Goal: Task Accomplishment & Management: Use online tool/utility

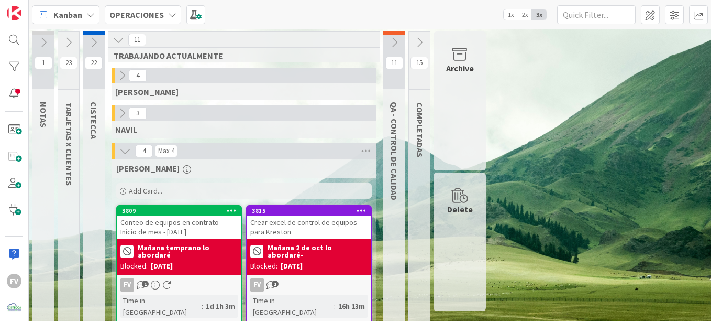
click at [448, 76] on div "Archive" at bounding box center [460, 100] width 52 height 139
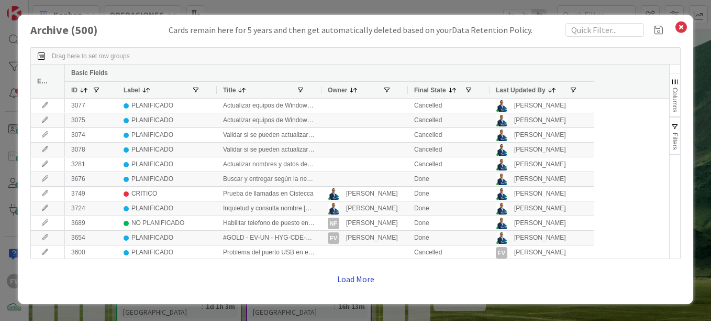
click at [371, 281] on button "Load More" at bounding box center [355, 278] width 51 height 19
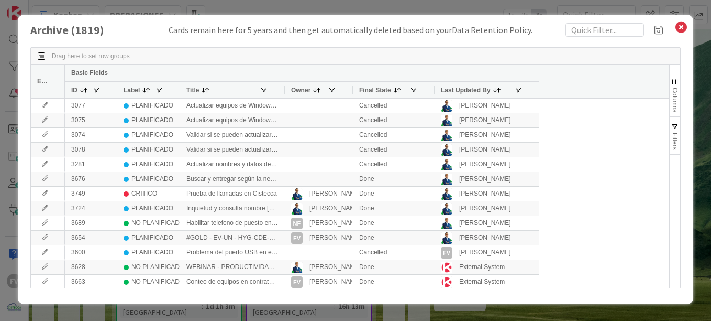
click at [698, 24] on div "Archive ( 1819 ) Cards remain here for 5 years and then get automatically delet…" at bounding box center [355, 160] width 711 height 321
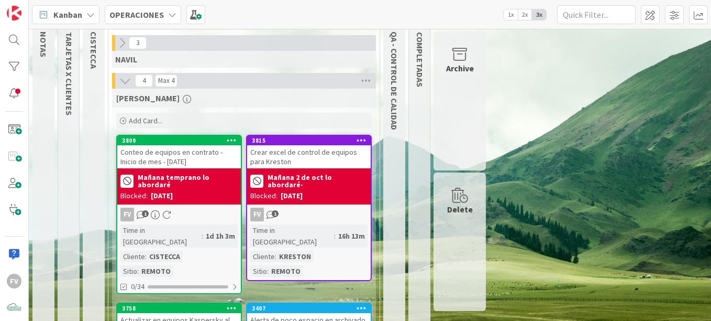
scroll to position [52, 0]
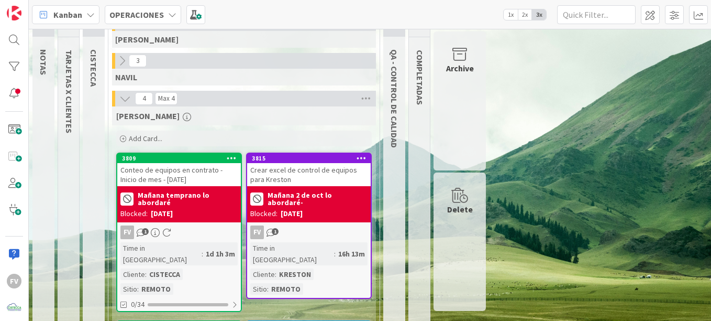
click at [482, 94] on div "Archive" at bounding box center [460, 100] width 52 height 139
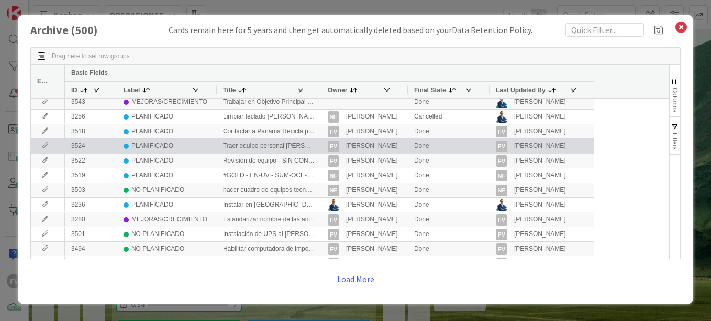
scroll to position [0, 0]
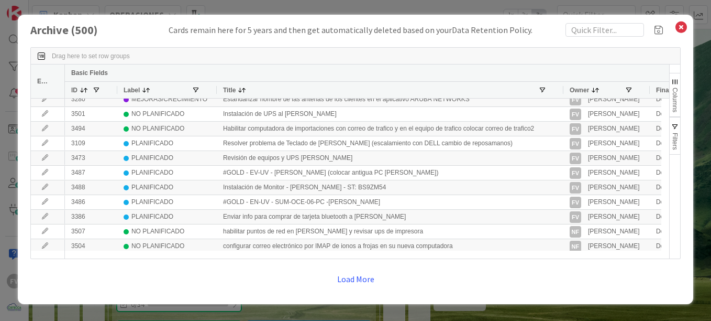
drag, startPoint x: 319, startPoint y: 90, endPoint x: 541, endPoint y: 154, distance: 231.4
click at [561, 135] on div "Edit Basic Fields ID Label Title Owner Final State Last Updated By 2589 MEJORAS…" at bounding box center [350, 161] width 638 height 194
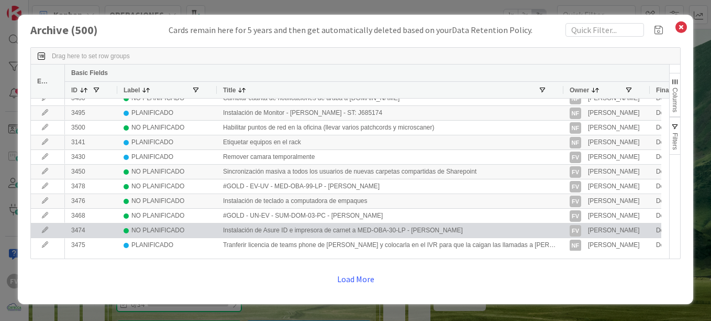
scroll to position [540, 0]
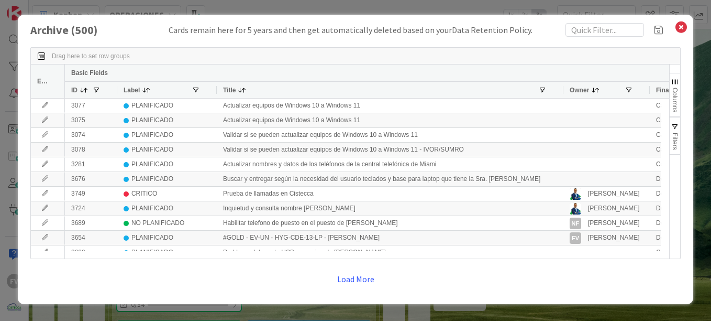
click at [698, 20] on div "Archive ( 500 ) Cards remain here for 5 years and then get automatically delete…" at bounding box center [355, 160] width 711 height 321
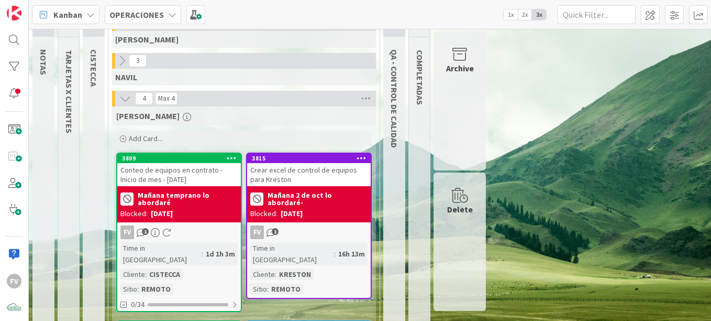
click at [534, 233] on div "1 NOTAS 23 TARJETAS X CLIENTES 22 CISTECCA 11 TRABAJANDO ACTUALMENTE 4 [PERSON_…" at bounding box center [370, 239] width 678 height 520
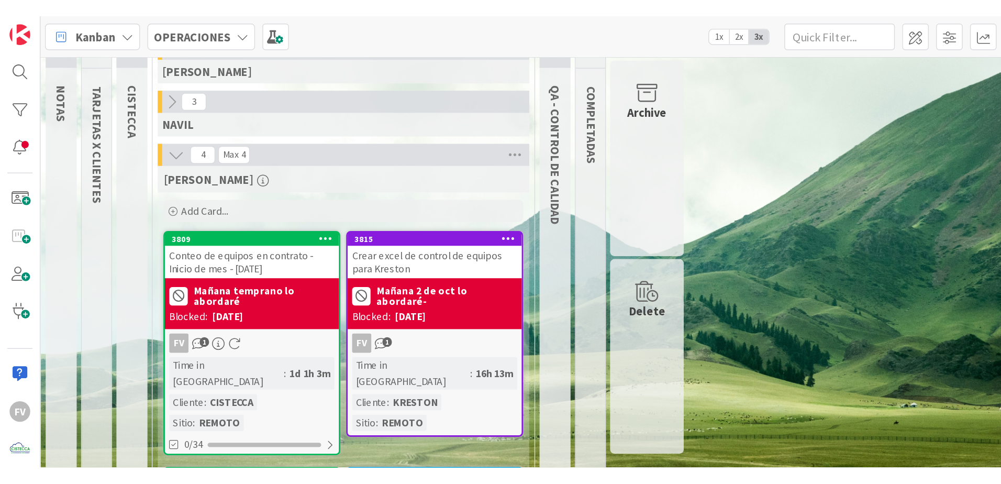
scroll to position [0, 0]
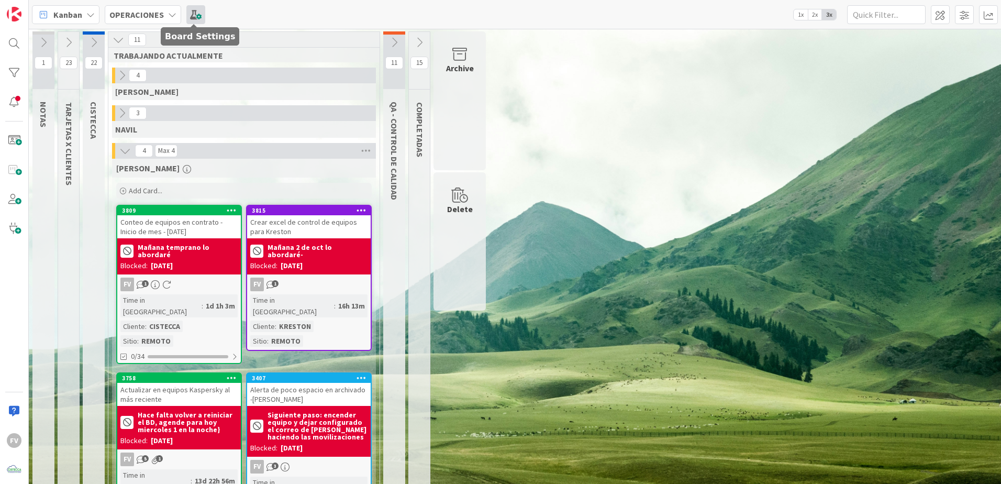
click at [186, 14] on span at bounding box center [195, 14] width 19 height 19
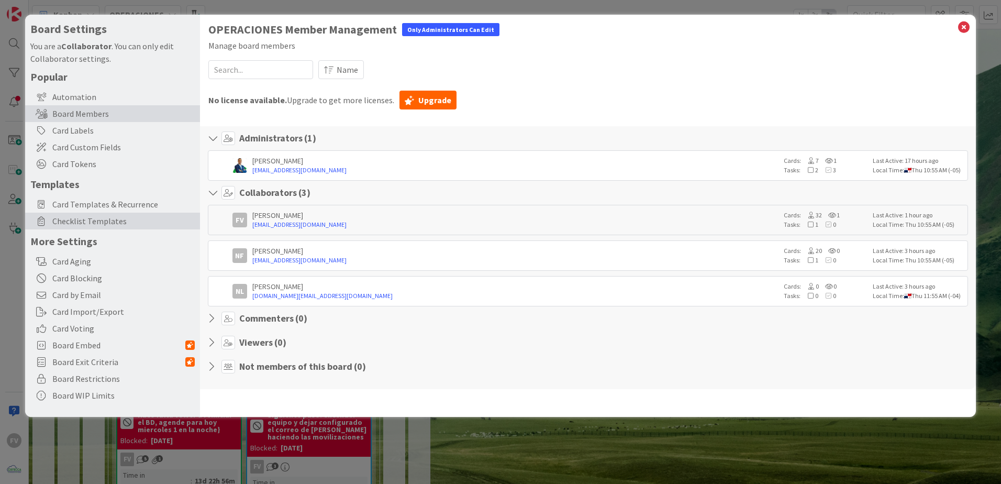
drag, startPoint x: 123, startPoint y: 209, endPoint x: 135, endPoint y: 215, distance: 13.4
click at [123, 209] on span "Card Templates & Recurrence" at bounding box center [123, 204] width 142 height 13
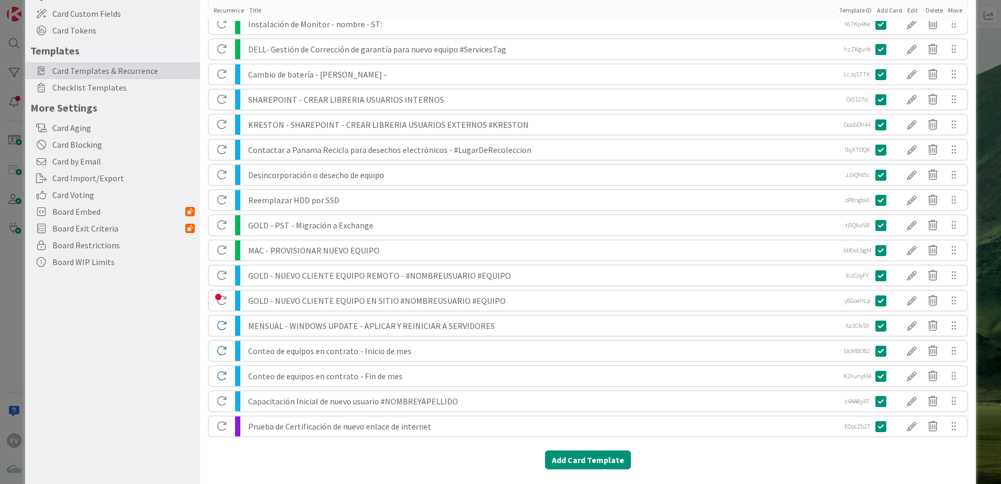
scroll to position [168, 0]
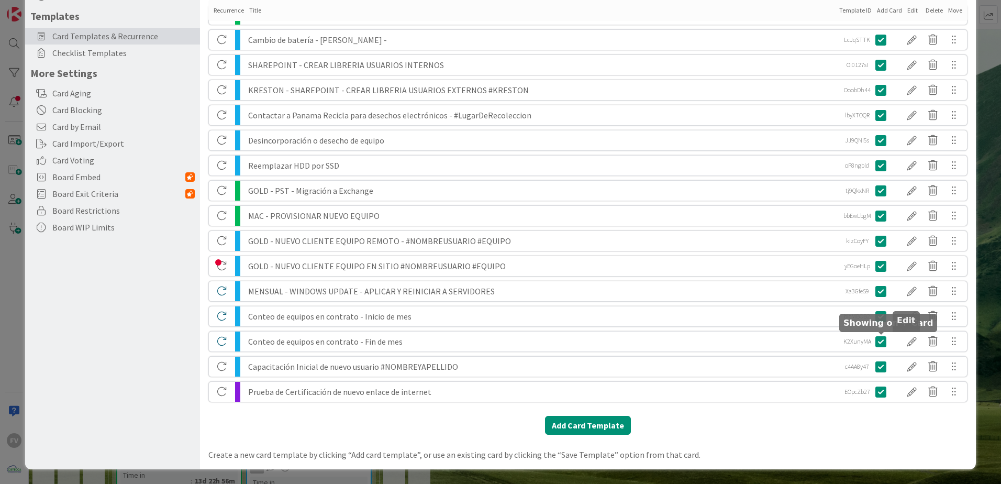
click at [711, 320] on div at bounding box center [912, 342] width 21 height 18
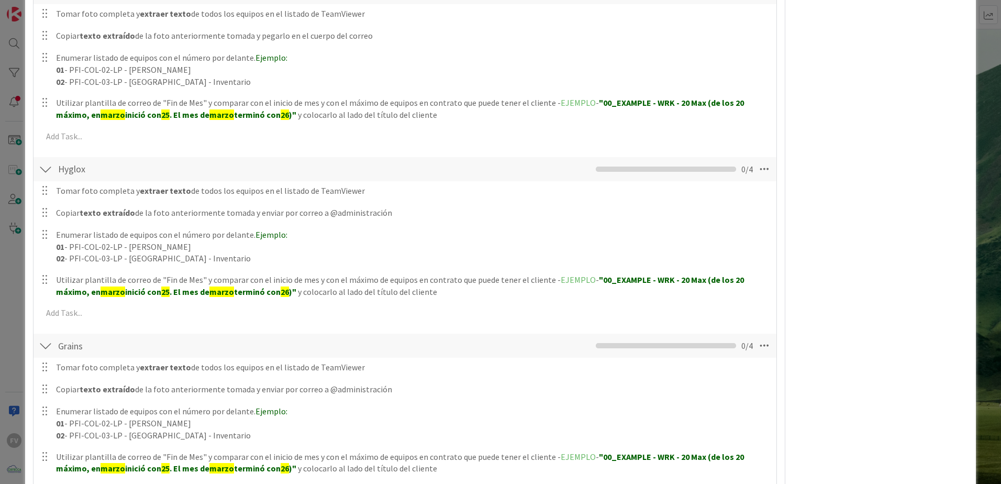
scroll to position [526, 0]
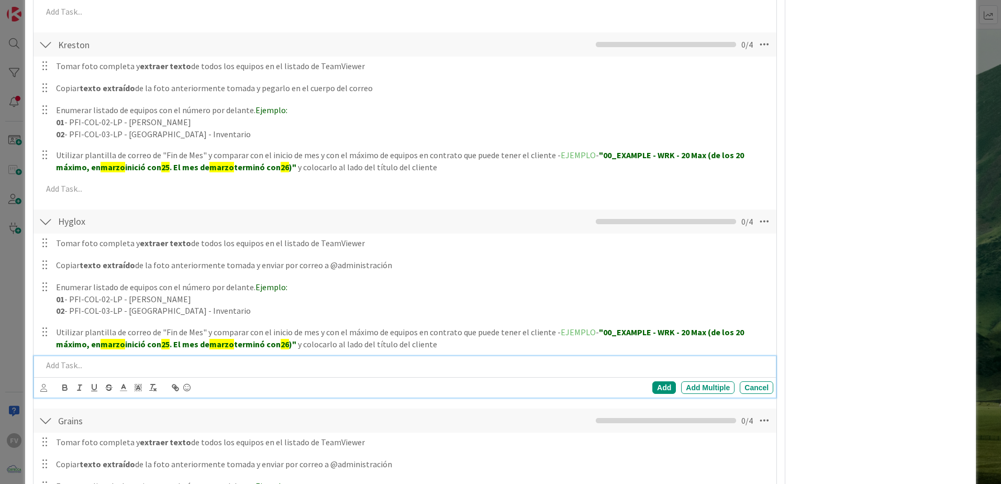
click at [138, 320] on p at bounding box center [405, 365] width 727 height 12
click at [274, 320] on p at bounding box center [405, 365] width 727 height 12
click at [662, 320] on div "Add" at bounding box center [665, 387] width 24 height 13
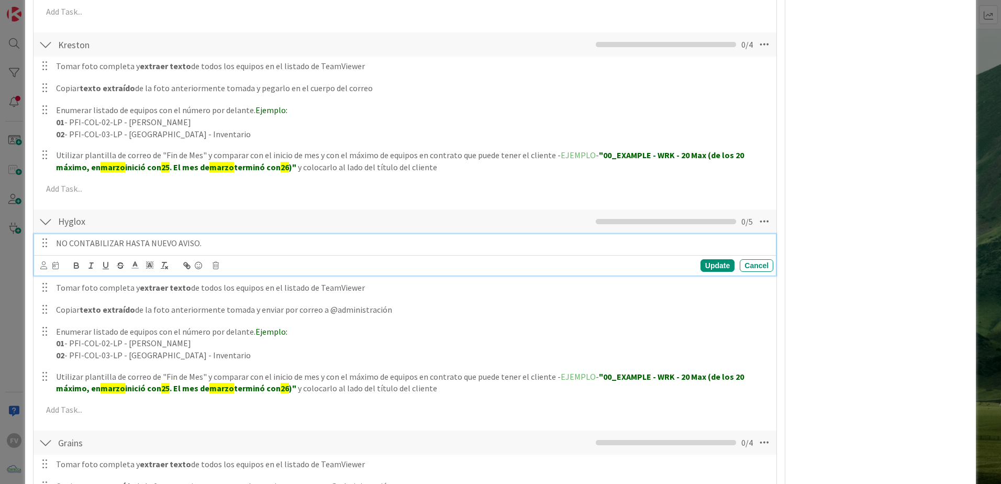
click at [216, 244] on p "NO CONTABILIZAR HASTA NUEVO AVISO." at bounding box center [412, 243] width 713 height 12
click at [80, 265] on icon "button" at bounding box center [76, 265] width 9 height 9
drag, startPoint x: 204, startPoint y: 245, endPoint x: 58, endPoint y: 252, distance: 145.8
click at [58, 252] on div "NO CONTABILIZAR HASTA NUEVO AVISO ﻿" at bounding box center [413, 243] width 722 height 18
click at [72, 261] on icon "button" at bounding box center [76, 265] width 9 height 9
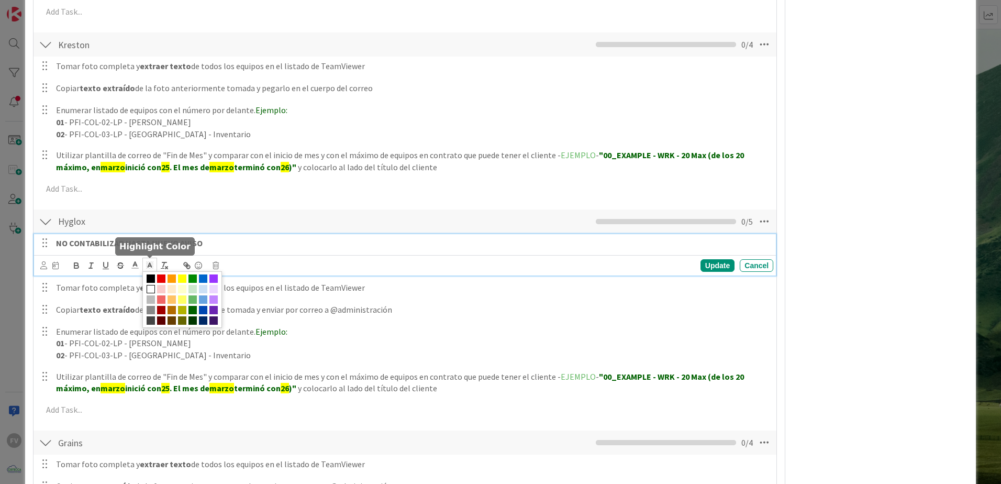
click at [147, 267] on icon at bounding box center [149, 264] width 9 height 9
click at [138, 265] on icon at bounding box center [134, 264] width 9 height 9
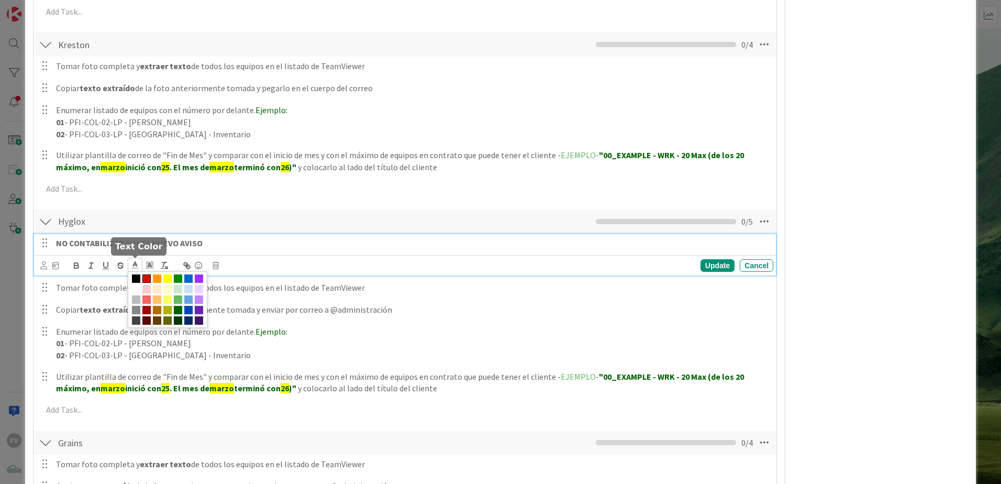
click at [148, 279] on span at bounding box center [146, 278] width 8 height 8
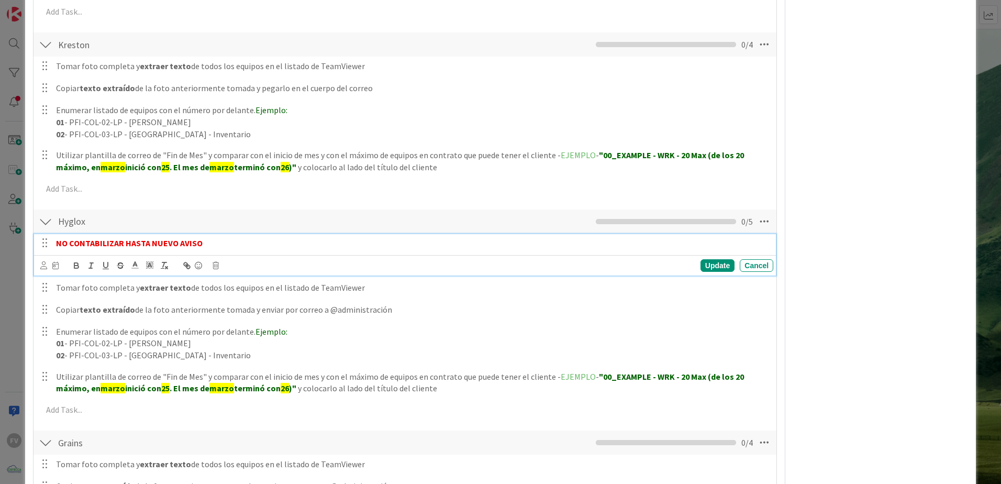
click at [711, 258] on div "Update Cancel" at bounding box center [406, 265] width 733 height 15
click at [711, 266] on div "Update" at bounding box center [718, 265] width 34 height 13
drag, startPoint x: 224, startPoint y: 245, endPoint x: 46, endPoint y: 249, distance: 178.1
click at [46, 249] on div "NO CONTABILIZAR HASTA NUEVO AVISO ﻿" at bounding box center [405, 243] width 735 height 18
copy strong "NO CONTABILIZAR HASTA NUEVO AVISO"
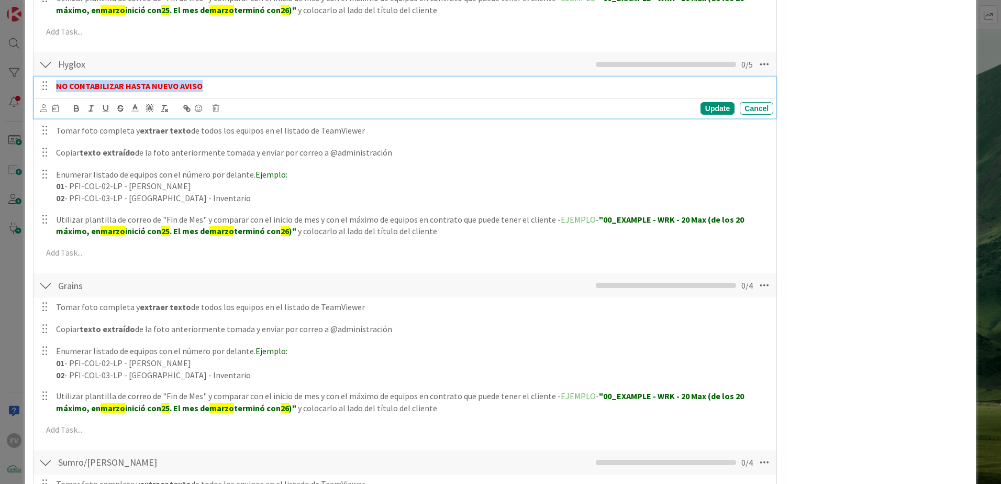
scroll to position [841, 0]
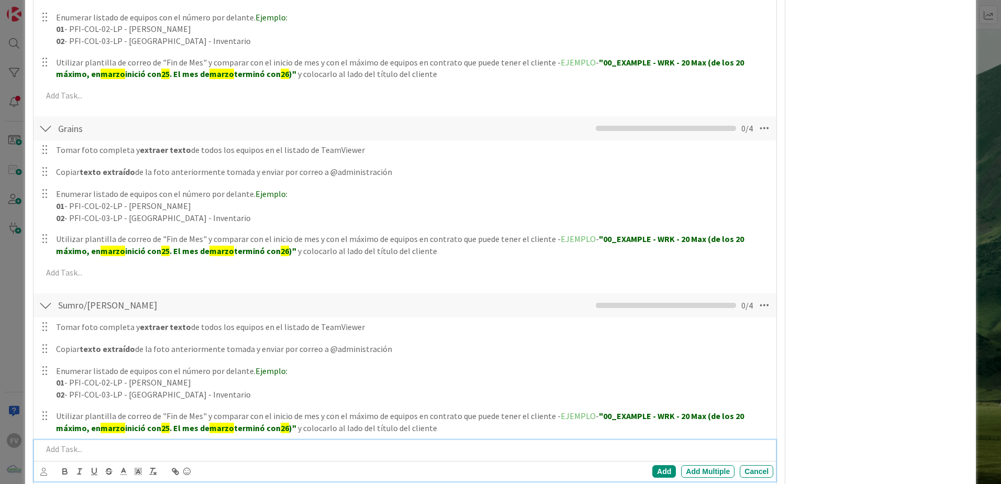
click at [126, 320] on p at bounding box center [405, 449] width 727 height 12
click at [660, 320] on div "Add" at bounding box center [665, 471] width 24 height 13
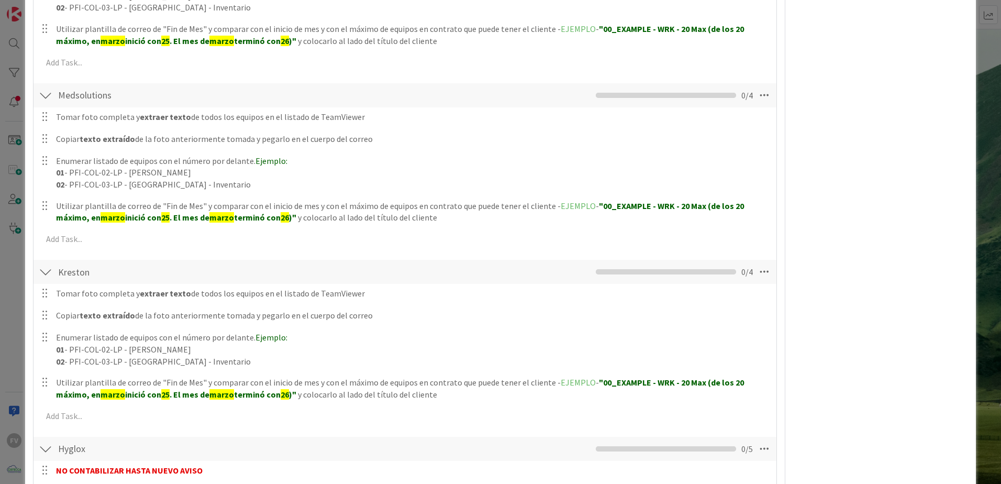
scroll to position [37, 0]
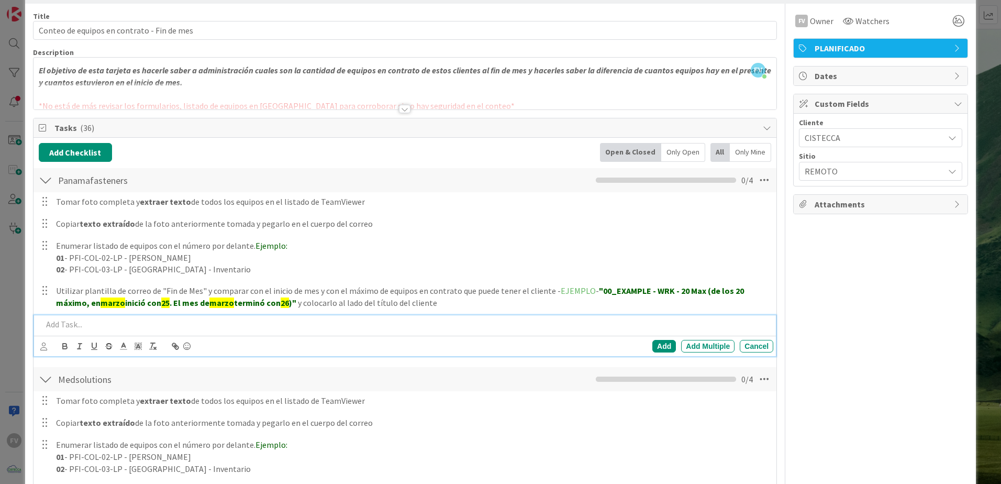
click at [93, 320] on p at bounding box center [405, 324] width 727 height 12
click at [133, 320] on p "NO FACTURAR TEMPORALEMENTE EQUIPOS ADICIONALES" at bounding box center [405, 324] width 727 height 12
drag, startPoint x: 261, startPoint y: 324, endPoint x: 24, endPoint y: 328, distance: 237.3
click at [24, 320] on div "This is a Card Template [PERSON_NAME] Position Top Bottom Return to Board Setti…" at bounding box center [500, 242] width 1001 height 484
click at [63, 320] on icon "button" at bounding box center [65, 347] width 4 height 3
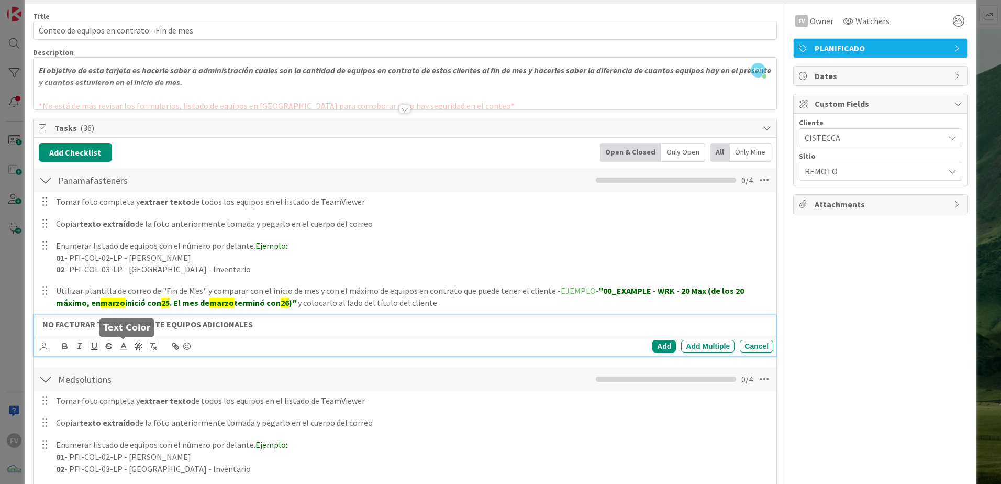
click at [123, 320] on icon at bounding box center [123, 345] width 9 height 9
click at [135, 320] on span at bounding box center [135, 360] width 8 height 8
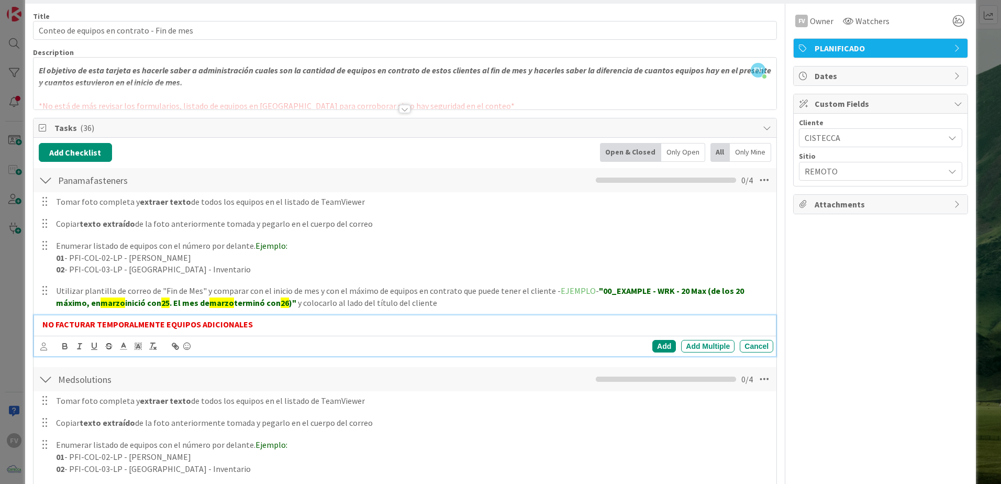
click at [281, 320] on p "NO FACTURAR TEMPORALMENTE EQUIPOS ADICIONALES" at bounding box center [405, 324] width 727 height 12
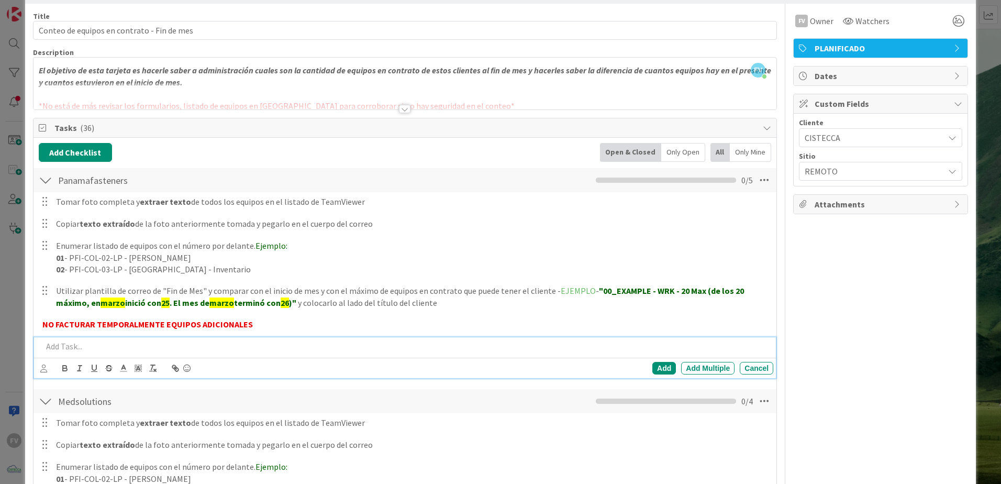
scroll to position [59, 0]
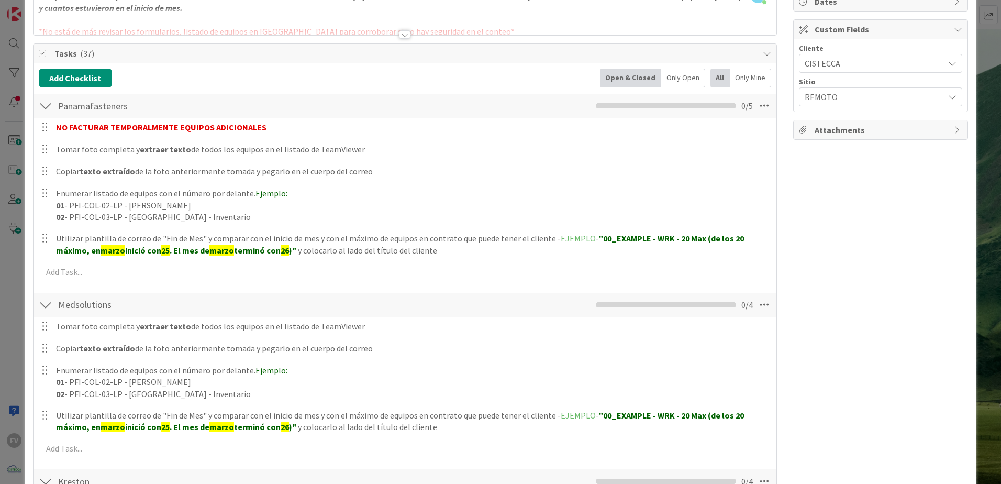
scroll to position [216, 0]
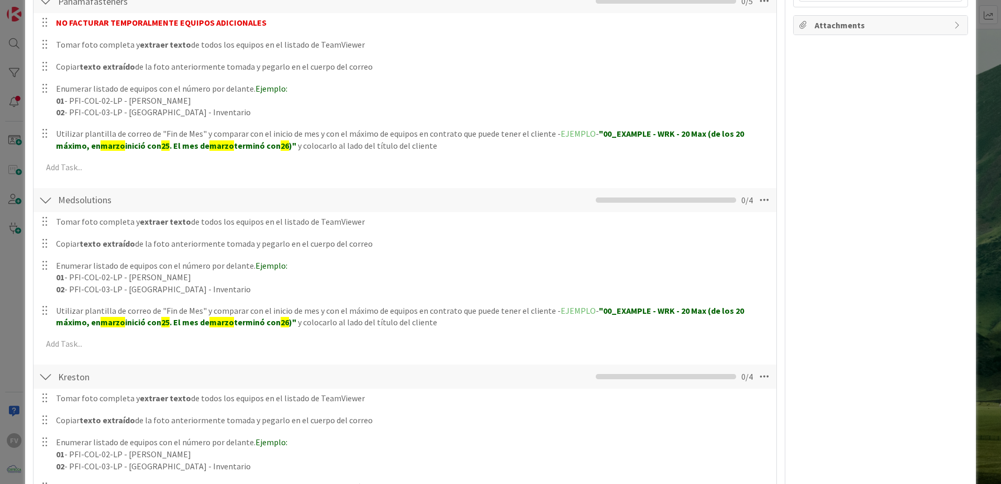
drag, startPoint x: 86, startPoint y: 357, endPoint x: 83, endPoint y: 351, distance: 6.6
click at [86, 320] on div "Tomar foto completa y extraer texto de todos los equipos en el listado de TeamV…" at bounding box center [405, 285] width 733 height 146
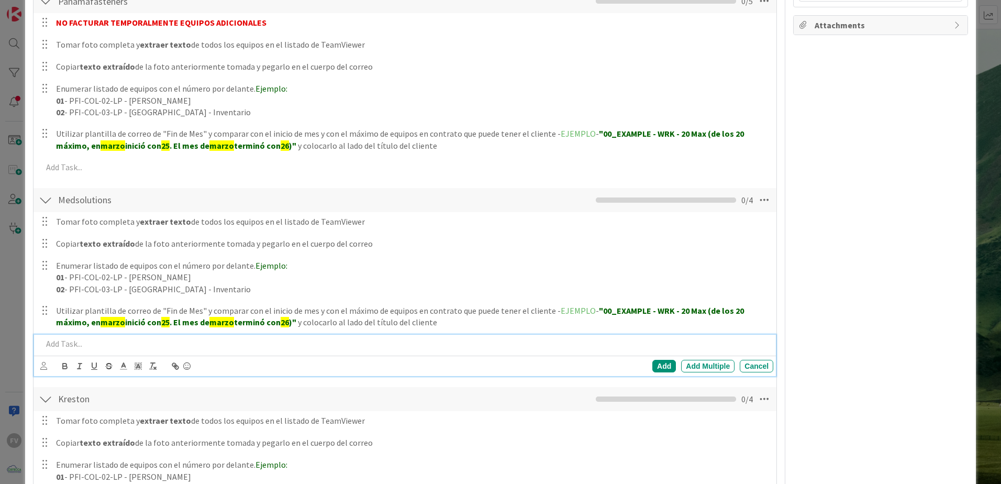
click at [81, 320] on p at bounding box center [405, 344] width 727 height 12
click at [436, 320] on p "Al finalizar el conteo definir según sea el resultado este criterio y colocarlo…" at bounding box center [405, 344] width 727 height 12
click at [561, 320] on p "Al finalizar el conteo definir según sea el resultado este criterio y colocarlo…" at bounding box center [405, 344] width 727 height 12
click at [560, 320] on p "Al finalizar el conteo definir según sea el resultado este criterio y colocarlo…" at bounding box center [405, 344] width 727 height 12
click at [654, 320] on div "Add" at bounding box center [665, 366] width 24 height 13
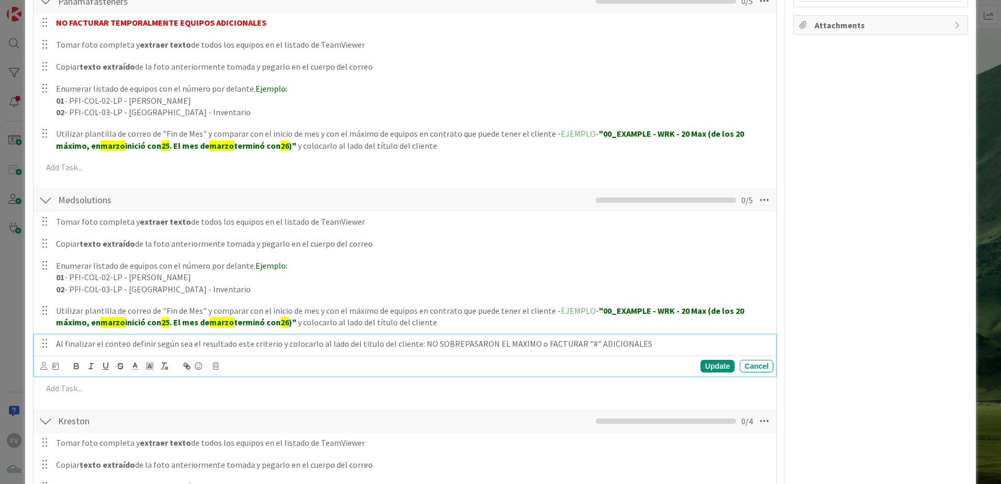
click at [649, 320] on p "Al finalizar el conteo definir según sea el resultado este criterio y colocarlo…" at bounding box center [412, 344] width 713 height 12
drag, startPoint x: 649, startPoint y: 344, endPoint x: 423, endPoint y: 344, distance: 226.8
click at [424, 320] on p "Al finalizar el conteo definir según sea el resultado este criterio y colocarlo…" at bounding box center [412, 344] width 713 height 12
drag, startPoint x: 422, startPoint y: 343, endPoint x: 416, endPoint y: 343, distance: 5.8
click at [421, 320] on p "Al finalizar el conteo definir según sea el resultado este criterio y colocarlo…" at bounding box center [412, 344] width 713 height 12
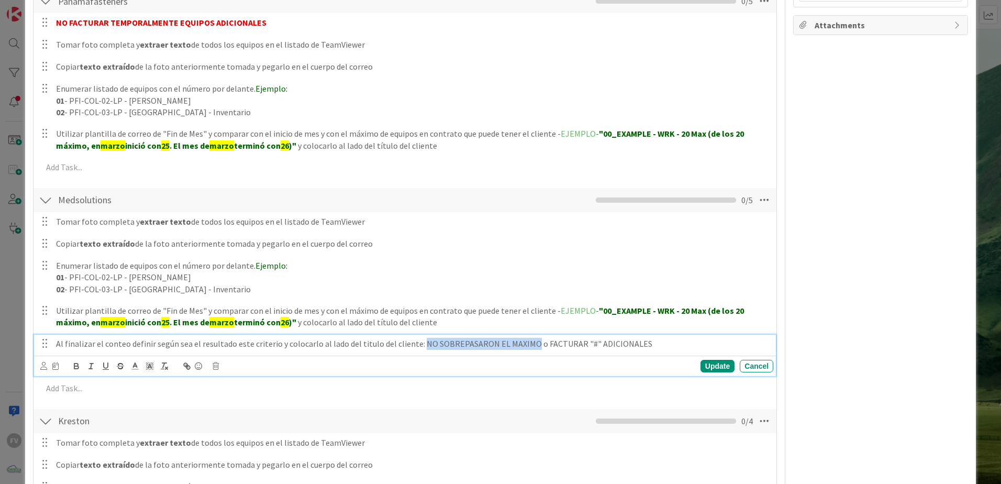
drag, startPoint x: 414, startPoint y: 343, endPoint x: 522, endPoint y: 345, distance: 107.9
click at [522, 320] on p "Al finalizar el conteo definir según sea el resultado este criterio y colocarlo…" at bounding box center [412, 344] width 713 height 12
click at [73, 320] on icon "button" at bounding box center [76, 365] width 9 height 9
drag, startPoint x: 641, startPoint y: 341, endPoint x: 537, endPoint y: 345, distance: 104.3
click at [537, 320] on p "Al finalizar el conteo definir según sea el resultado este criterio y colocarlo…" at bounding box center [412, 344] width 713 height 12
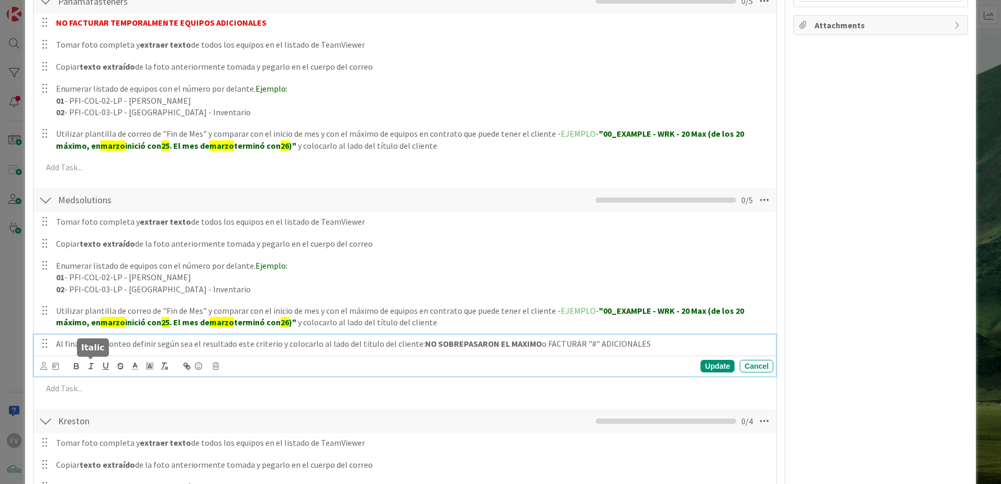
click at [76, 320] on icon "button" at bounding box center [76, 365] width 9 height 9
click at [706, 320] on div "Update" at bounding box center [718, 366] width 34 height 13
click at [711, 320] on div "Update" at bounding box center [718, 366] width 34 height 13
click at [682, 320] on div "Al finalizar el conteo definir según sea el resultado este criterio y colocarlo…" at bounding box center [413, 344] width 722 height 18
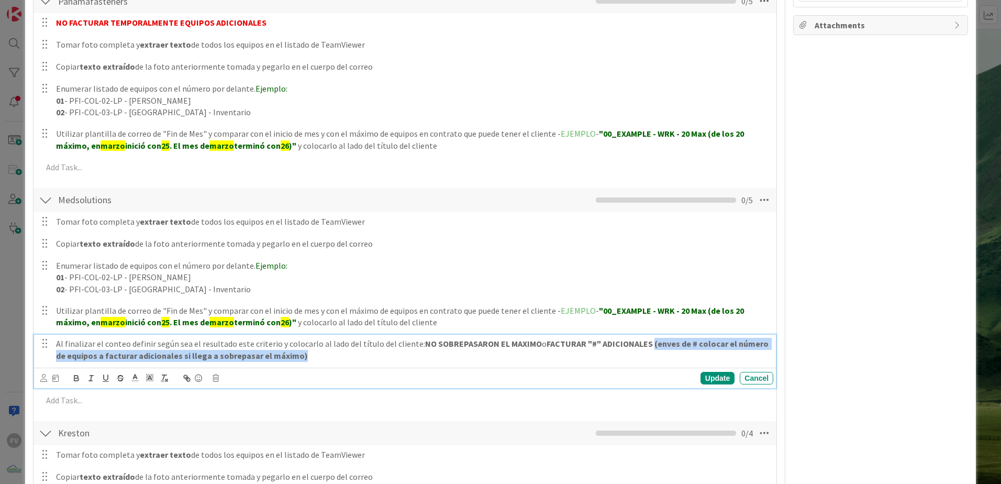
drag, startPoint x: 714, startPoint y: 358, endPoint x: 644, endPoint y: 339, distance: 72.7
click at [644, 320] on p "Al finalizar el conteo definir según sea el resultado este criterio y colocarlo…" at bounding box center [412, 350] width 713 height 24
click at [78, 320] on icon "button" at bounding box center [76, 377] width 4 height 3
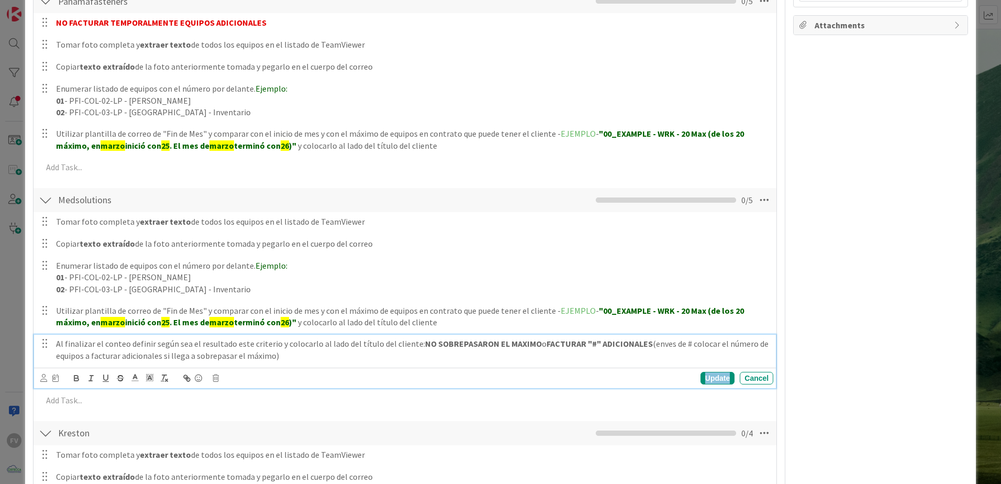
click at [711, 320] on div "Update" at bounding box center [718, 378] width 34 height 13
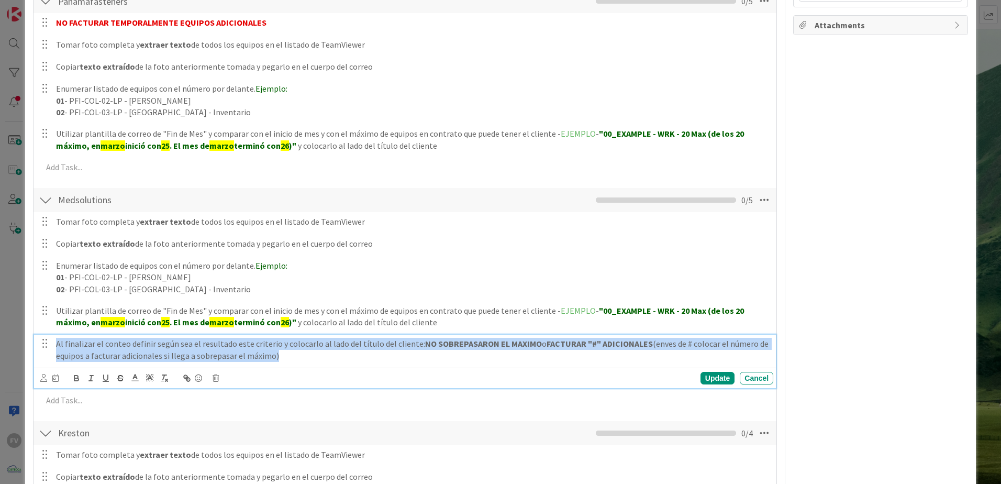
drag, startPoint x: 307, startPoint y: 357, endPoint x: 51, endPoint y: 335, distance: 257.1
click at [51, 320] on div "Al finalizar el conteo definir según sea el resultado este criterio y colocarlo…" at bounding box center [405, 350] width 735 height 30
copy p "Al finalizar el conteo definir según sea el resultado este criterio y colocarlo…"
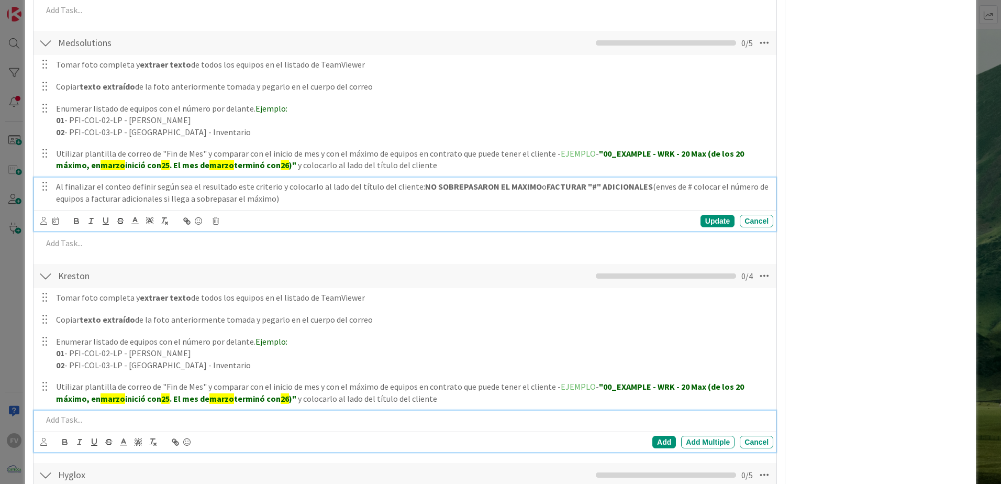
click at [128, 320] on p at bounding box center [405, 420] width 727 height 12
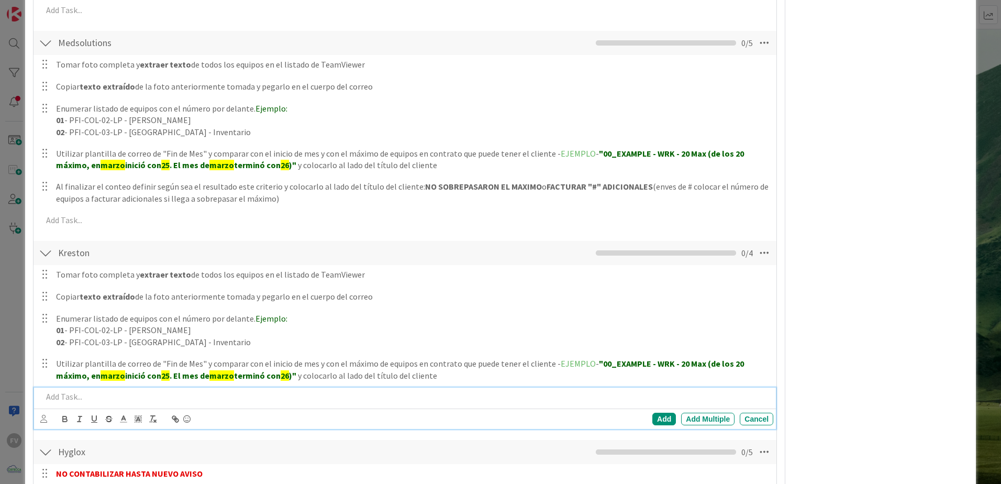
scroll to position [350, 0]
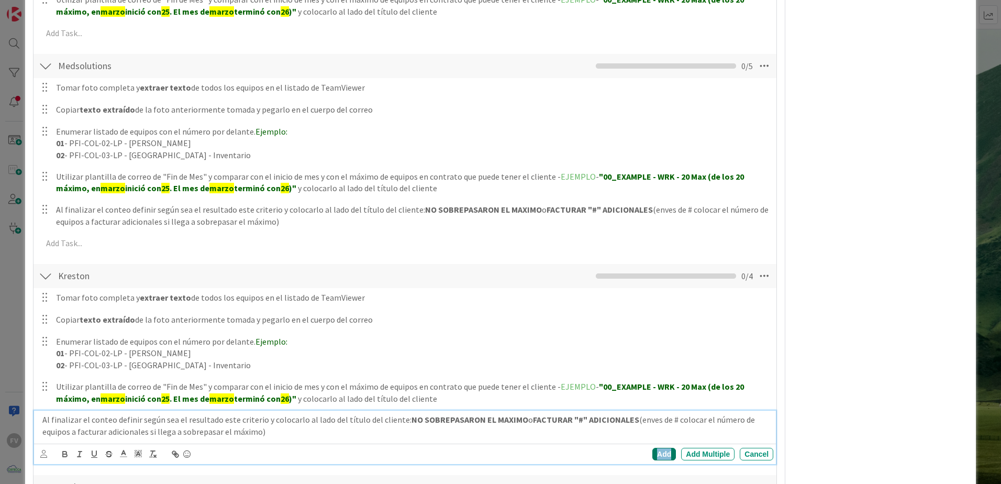
click at [660, 320] on div "Add" at bounding box center [665, 454] width 24 height 13
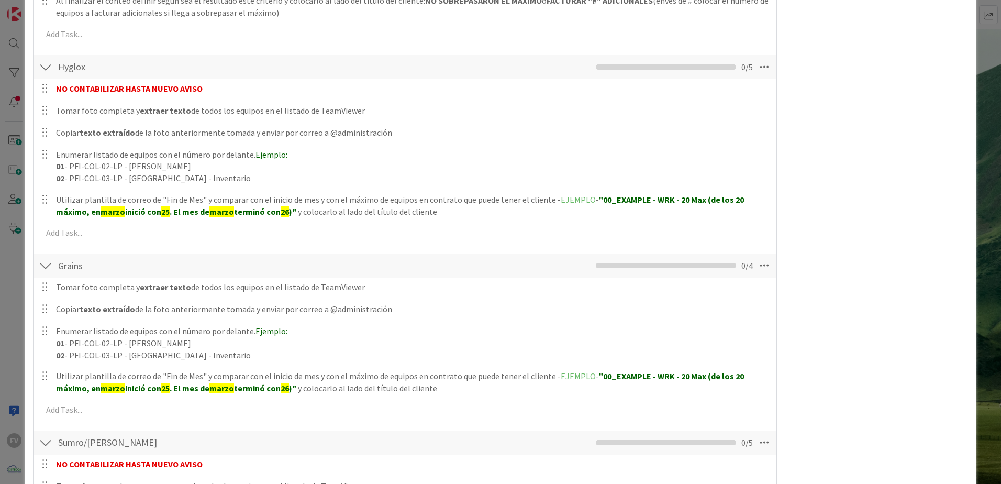
scroll to position [874, 0]
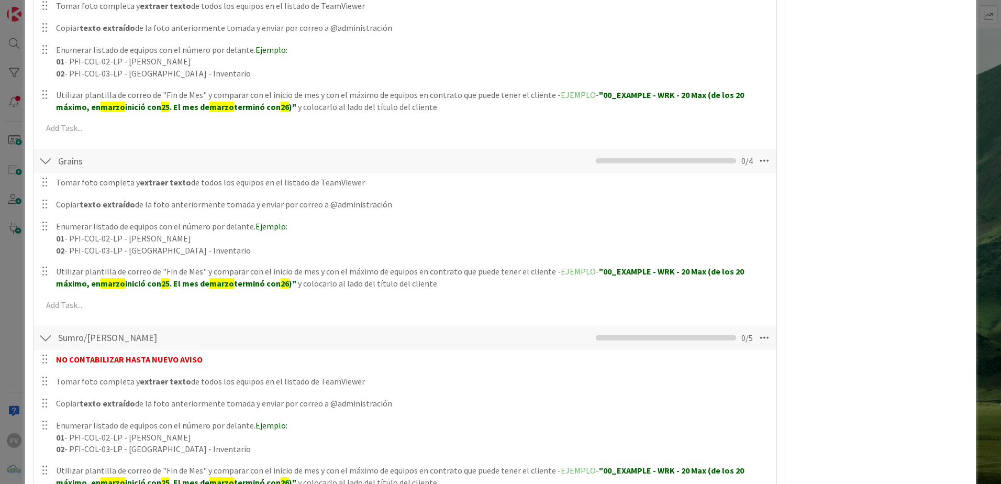
click at [154, 315] on div "Tomar foto completa y extraer texto de todos los equipos en el listado de TeamV…" at bounding box center [405, 246] width 733 height 146
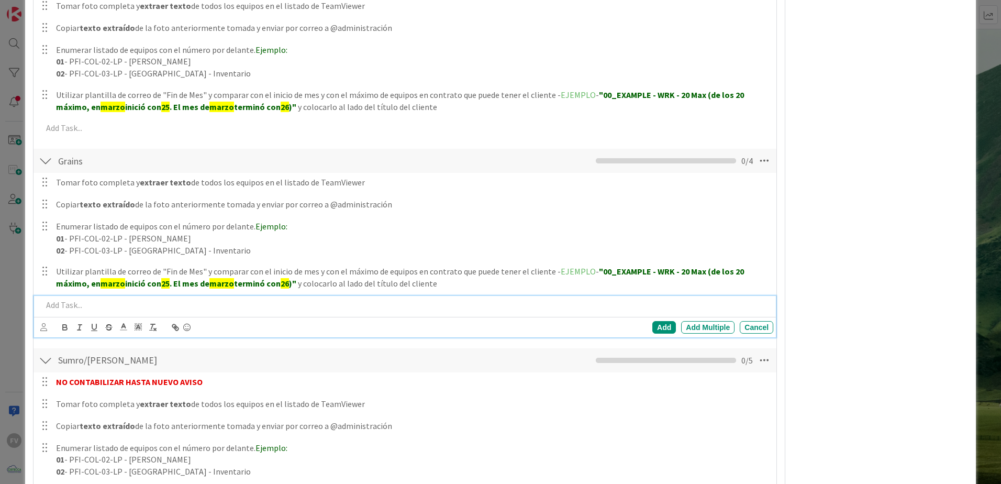
click at [146, 306] on p at bounding box center [405, 305] width 727 height 12
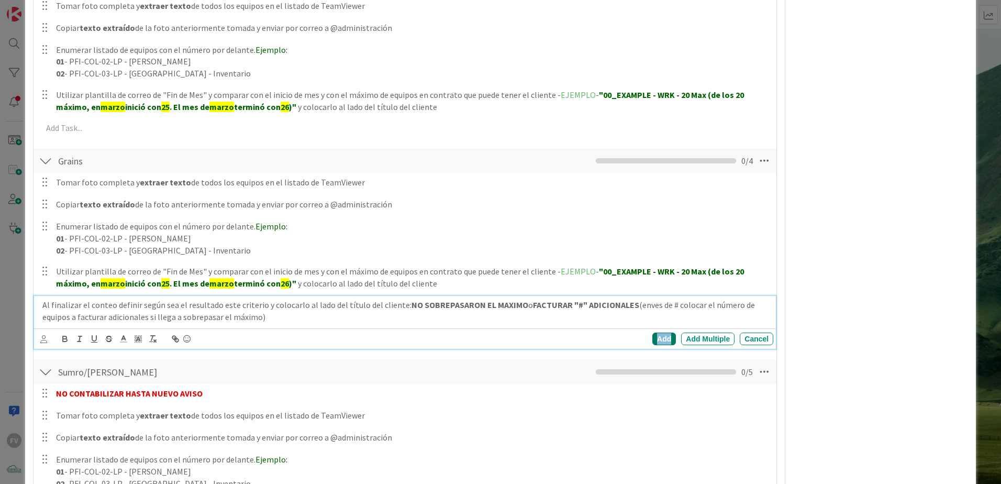
click at [653, 320] on div "Add" at bounding box center [665, 339] width 24 height 13
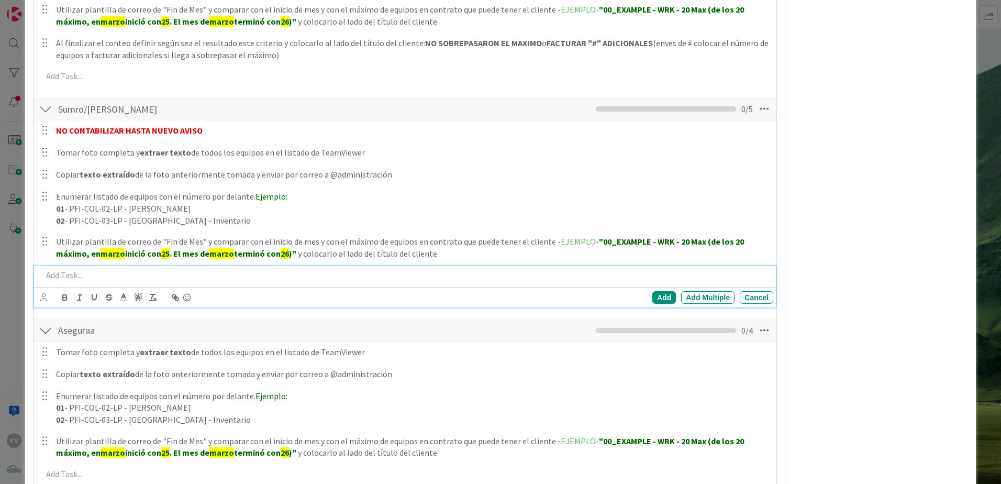
click at [52, 283] on div at bounding box center [405, 275] width 735 height 18
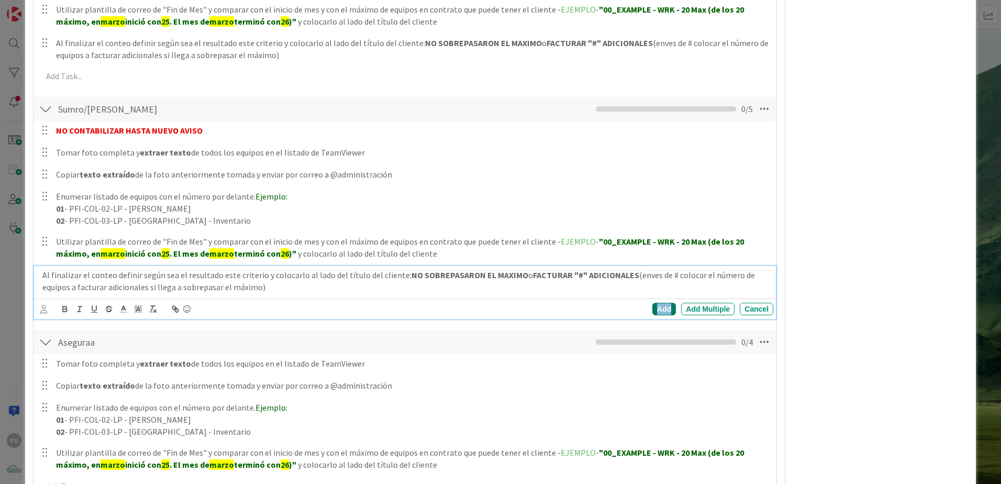
click at [659, 308] on div "Add" at bounding box center [665, 309] width 24 height 13
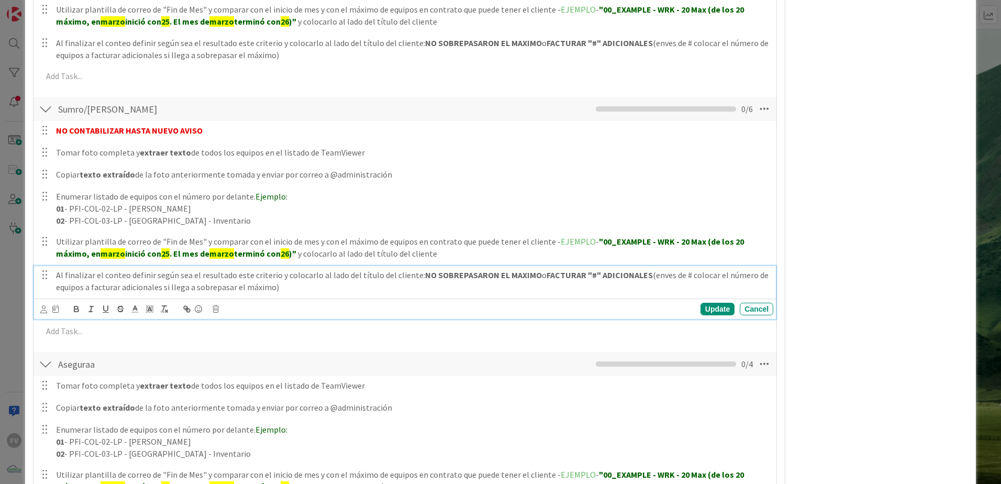
click at [310, 289] on p "Al finalizar el conteo definir según sea el resultado este criterio y colocarlo…" at bounding box center [412, 281] width 713 height 24
click at [213, 307] on icon at bounding box center [216, 308] width 6 height 7
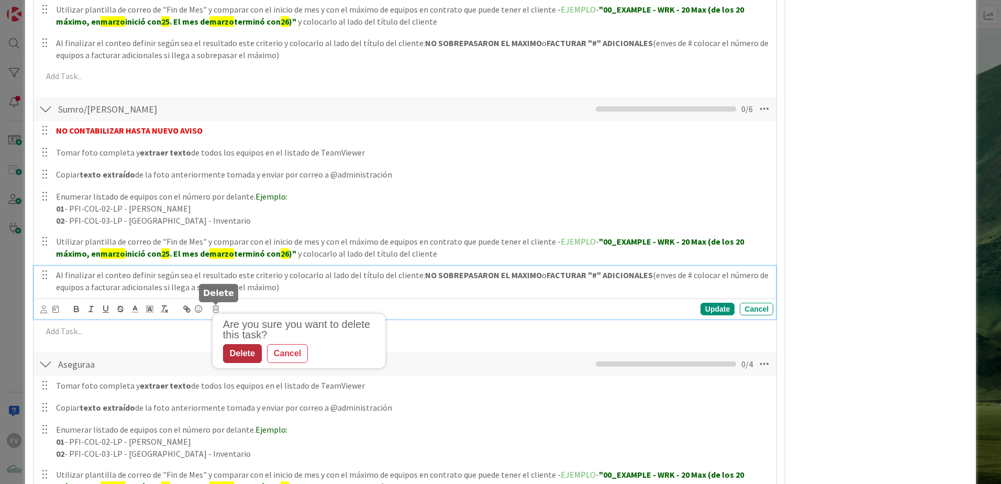
click at [251, 320] on div "Delete" at bounding box center [242, 353] width 39 height 19
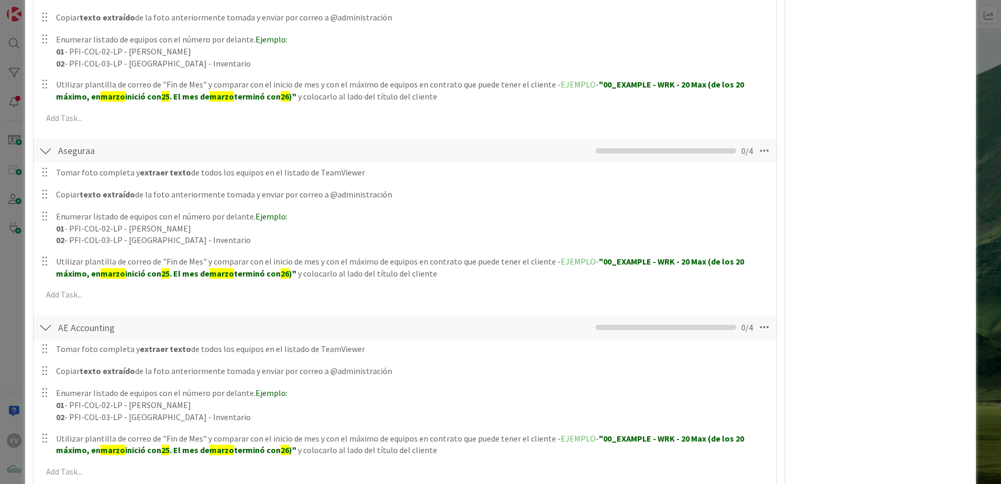
scroll to position [1241, 0]
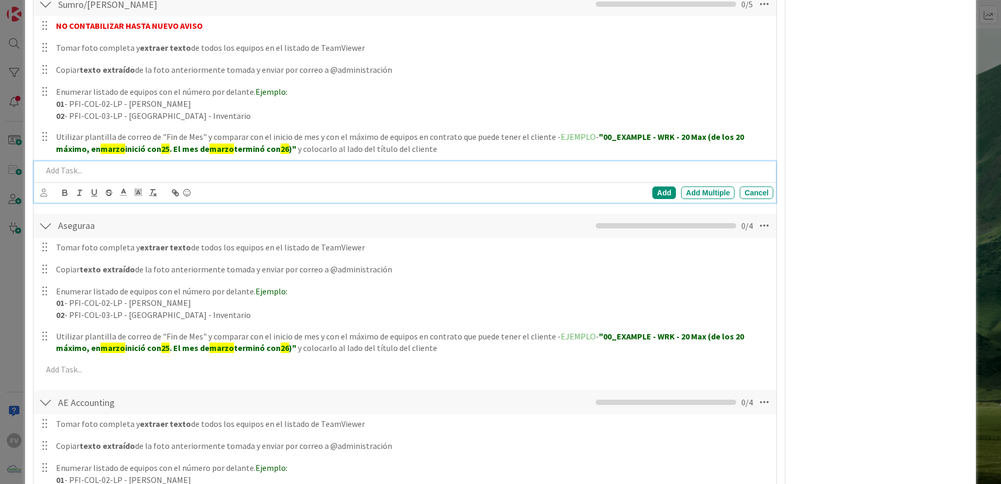
click at [106, 176] on div at bounding box center [405, 170] width 735 height 18
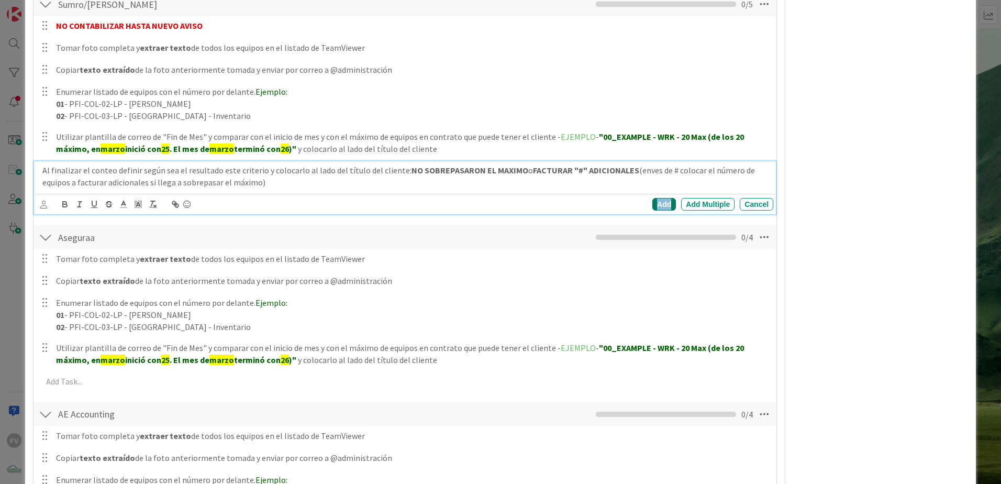
click at [657, 201] on div "Add" at bounding box center [665, 204] width 24 height 13
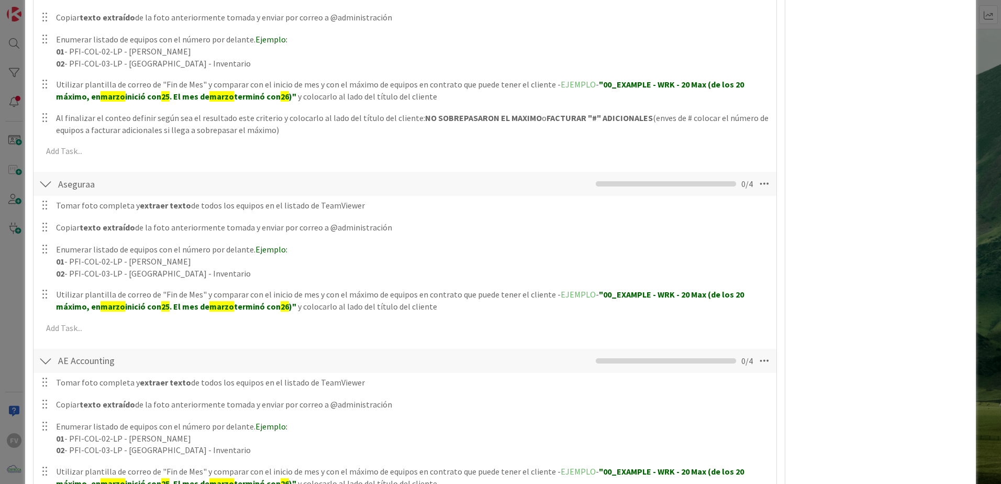
scroll to position [1345, 0]
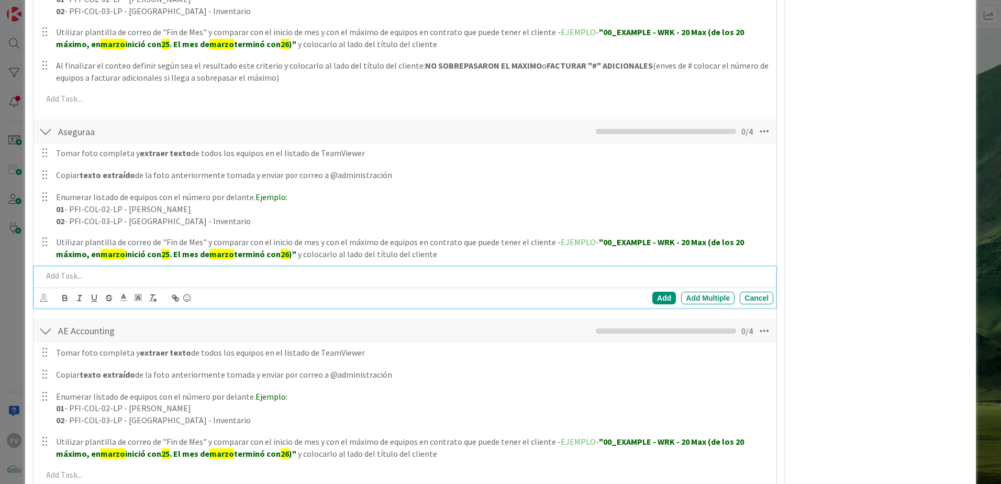
click at [200, 275] on p at bounding box center [405, 276] width 727 height 12
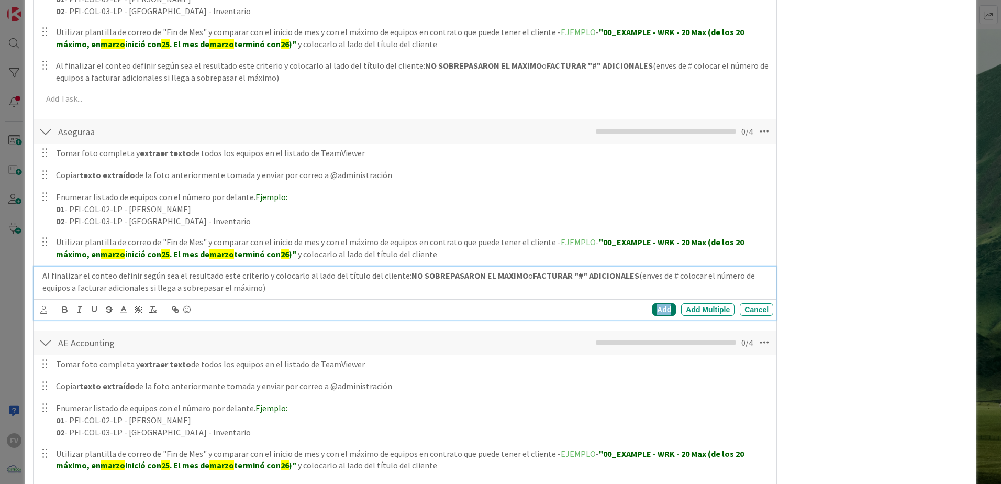
click at [661, 311] on div "Add" at bounding box center [665, 309] width 24 height 13
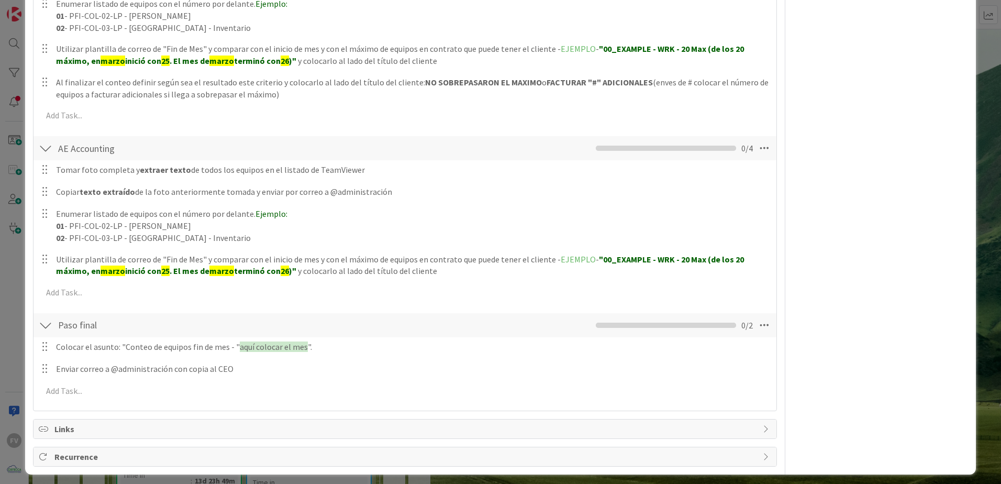
scroll to position [1544, 0]
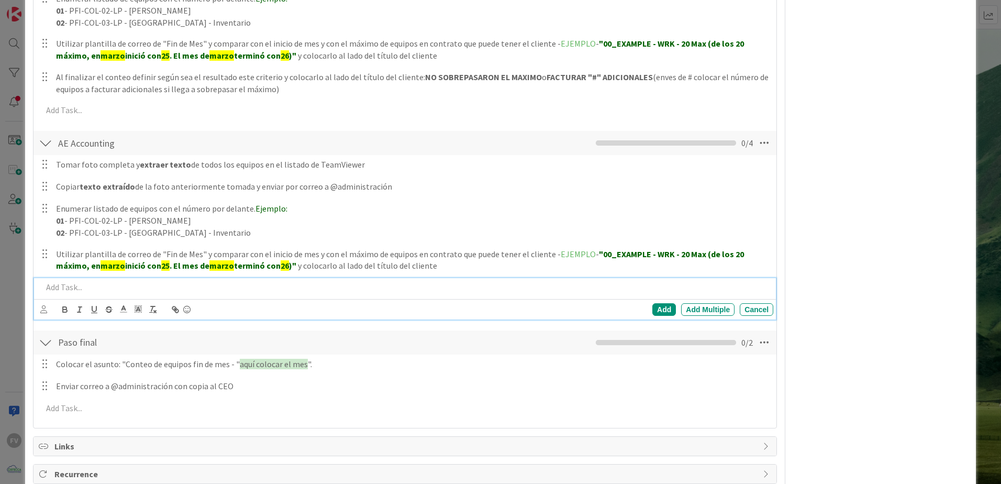
click at [167, 289] on p at bounding box center [405, 287] width 727 height 12
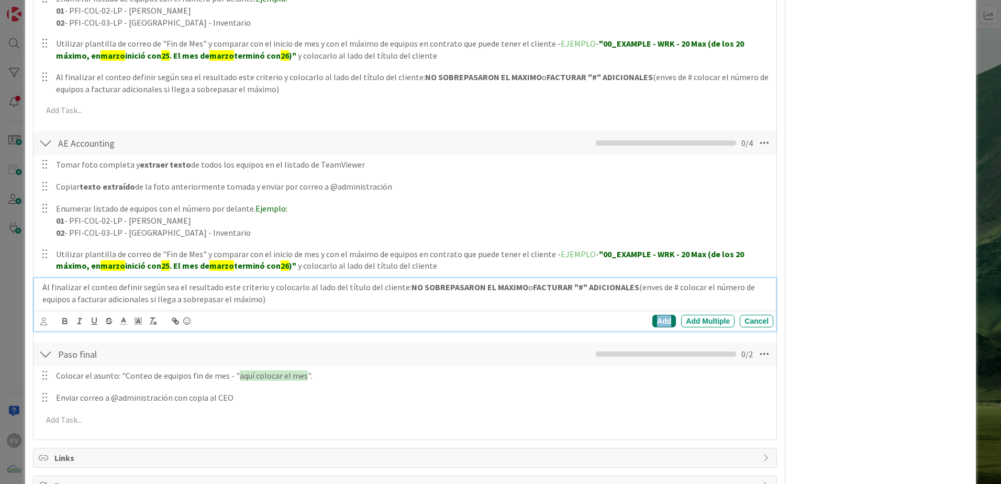
click at [660, 320] on div "Add" at bounding box center [665, 321] width 24 height 13
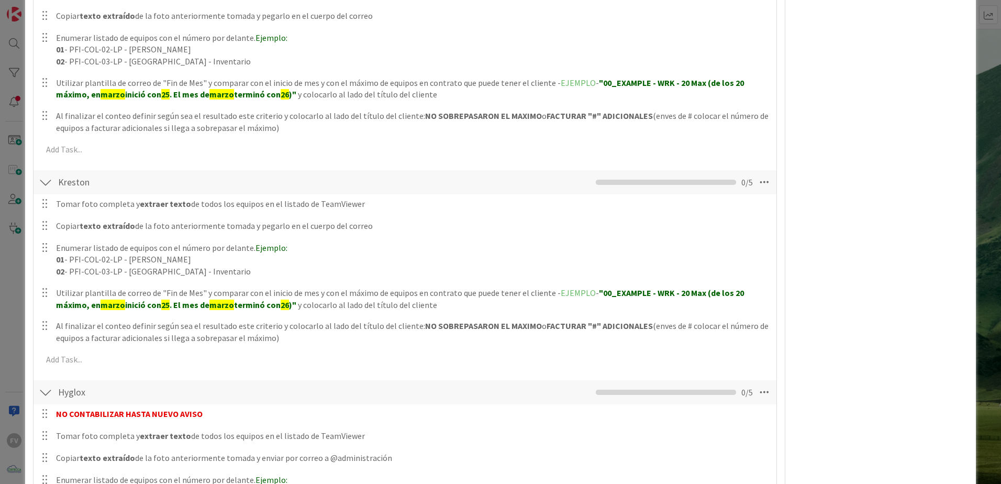
scroll to position [654, 0]
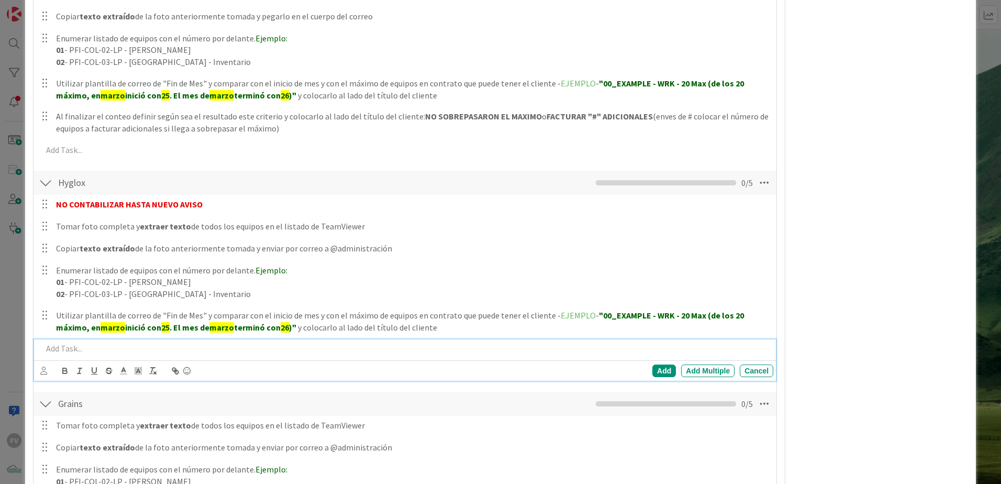
click at [174, 320] on p at bounding box center [405, 349] width 727 height 12
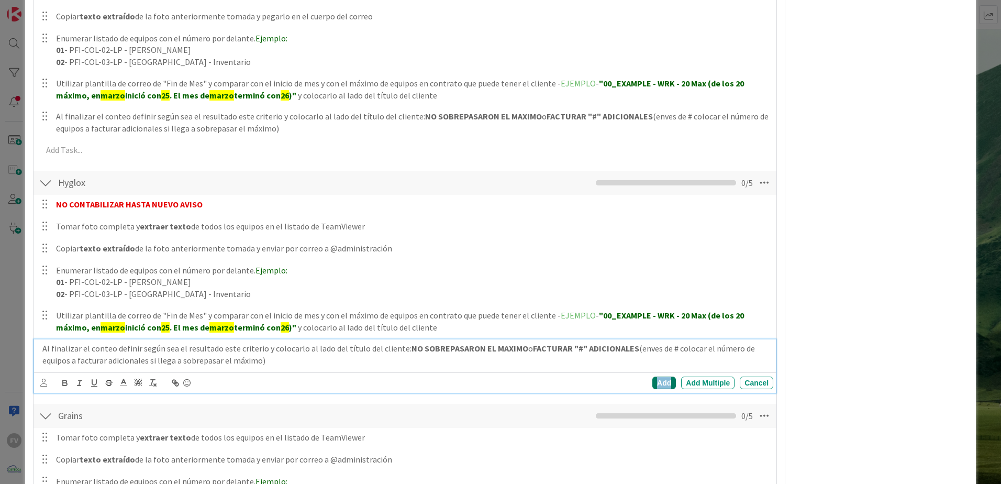
click at [668, 320] on div "Add" at bounding box center [665, 383] width 24 height 13
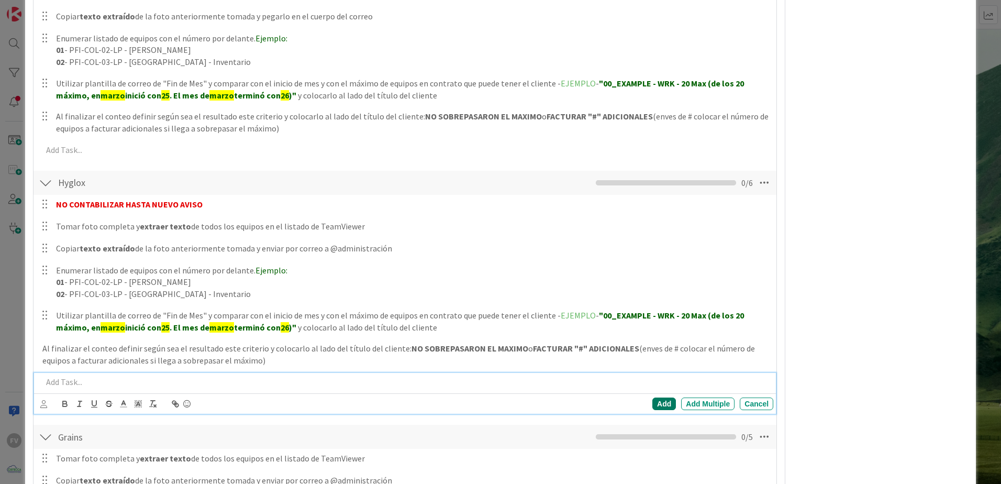
click at [660, 320] on p at bounding box center [405, 382] width 727 height 12
click at [711, 320] on div "FV Owner Watchers PLANIFICADO Dates Custom Fields Cliente CISTECCA Sitio REMOTO…" at bounding box center [880, 413] width 175 height 2053
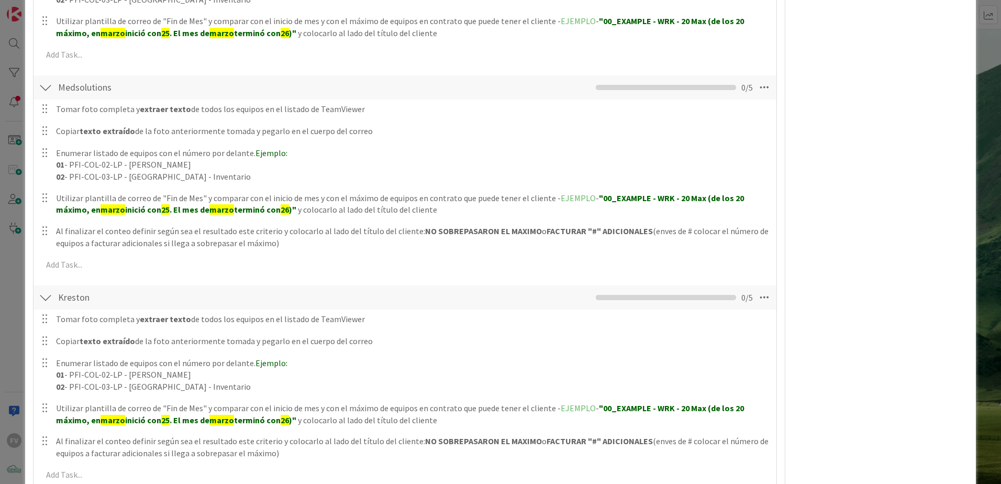
scroll to position [130, 0]
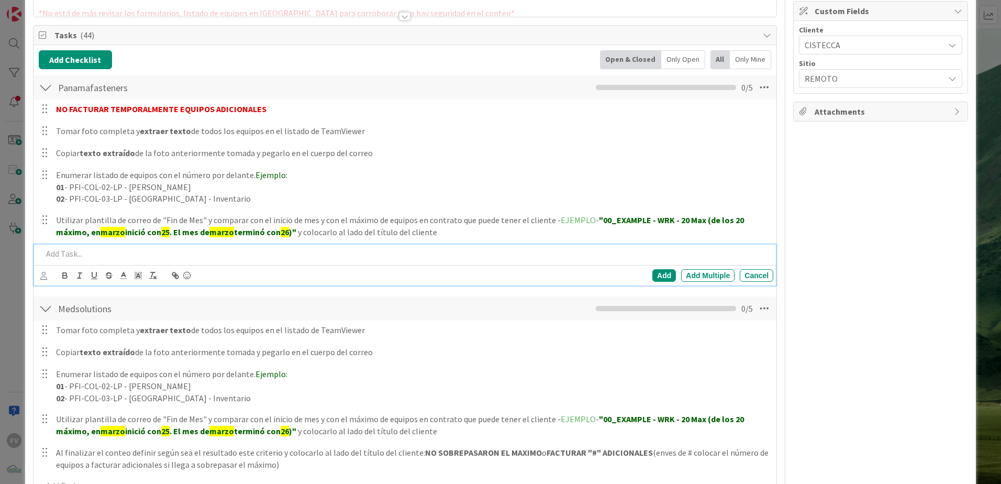
click at [421, 254] on p at bounding box center [405, 254] width 727 height 12
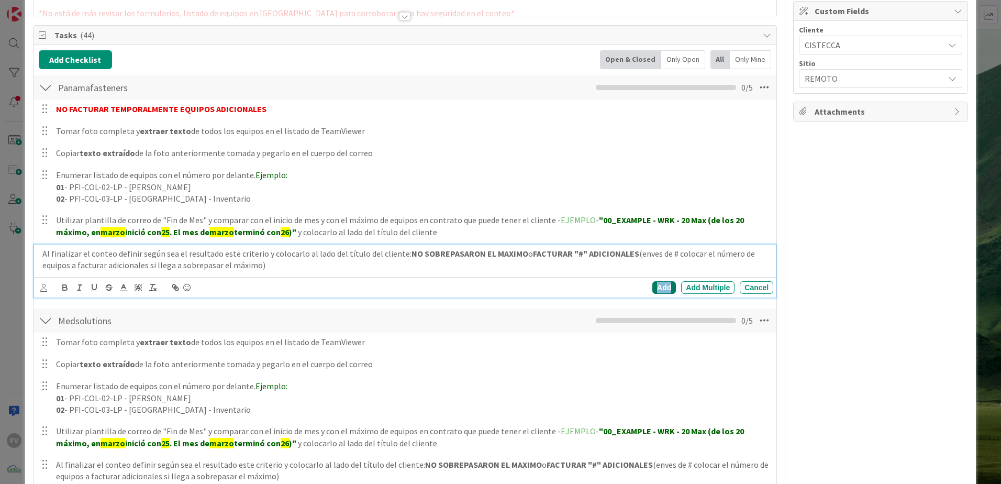
click at [654, 288] on div "Add" at bounding box center [665, 287] width 24 height 13
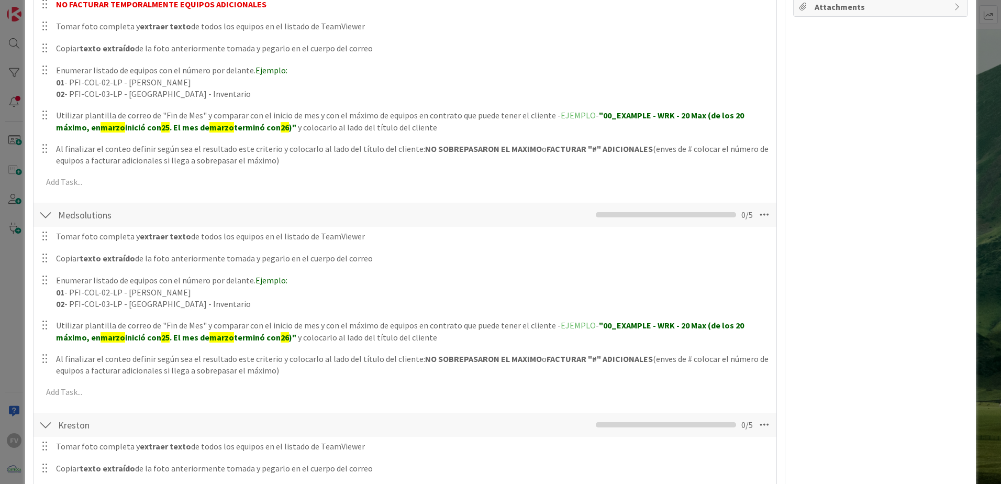
scroll to position [25, 0]
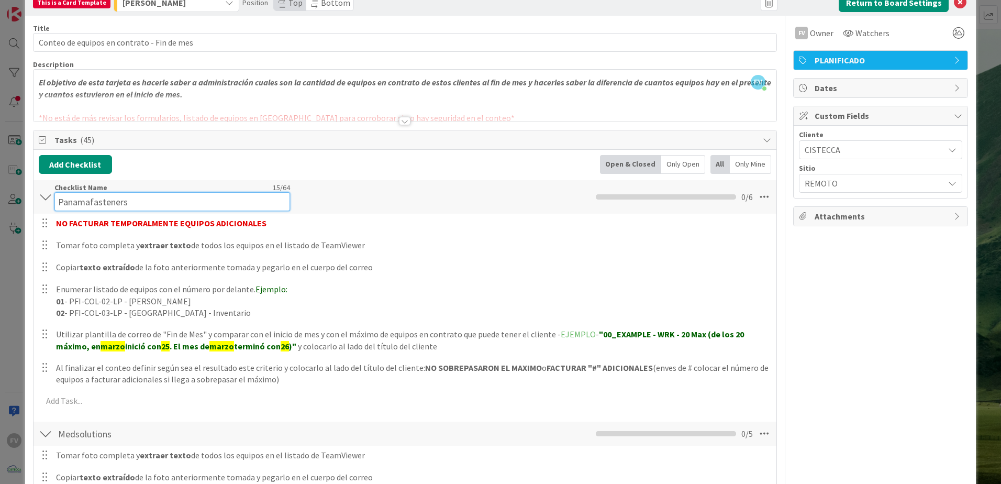
click at [110, 192] on div "Checklist Name 15 / 64 Panamafasteners" at bounding box center [172, 197] width 236 height 28
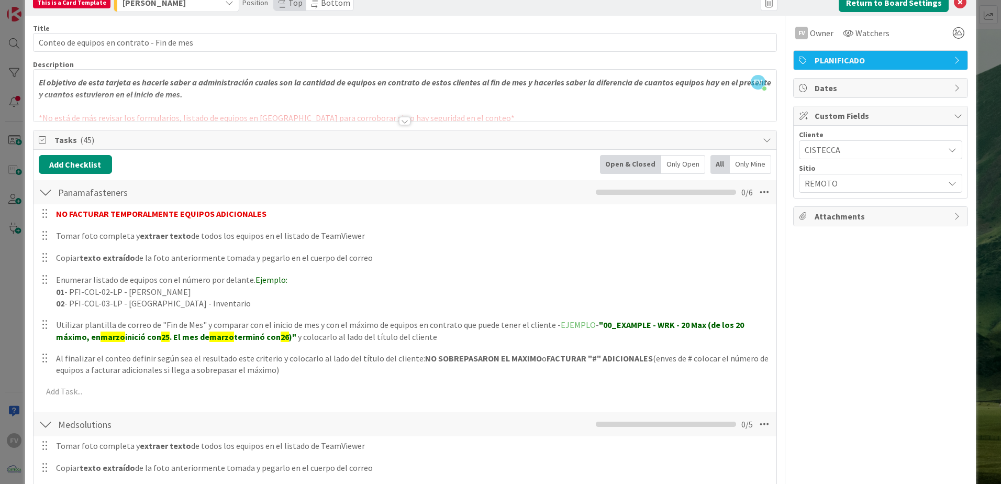
click at [0, 219] on div "This is a Card Template [PERSON_NAME] Position Top Bottom Return to Board Setti…" at bounding box center [500, 242] width 1001 height 484
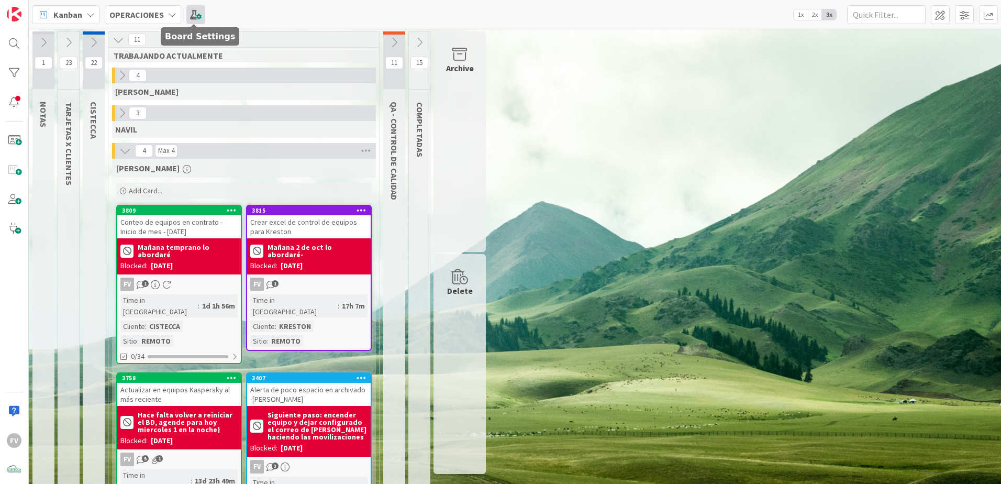
click at [192, 15] on span at bounding box center [195, 14] width 19 height 19
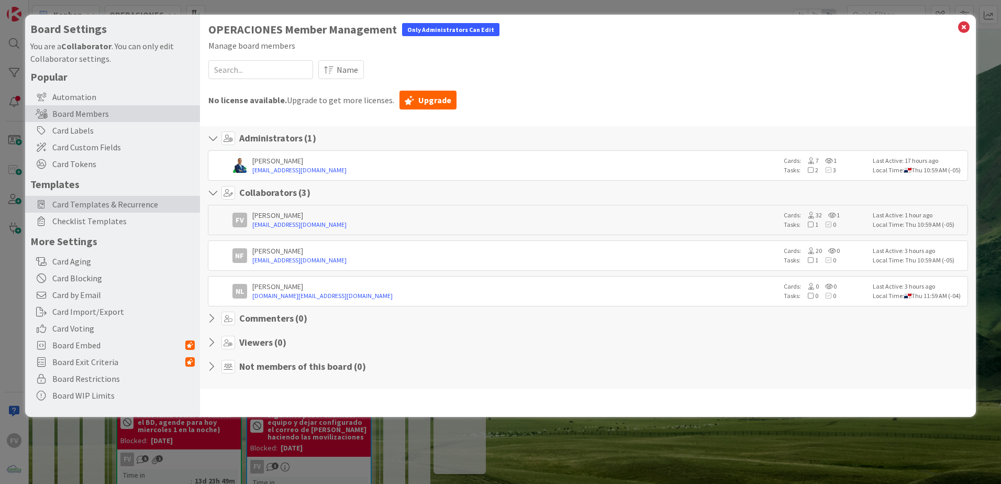
click at [122, 209] on span "Card Templates & Recurrence" at bounding box center [123, 204] width 142 height 13
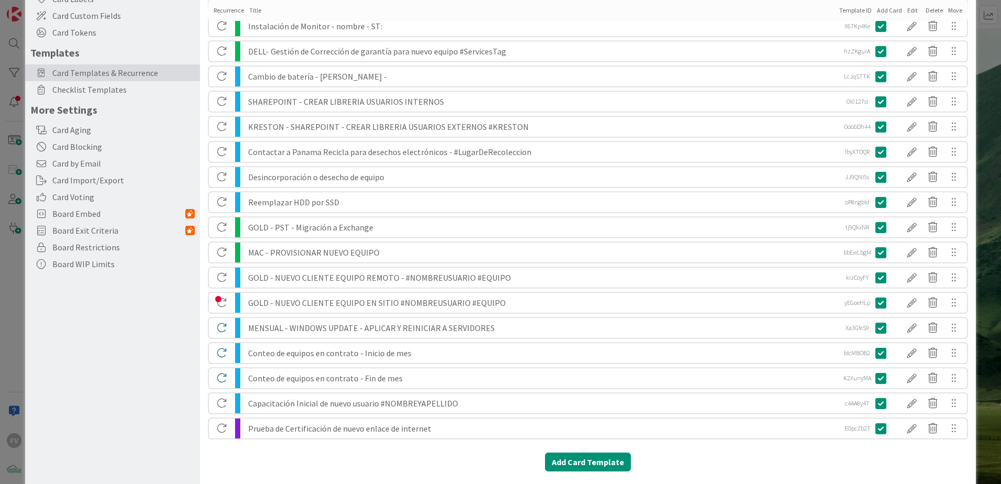
scroll to position [157, 0]
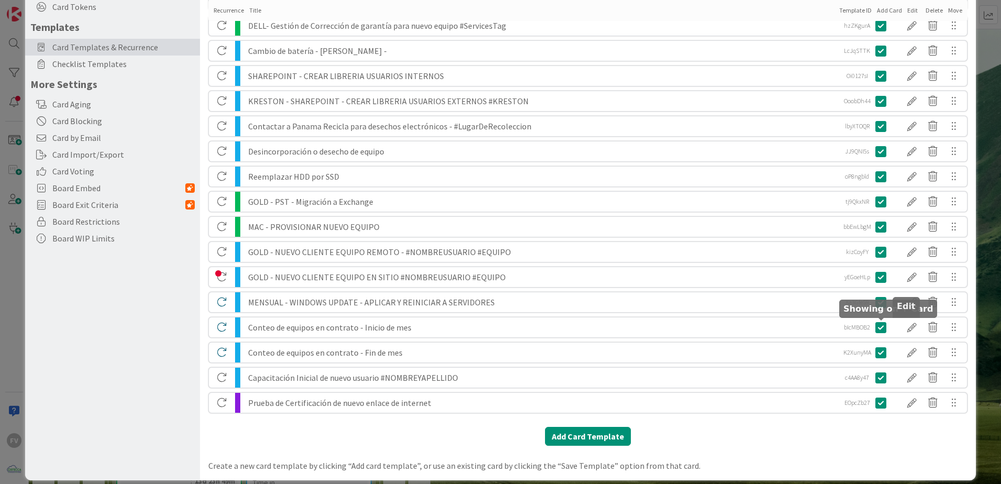
click at [711, 320] on div at bounding box center [912, 327] width 21 height 18
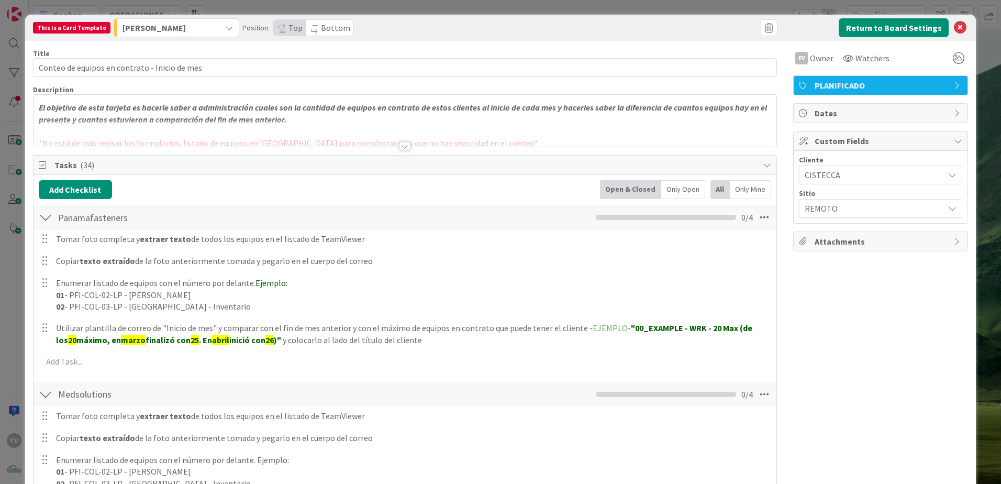
scroll to position [52, 0]
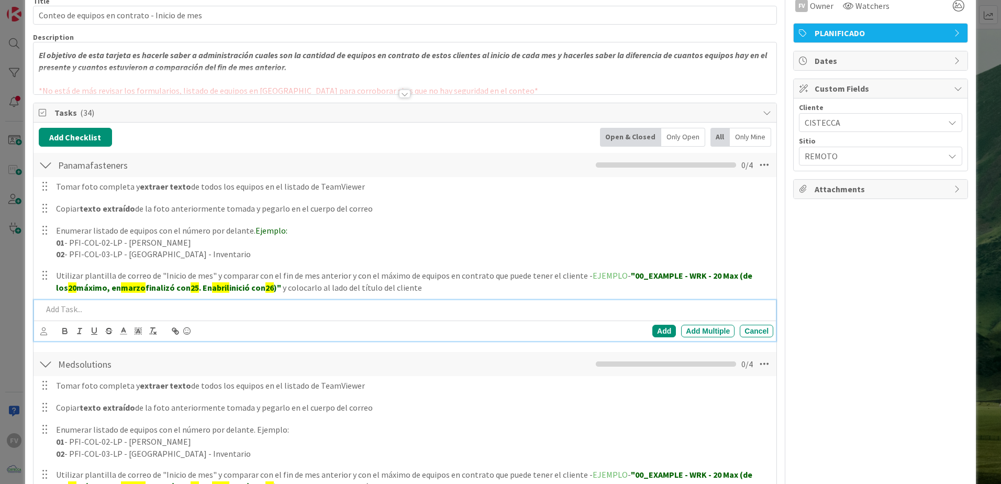
click at [82, 314] on p at bounding box center [405, 309] width 727 height 12
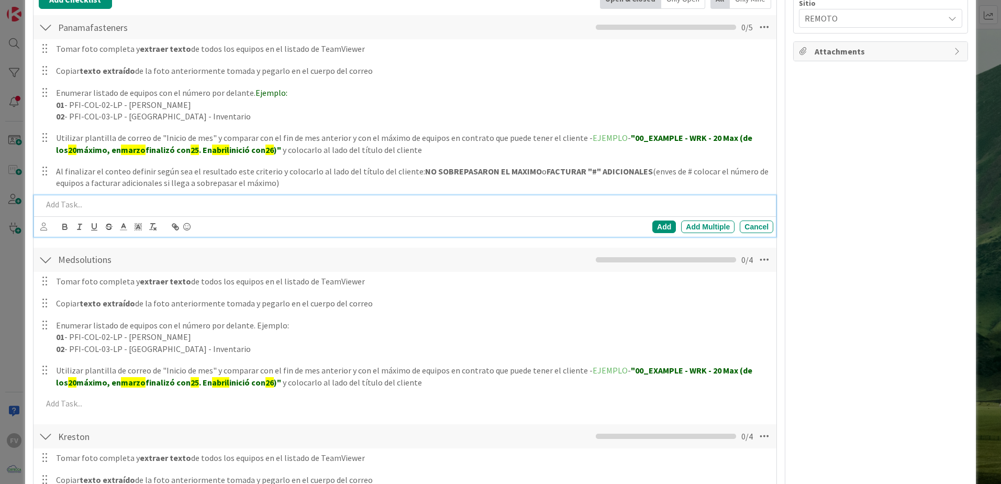
scroll to position [295, 0]
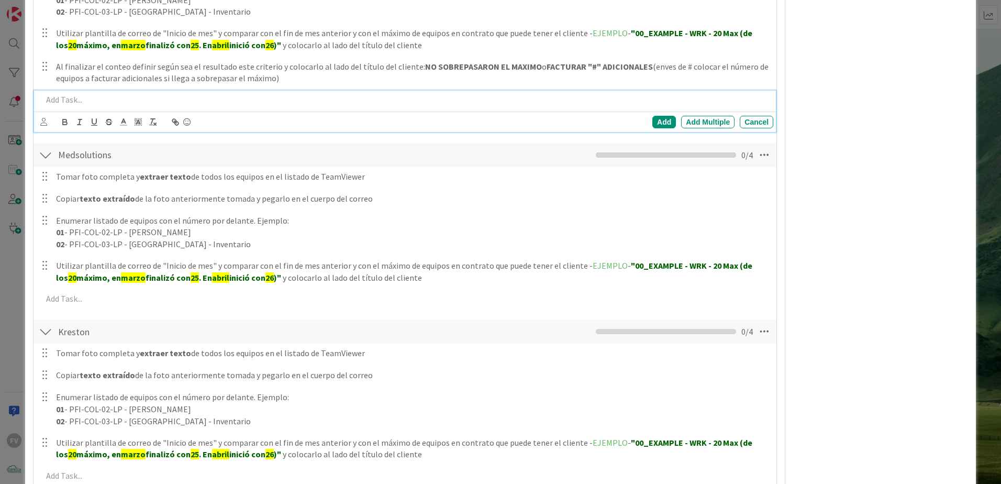
click at [165, 308] on div "Add Add Multiple Cancel" at bounding box center [405, 299] width 742 height 19
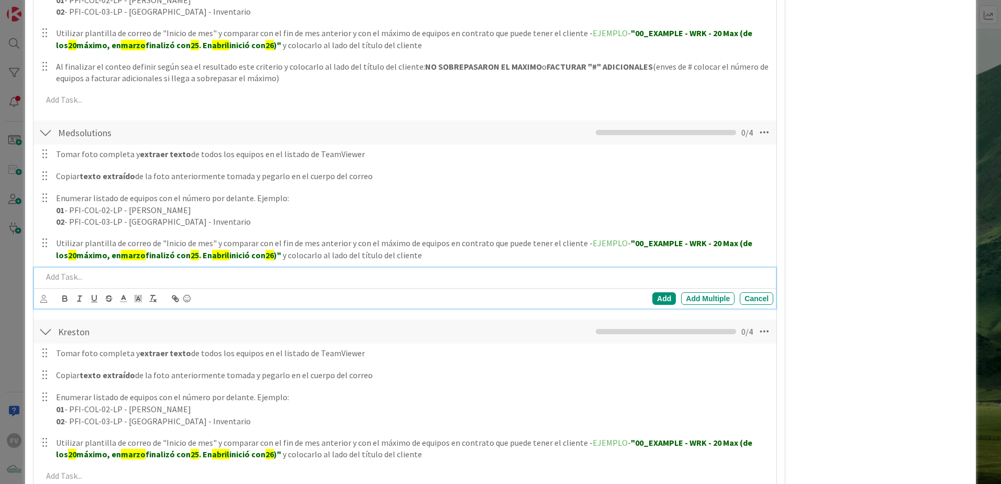
click at [165, 283] on div at bounding box center [405, 277] width 735 height 18
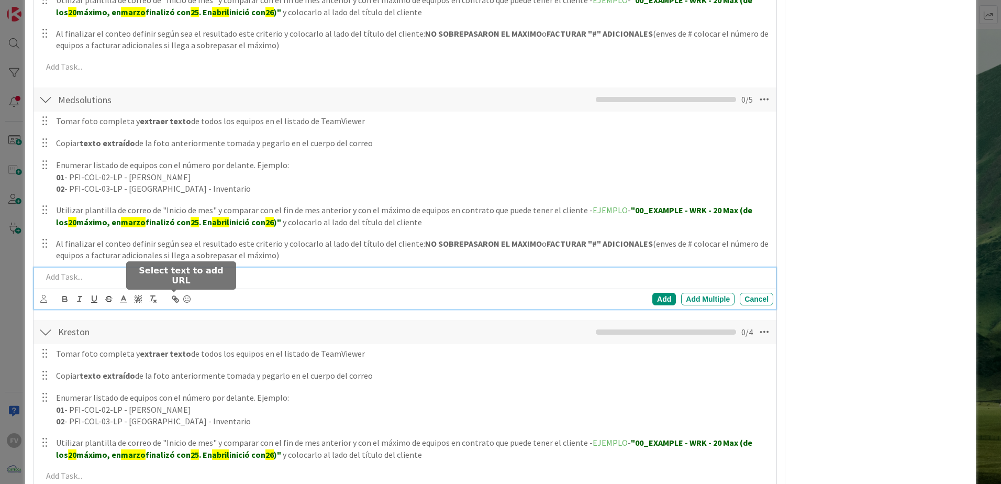
scroll to position [485, 0]
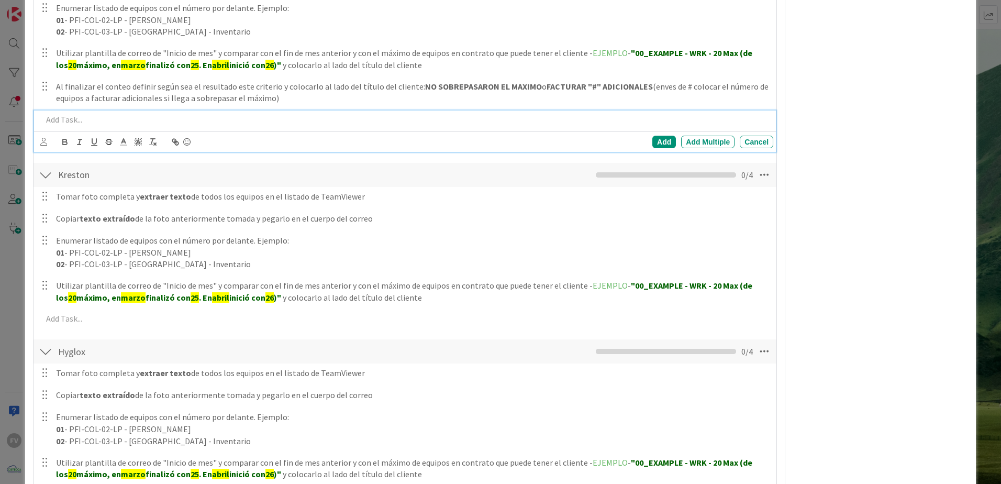
click at [164, 320] on div "Tomar foto completa y extraer texto de todos los equipos en el listado de TeamV…" at bounding box center [405, 260] width 733 height 146
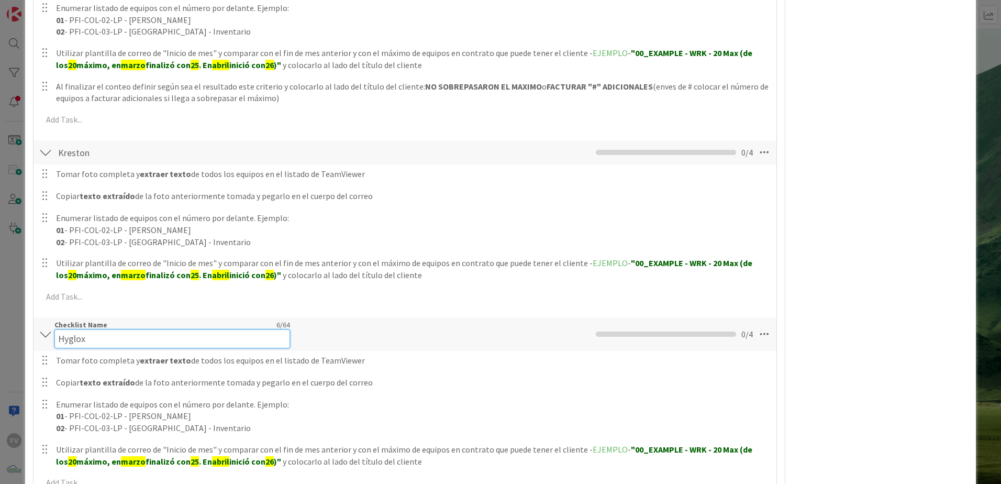
click at [164, 320] on div "Checklist Name 6 / 64 Hyglox" at bounding box center [172, 334] width 236 height 28
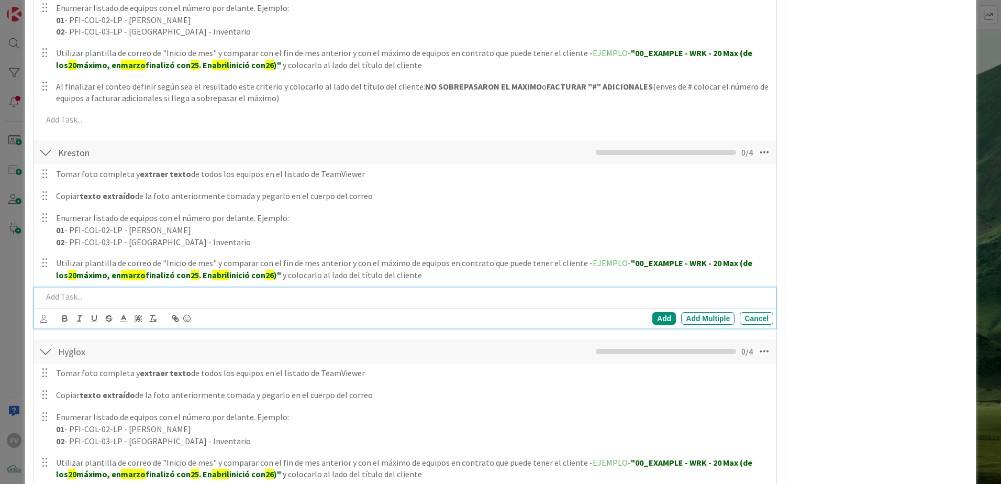
click at [161, 291] on p at bounding box center [405, 297] width 727 height 12
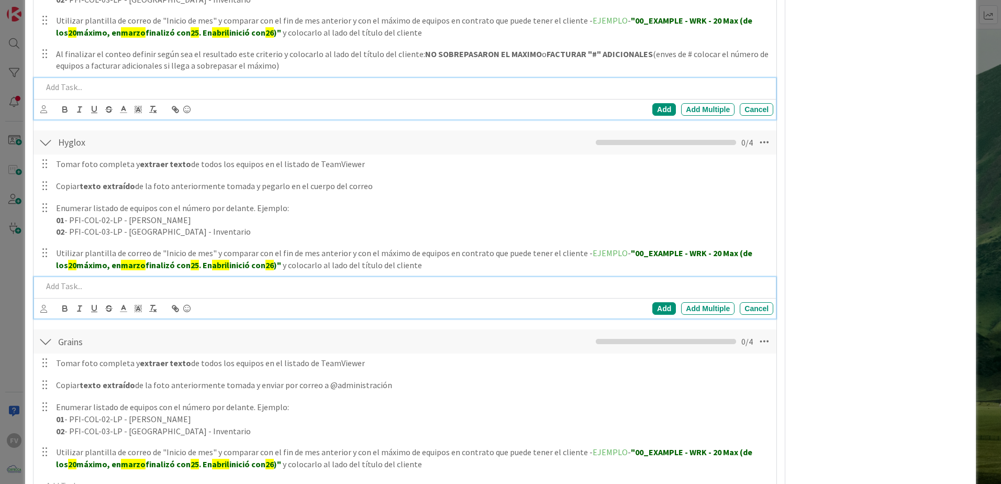
click at [157, 282] on p at bounding box center [405, 286] width 727 height 12
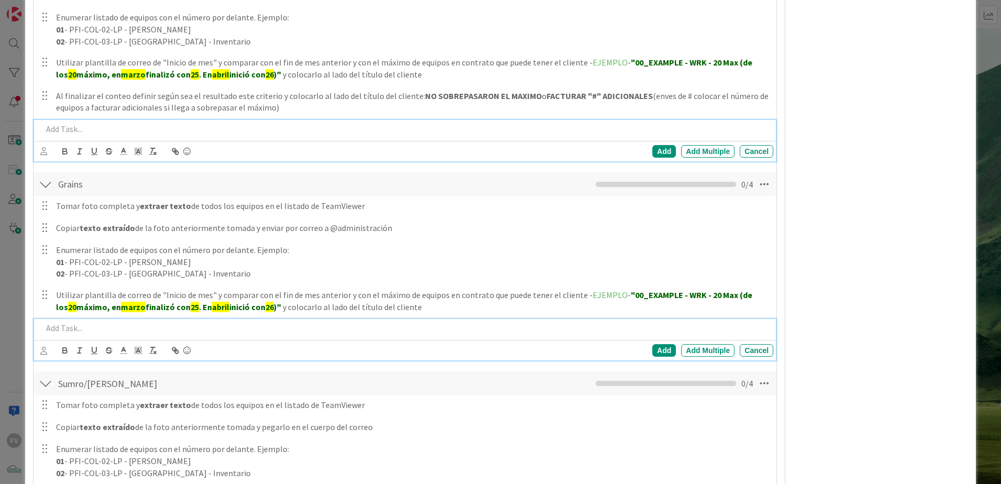
click at [130, 320] on p at bounding box center [405, 328] width 727 height 12
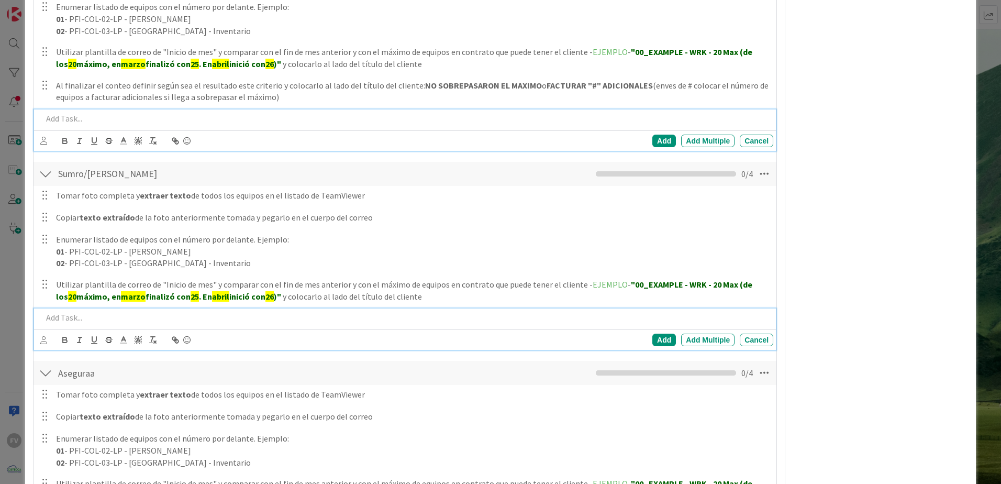
click at [136, 320] on p at bounding box center [405, 318] width 727 height 12
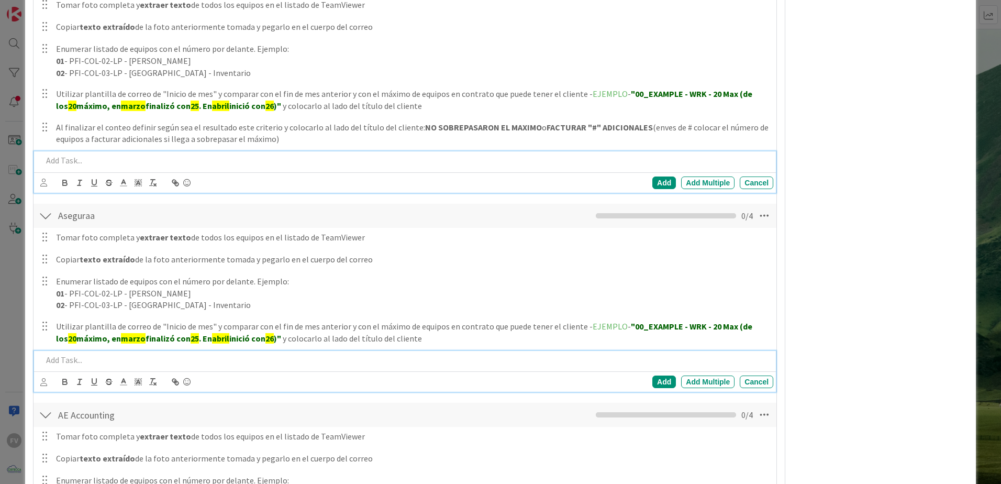
click at [128, 320] on div at bounding box center [405, 360] width 735 height 18
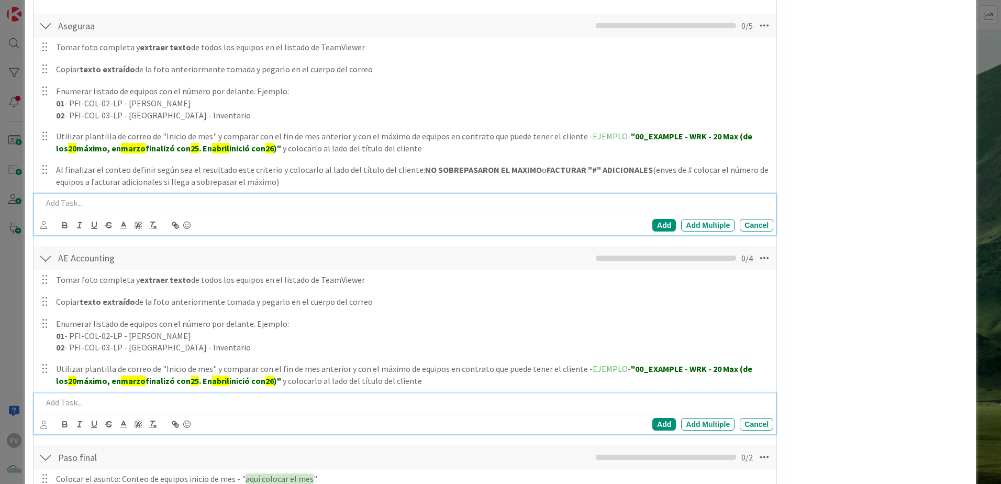
click at [98, 320] on p at bounding box center [405, 402] width 727 height 12
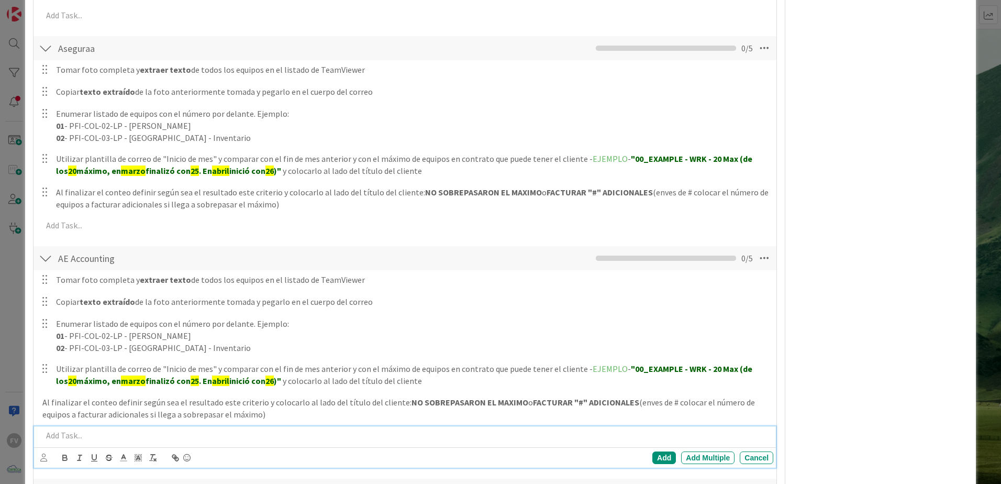
scroll to position [1462, 0]
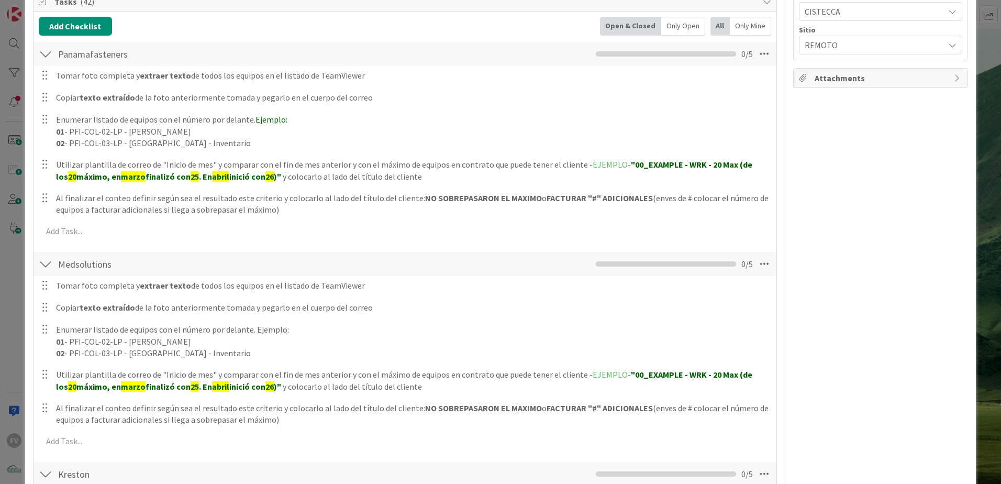
scroll to position [0, 0]
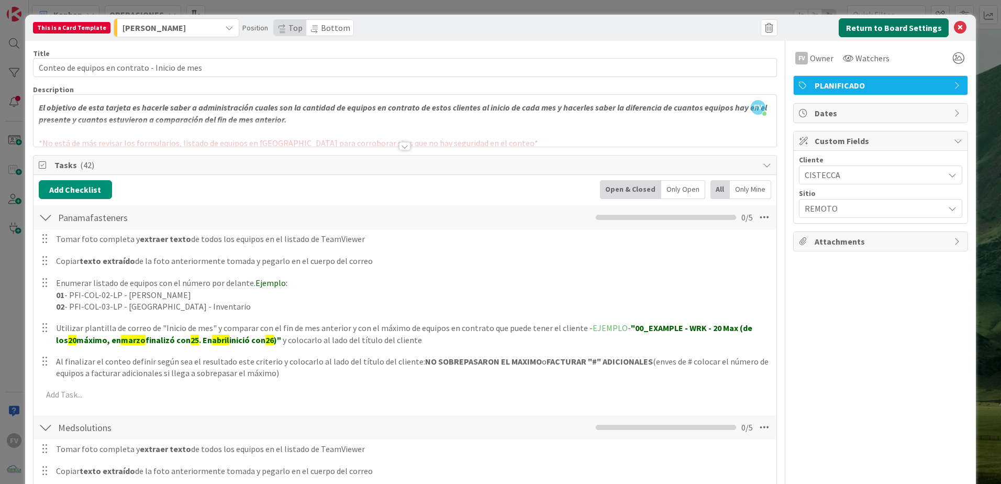
click at [711, 27] on button "Return to Board Settings" at bounding box center [894, 27] width 110 height 19
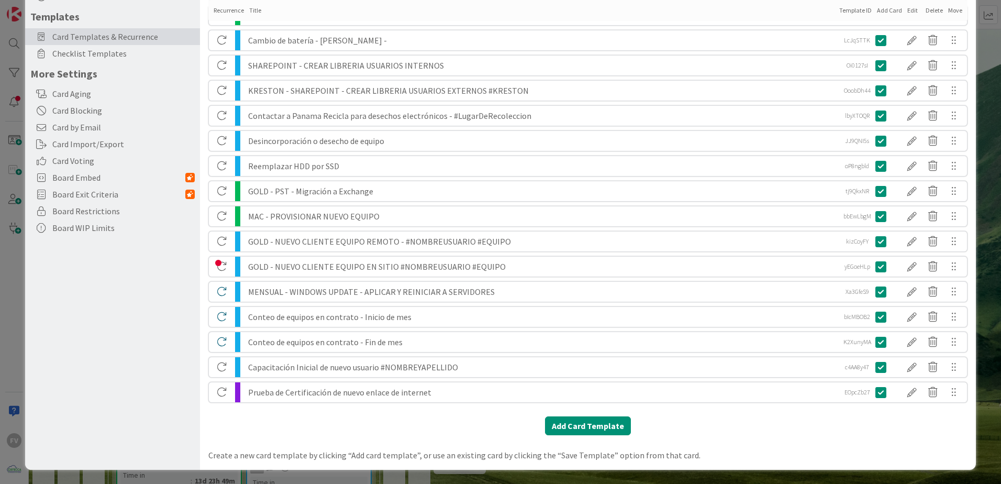
scroll to position [168, 0]
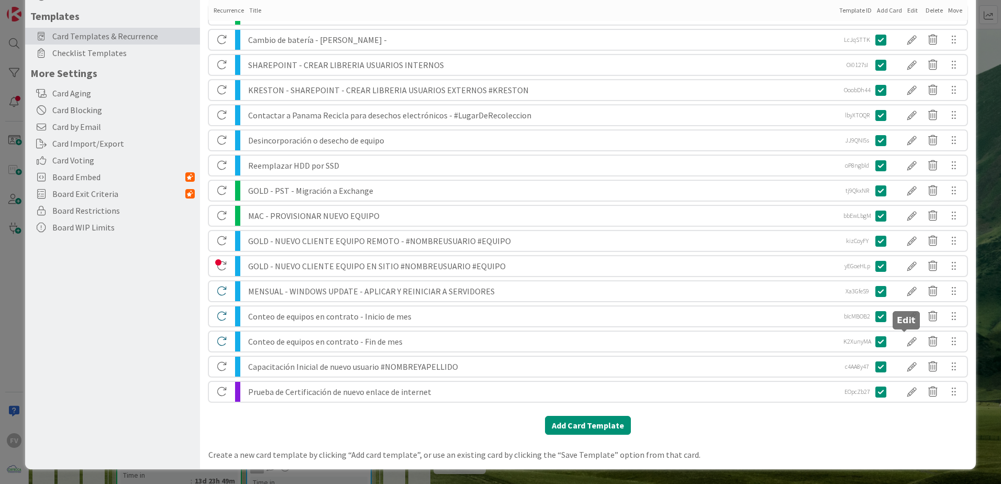
click at [711, 320] on div at bounding box center [912, 342] width 21 height 18
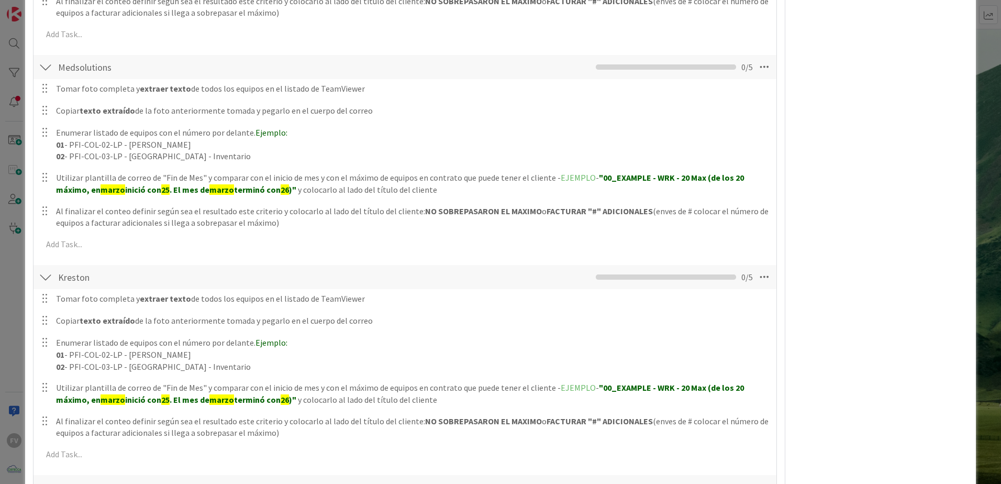
scroll to position [576, 0]
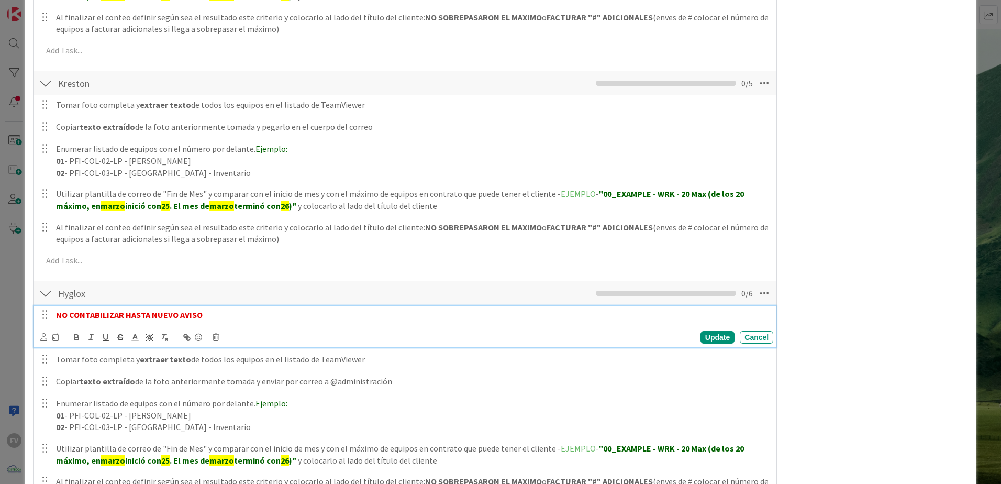
drag, startPoint x: 203, startPoint y: 312, endPoint x: 47, endPoint y: 312, distance: 156.1
click at [47, 312] on div "NO CONTABILIZAR HASTA NUEVO AVISO" at bounding box center [405, 315] width 735 height 18
copy strong "NO CONTABILIZAR HASTA NUEVO AVISO"
click at [11, 290] on div "This is a Card Template [PERSON_NAME] Position Top Bottom Return to Board Setti…" at bounding box center [500, 242] width 1001 height 484
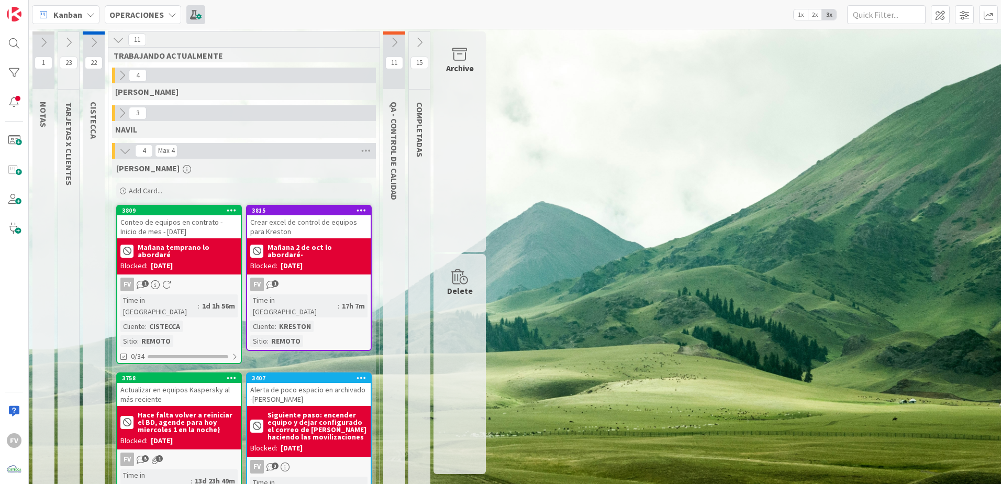
click at [187, 16] on span at bounding box center [195, 14] width 19 height 19
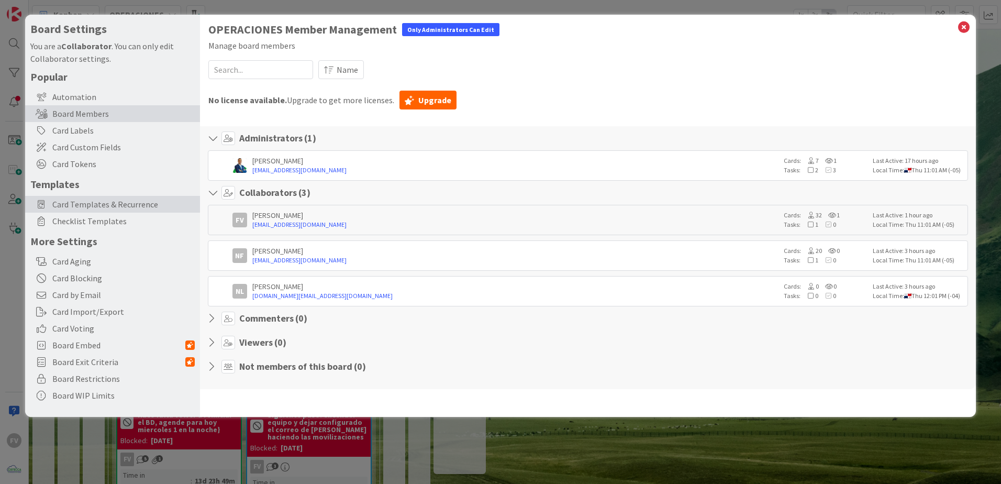
click at [167, 205] on span "Card Templates & Recurrence" at bounding box center [123, 204] width 142 height 13
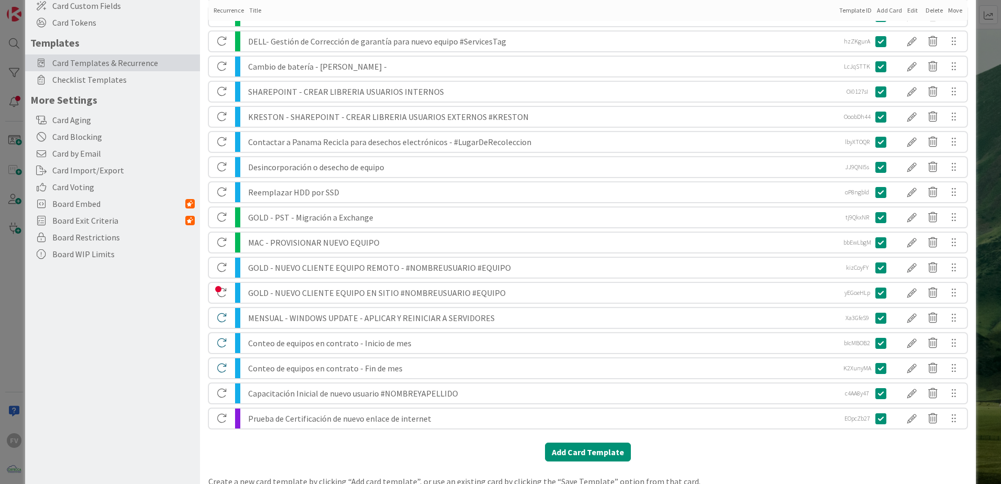
scroll to position [168, 0]
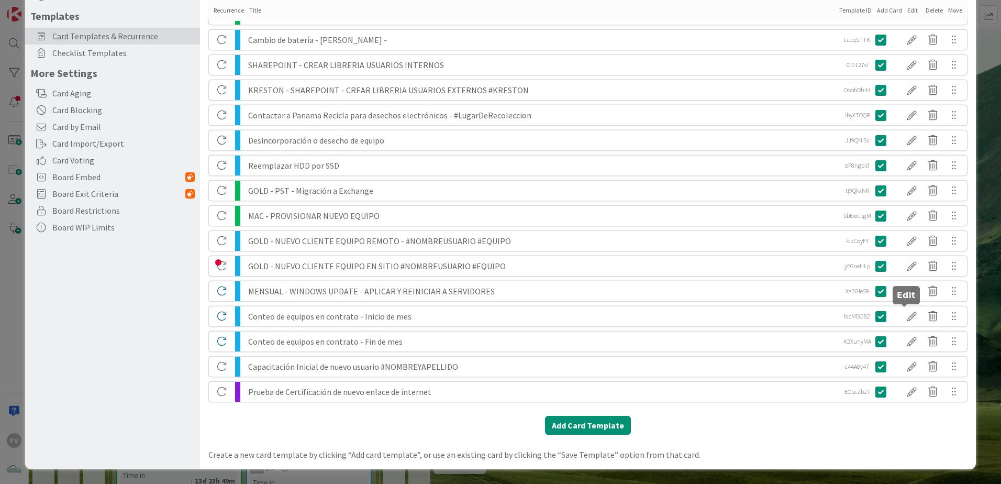
click at [711, 319] on div at bounding box center [912, 316] width 21 height 18
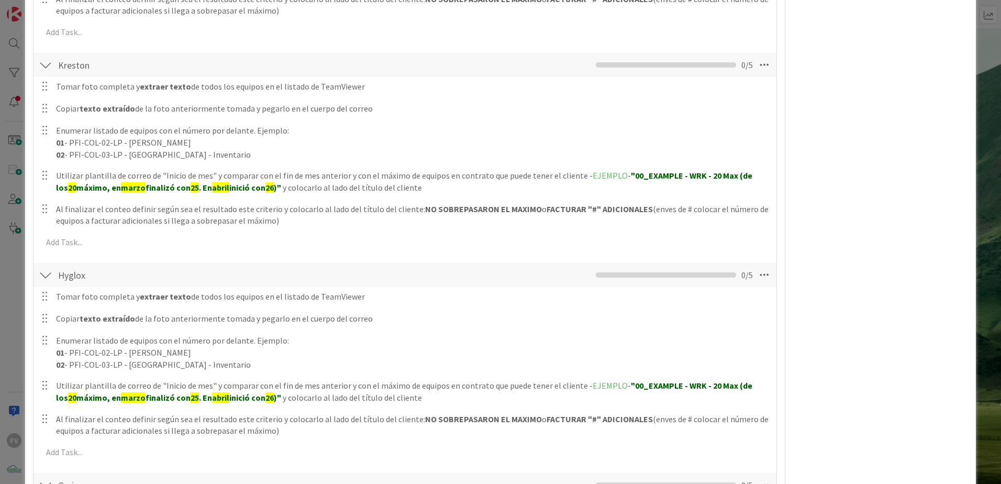
scroll to position [628, 0]
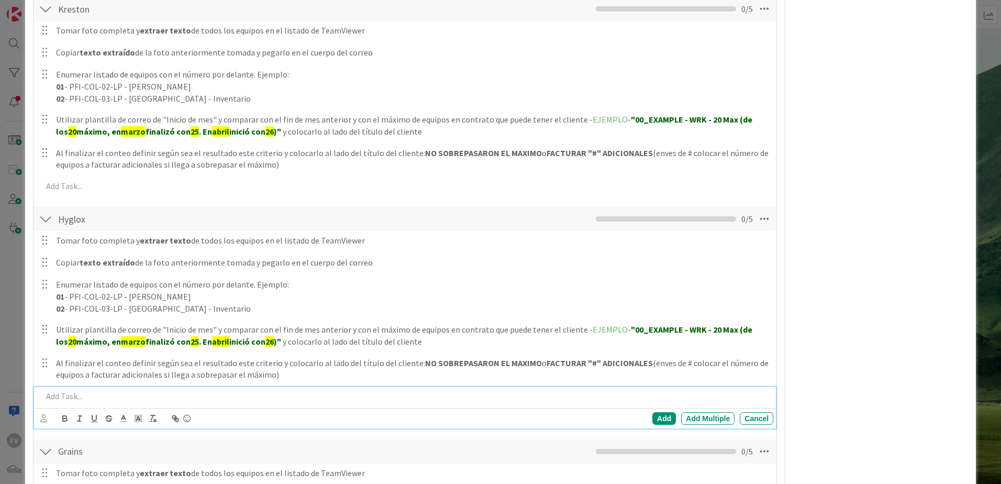
click at [97, 320] on p at bounding box center [405, 396] width 727 height 12
paste div
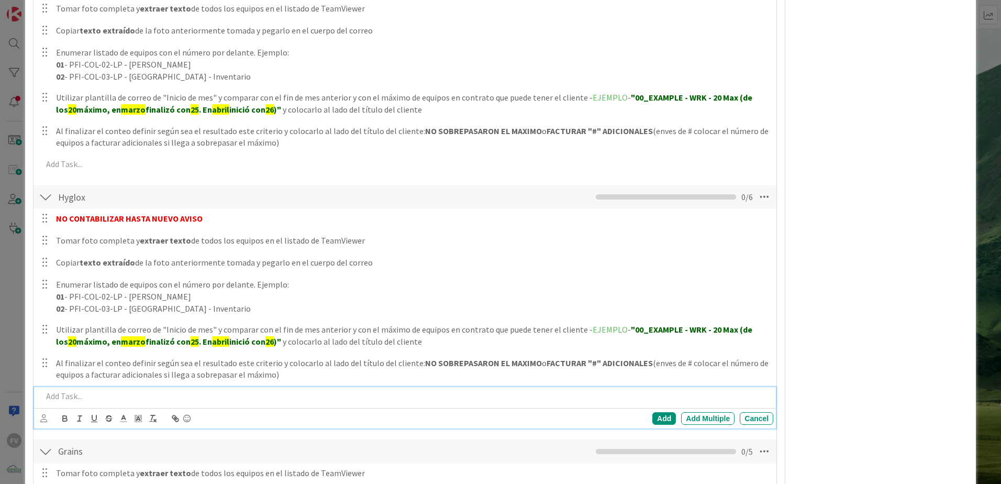
scroll to position [703, 0]
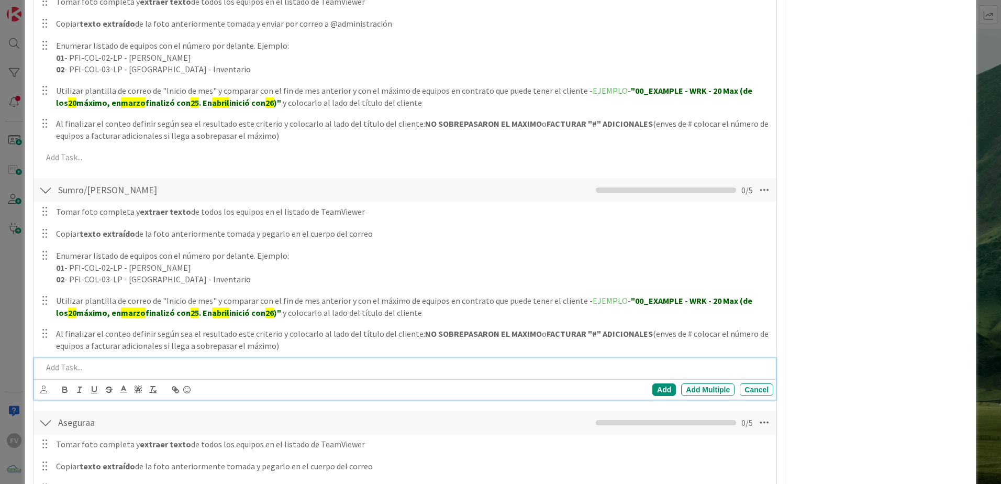
click at [78, 320] on p at bounding box center [405, 367] width 727 height 12
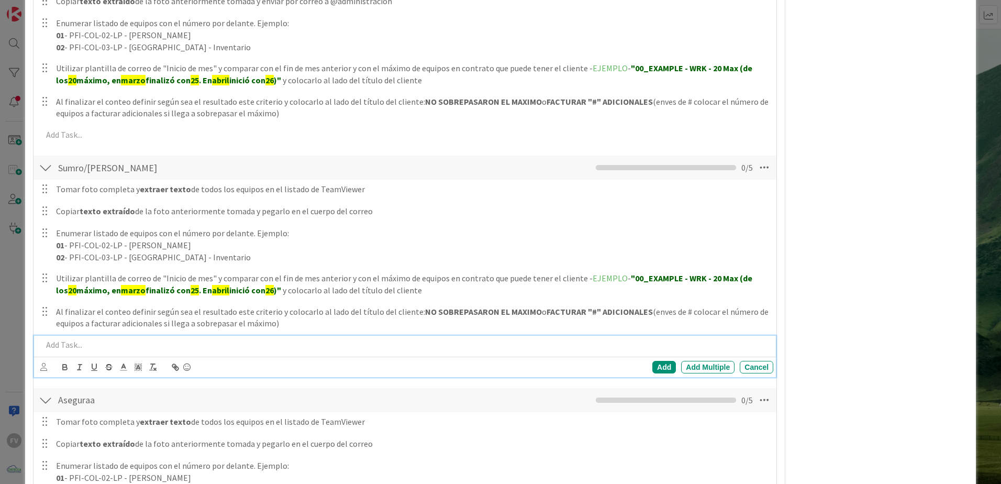
scroll to position [1099, 0]
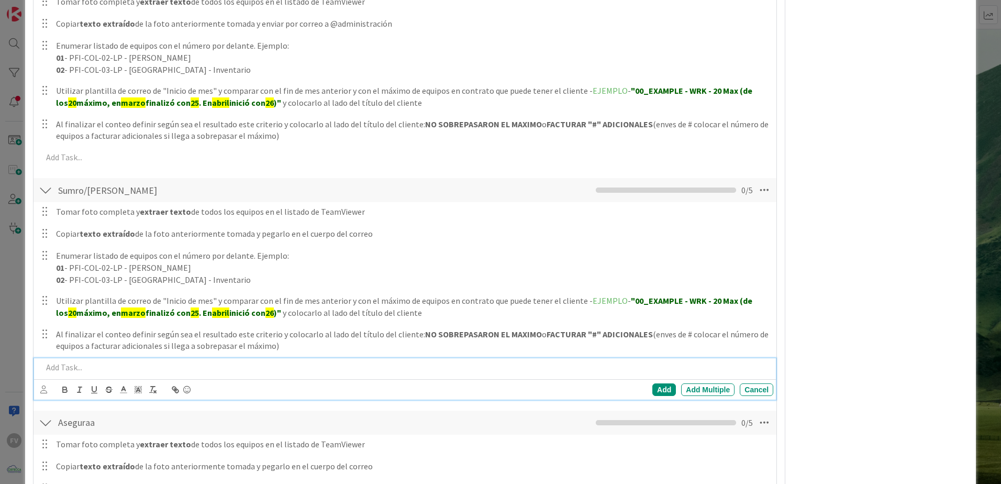
paste div
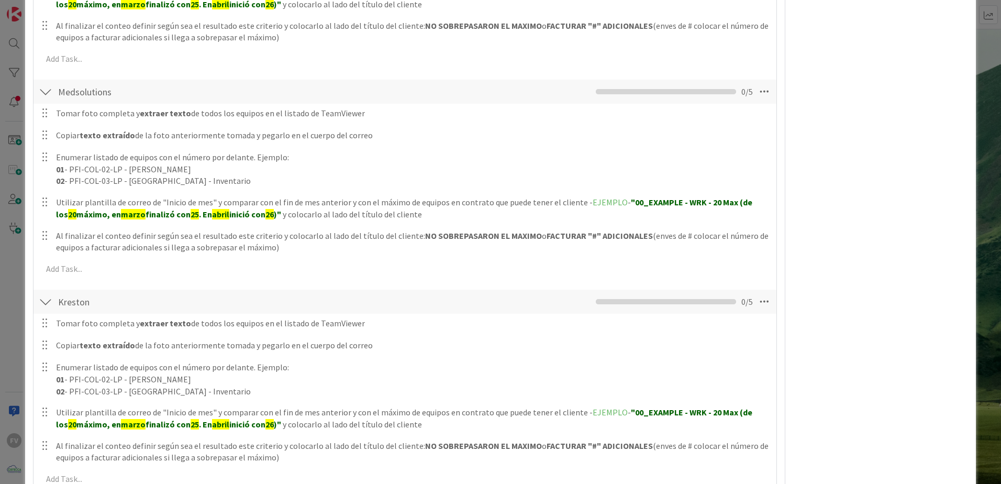
scroll to position [74, 0]
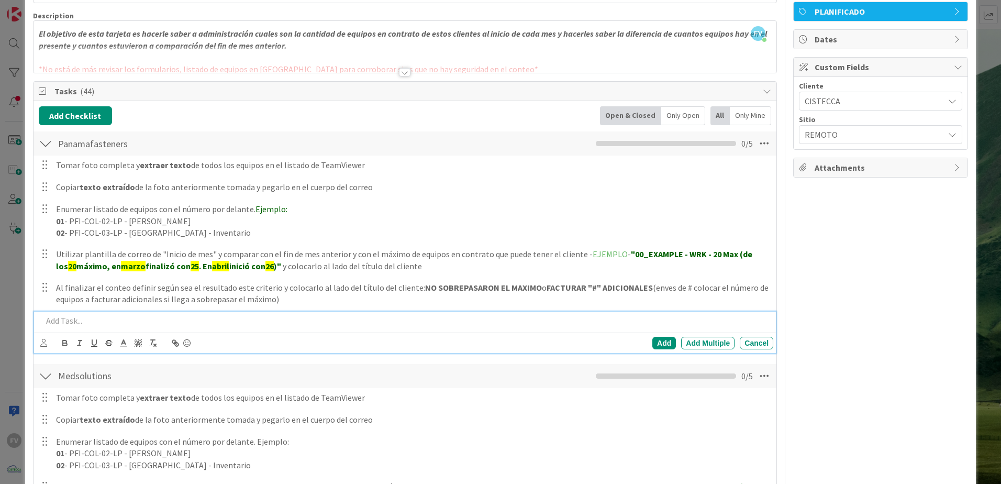
click at [223, 320] on p at bounding box center [405, 321] width 727 height 12
paste div
click at [264, 320] on p "NO FACTURAR TEMPORALEMENTE EQUIPOS ADICIONALES" at bounding box center [405, 321] width 727 height 12
click at [134, 320] on p "NO FACTURAR TEMPORALEMENTE EQUIPOS ADICIONALES" at bounding box center [405, 321] width 727 height 12
drag, startPoint x: 270, startPoint y: 324, endPoint x: 20, endPoint y: 326, distance: 249.8
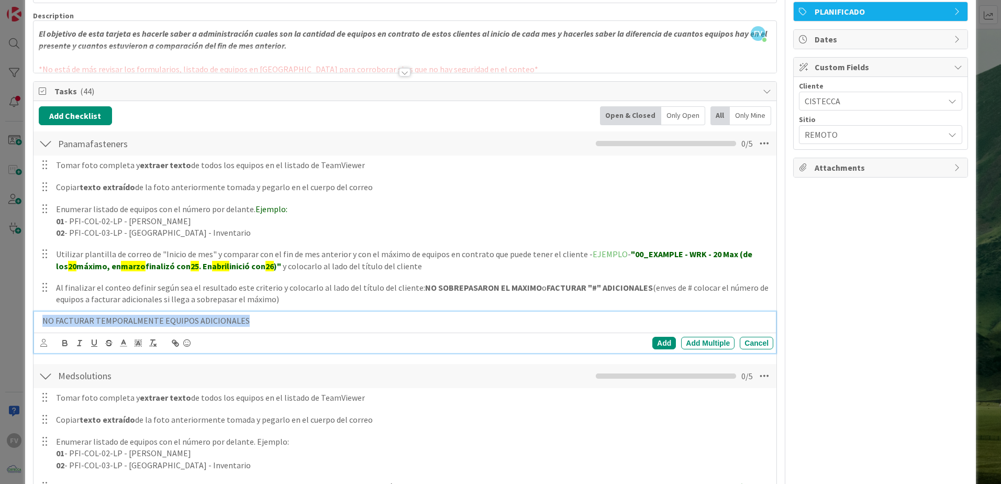
click at [20, 320] on div "This is a Card Template [PERSON_NAME] Position Top Bottom Return to Board Setti…" at bounding box center [500, 242] width 1001 height 484
click at [67, 320] on icon "button" at bounding box center [64, 342] width 9 height 9
click at [124, 320] on icon at bounding box center [123, 342] width 9 height 9
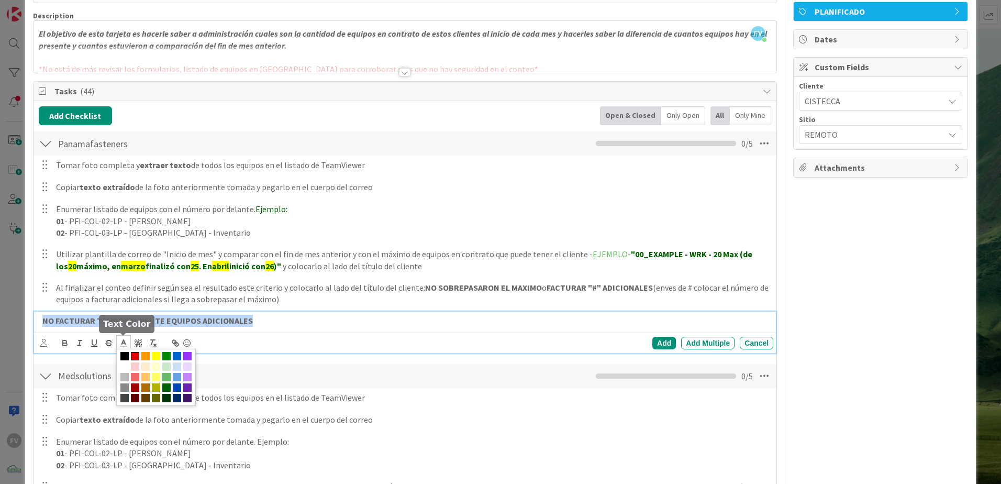
click at [132, 320] on span at bounding box center [135, 356] width 8 height 8
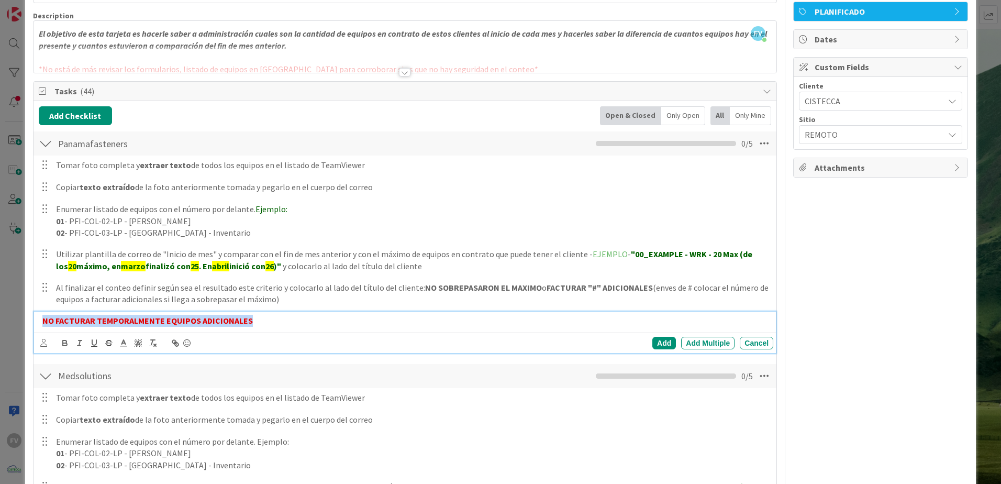
click at [382, 319] on p "NO FACTURAR TEMPORALMENTE EQUIPOS ADICIONALES" at bounding box center [405, 321] width 727 height 12
click at [425, 314] on div "NO FACTURAR TEMPORALMENTE EQUIPOS ADICIONALES" at bounding box center [405, 321] width 735 height 18
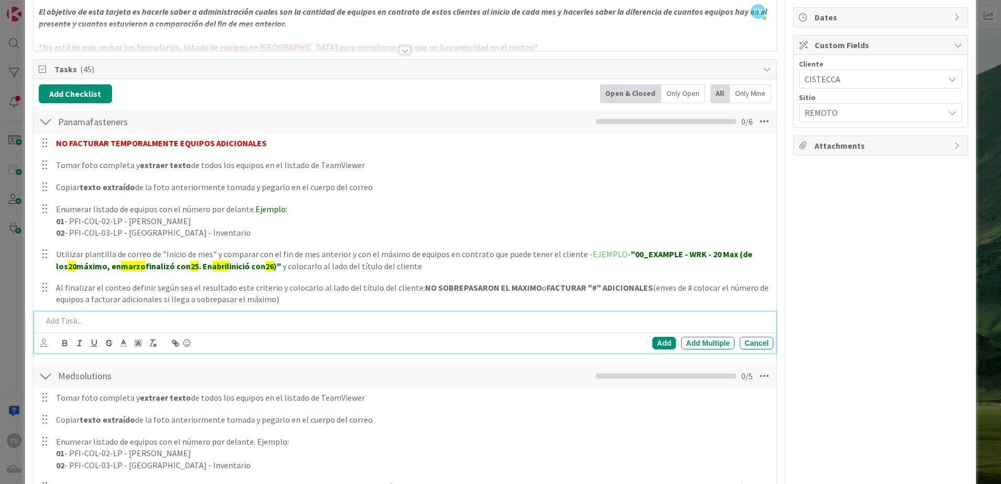
scroll to position [305, 0]
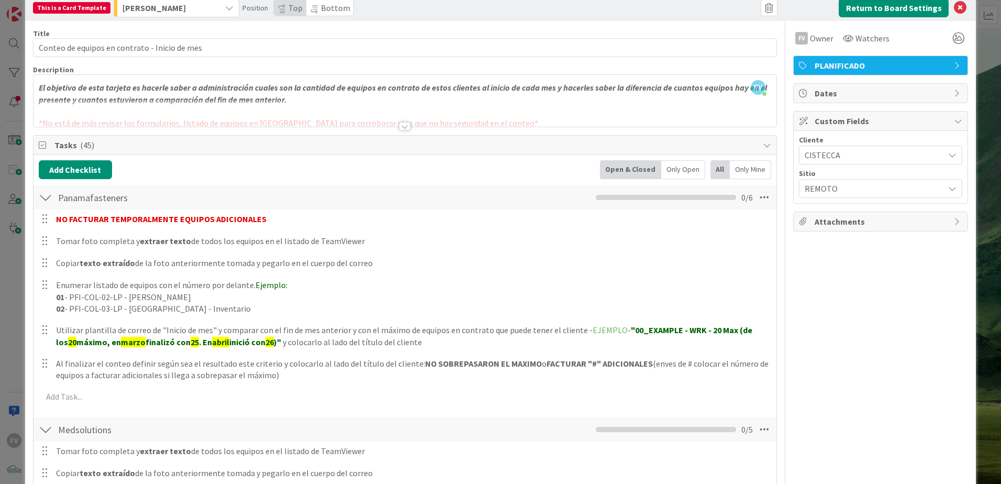
scroll to position [0, 0]
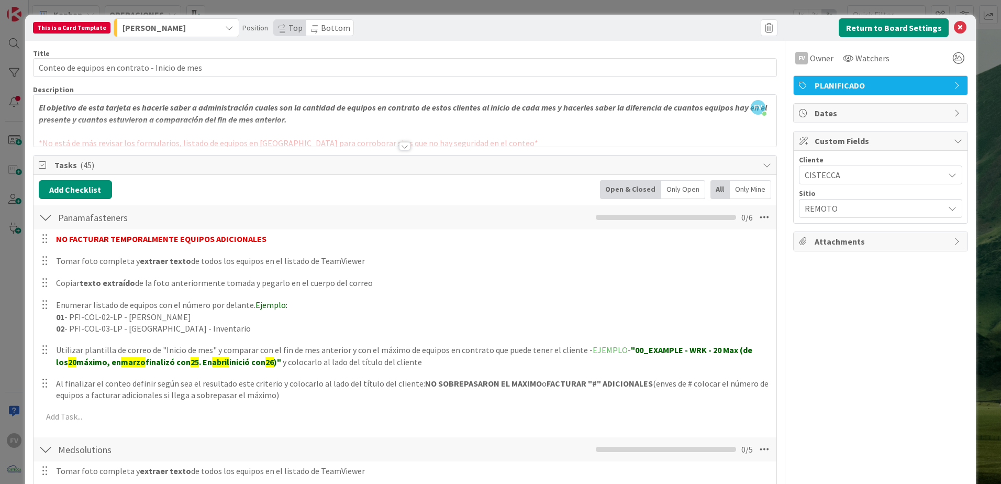
click at [13, 269] on div "This is a Card Template [PERSON_NAME] Position Top Bottom Return to Board Setti…" at bounding box center [500, 242] width 1001 height 484
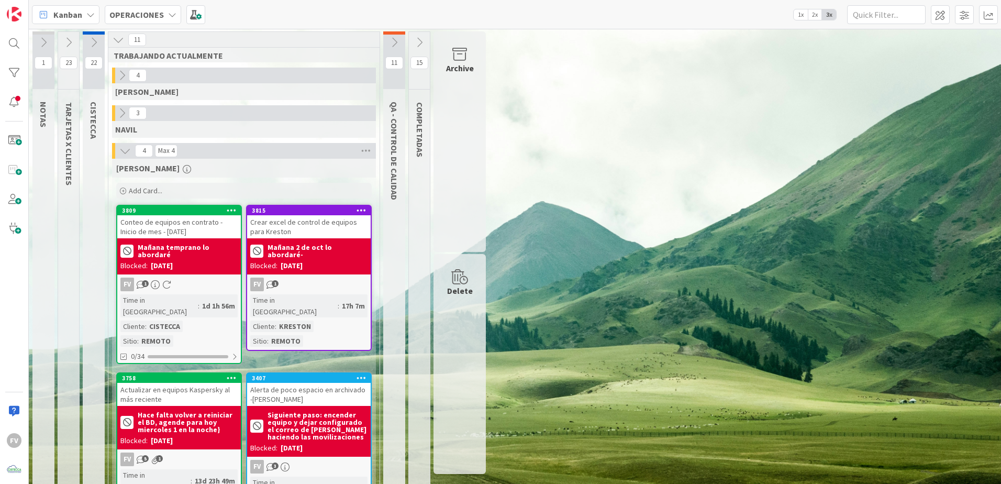
click at [661, 320] on div "1 NOTAS 23 TARJETAS X CLIENTES 22 CISTECCA 11 TRABAJANDO ACTUALMENTE 4 [PERSON_…" at bounding box center [515, 291] width 968 height 520
drag, startPoint x: 690, startPoint y: 274, endPoint x: 654, endPoint y: 292, distance: 40.3
click at [690, 274] on div "1 NOTAS 23 TARJETAS X CLIENTES 22 CISTECCA 11 TRABAJANDO ACTUALMENTE 4 [PERSON_…" at bounding box center [515, 291] width 968 height 520
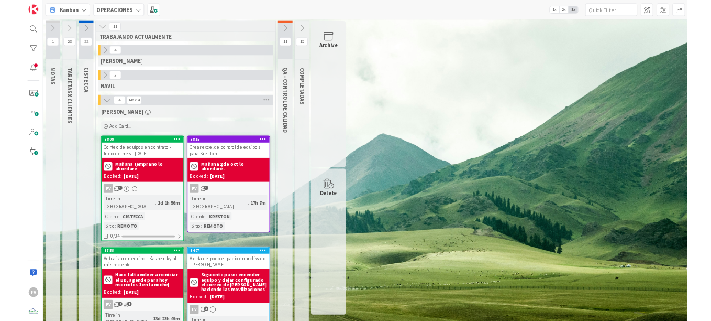
scroll to position [28, 0]
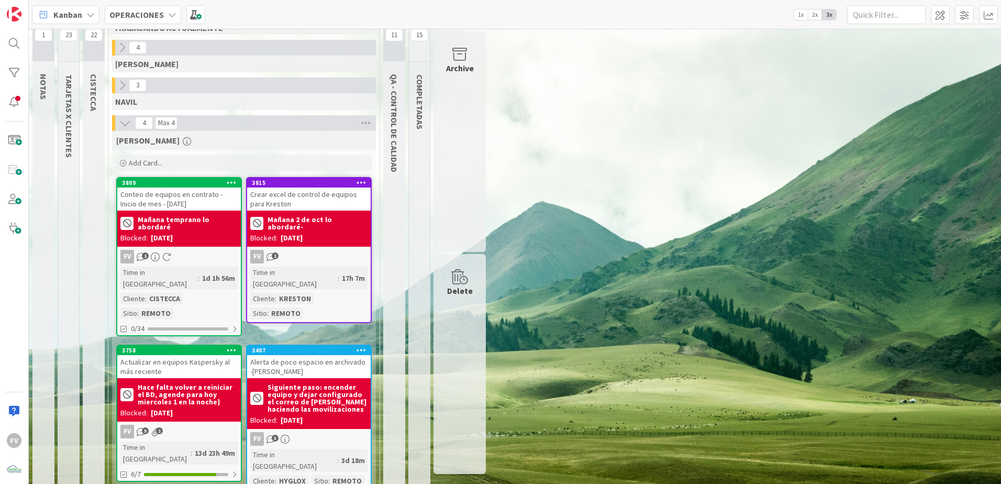
drag, startPoint x: 576, startPoint y: 402, endPoint x: 504, endPoint y: 426, distance: 75.0
click at [576, 320] on div "1 NOTAS 23 TARJETAS X CLIENTES 22 CISTECCA 11 TRABAJANDO ACTUALMENTE 4 [PERSON_…" at bounding box center [515, 264] width 968 height 520
click at [698, 320] on div "1 NOTAS 23 TARJETAS X CLIENTES 22 CISTECCA 11 TRABAJANDO ACTUALMENTE 4 [PERSON_…" at bounding box center [515, 264] width 968 height 520
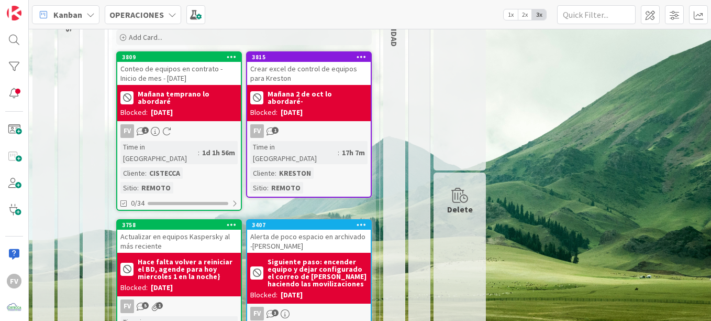
scroll to position [157, 0]
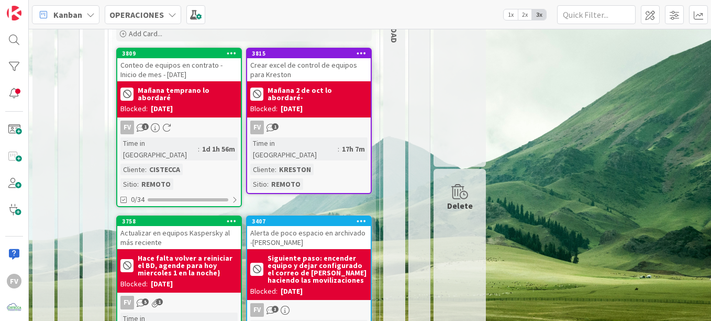
click at [173, 107] on div "[DATE]" at bounding box center [162, 108] width 22 height 11
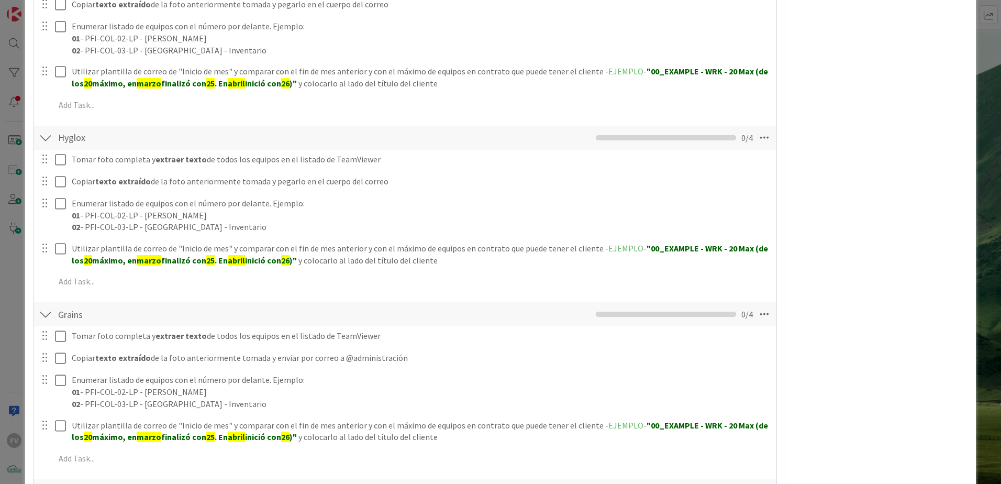
scroll to position [314, 0]
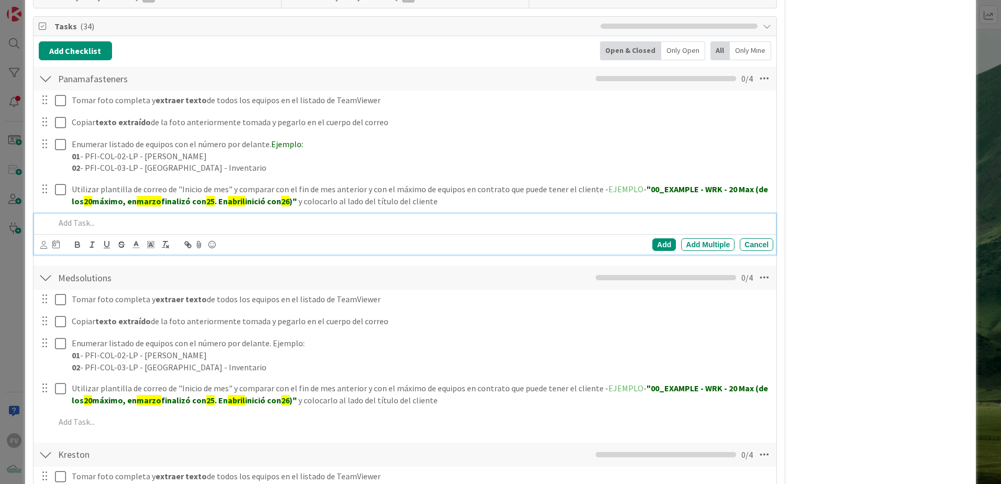
click at [96, 218] on p at bounding box center [412, 223] width 714 height 12
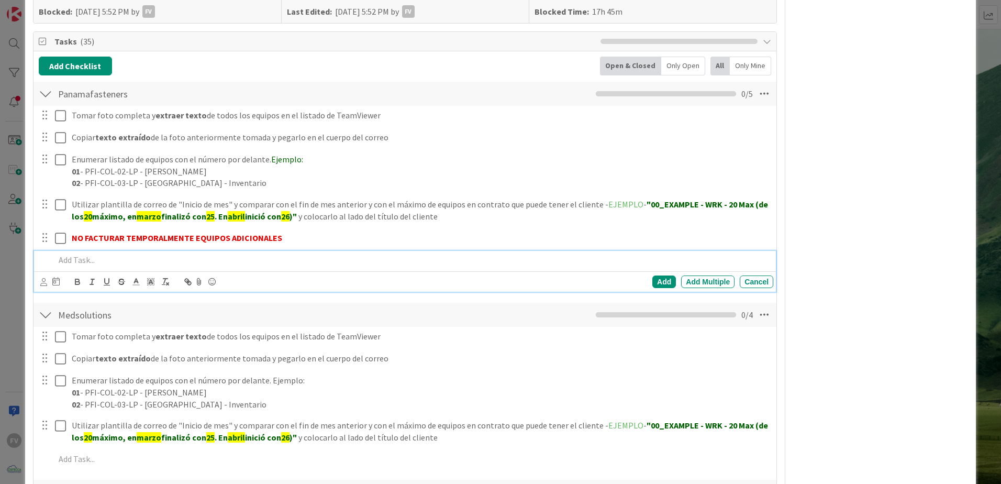
scroll to position [295, 0]
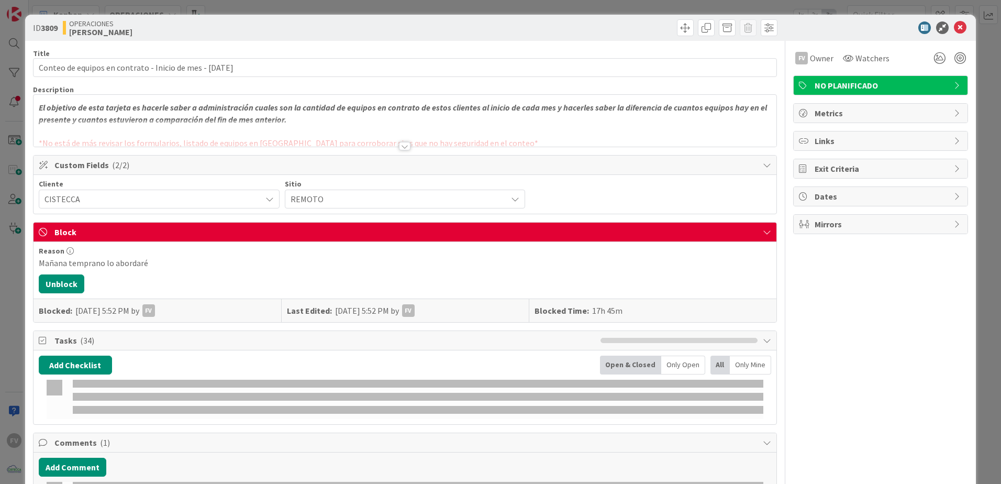
click at [303, 13] on div "ID 3809 OPERACIONES FERNANDO Title 58 / 128 Conteo de equipos en contrato - Ini…" at bounding box center [500, 242] width 1001 height 484
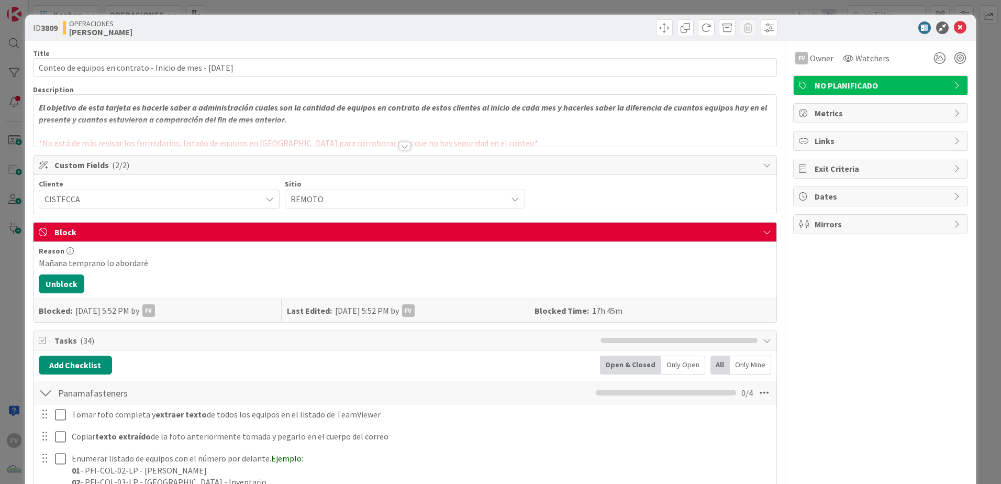
click at [190, 9] on div "ID 3809 OPERACIONES FERNANDO Title 58 / 128 Conteo de equipos en contrato - Ini…" at bounding box center [500, 242] width 1001 height 484
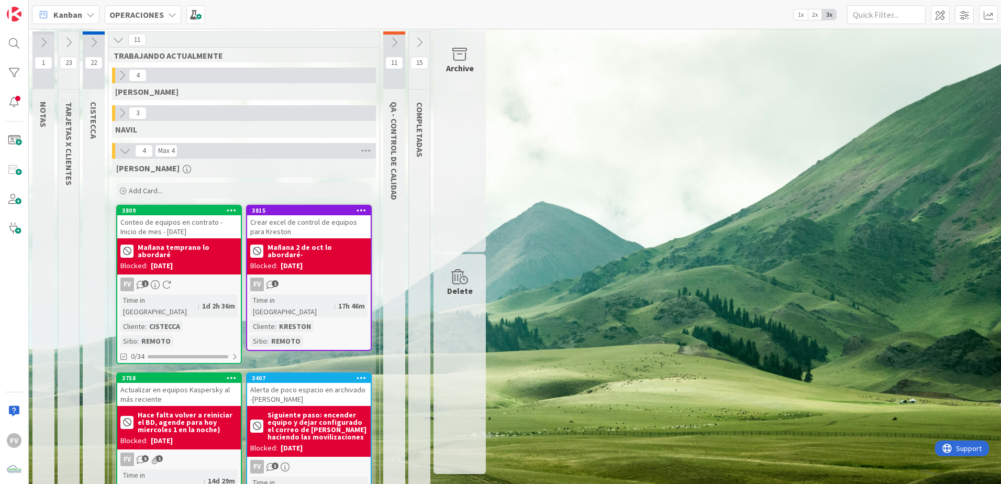
click at [286, 6] on div "Kanban OPERACIONES 1x 2x 3x" at bounding box center [515, 14] width 973 height 29
click at [197, 15] on span at bounding box center [195, 14] width 19 height 19
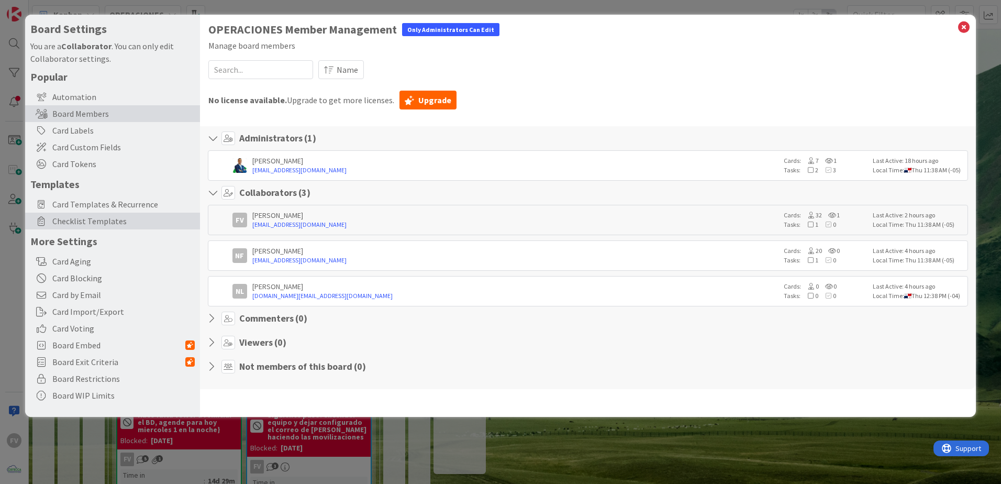
click at [96, 213] on div "Checklist Templates" at bounding box center [112, 221] width 175 height 17
click at [100, 206] on span "Card Templates & Recurrence" at bounding box center [123, 204] width 142 height 13
click at [150, 202] on span "Card Templates & Recurrence" at bounding box center [123, 204] width 142 height 13
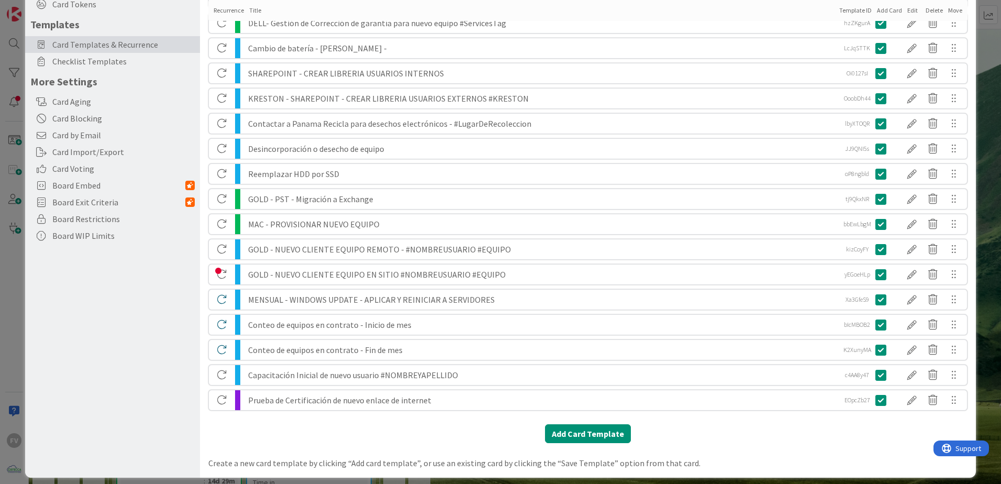
scroll to position [168, 0]
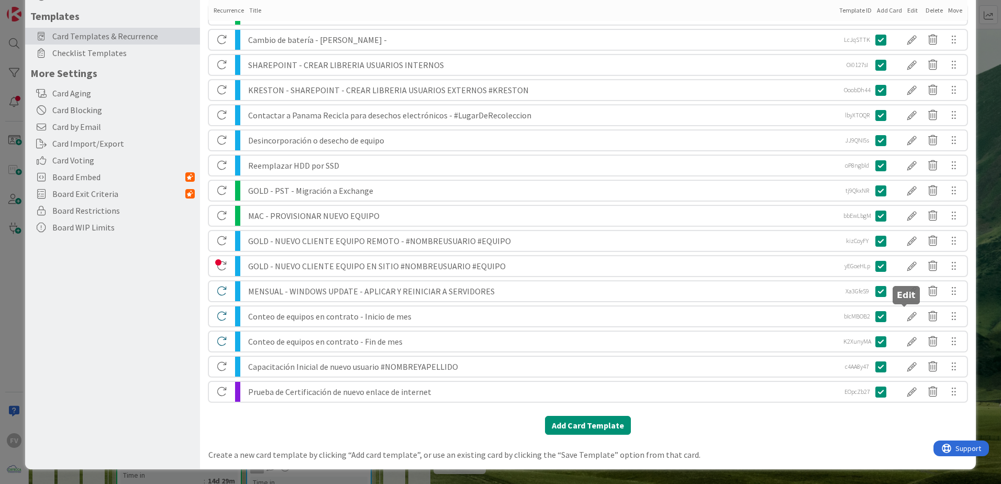
click at [907, 317] on div at bounding box center [912, 316] width 21 height 18
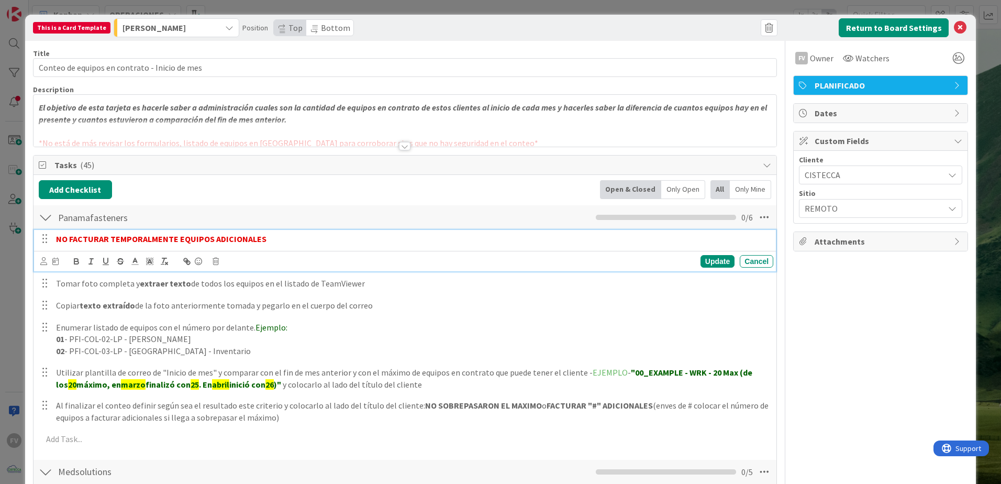
click at [165, 233] on div "NO FACTURAR TEMPORALMENTE EQUIPOS ADICIONALES" at bounding box center [413, 239] width 722 height 18
copy strong "NO FACTURAR TEMPORALMENTE EQUIPOS ADICIONALES"
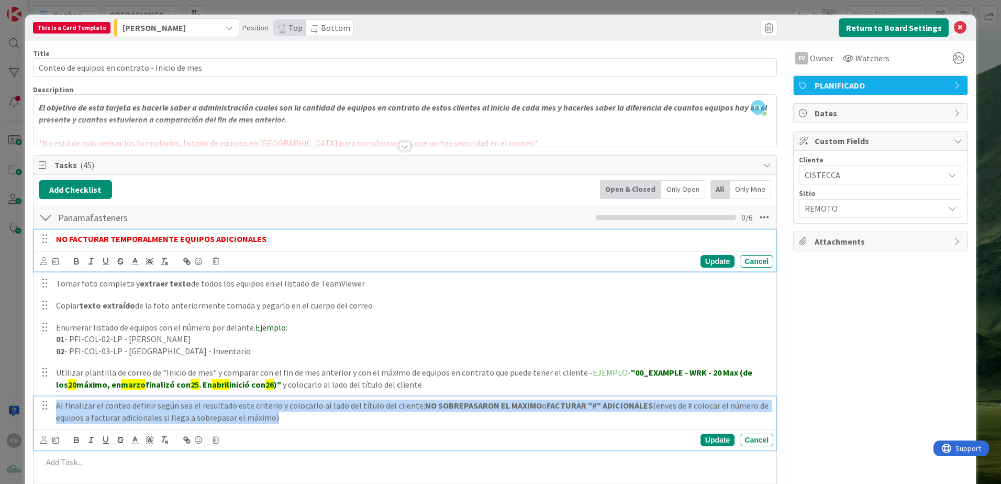
drag, startPoint x: 285, startPoint y: 420, endPoint x: 48, endPoint y: 399, distance: 238.2
click at [48, 399] on div "Al finalizar el conteo definir según sea el resultado este criterio y colocarlo…" at bounding box center [405, 411] width 735 height 30
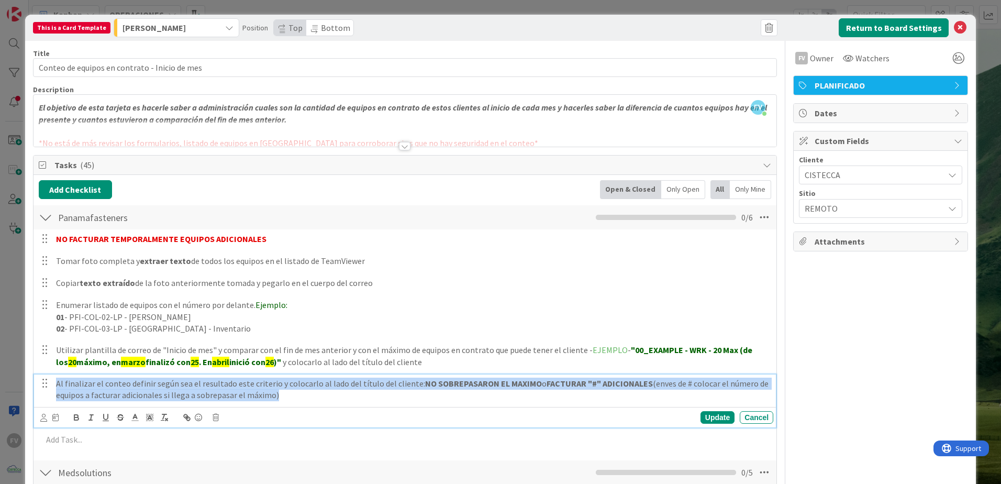
copy p "Al finalizar el conteo definir según sea el resultado este criterio y colocarlo…"
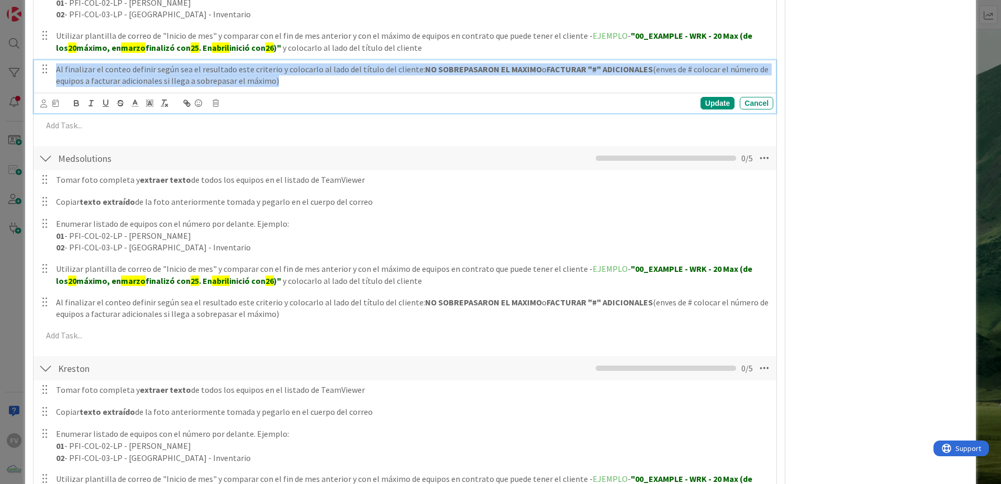
scroll to position [733, 0]
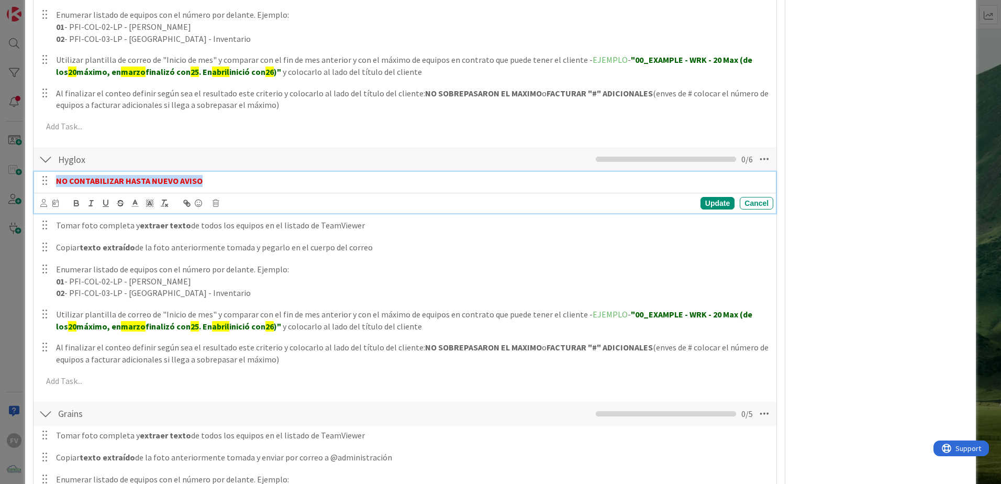
drag, startPoint x: 203, startPoint y: 183, endPoint x: 52, endPoint y: 180, distance: 150.9
click at [52, 180] on div "NO CONTABILIZAR HASTA NUEVO AVISO" at bounding box center [413, 181] width 722 height 18
copy strong "NO CONTABILIZAR HASTA NUEVO AVISO"
click at [829, 223] on div "FV Owner Watchers PLANIFICADO Dates Custom Fields Cliente CISTECCA Sitio REMOTO…" at bounding box center [880, 374] width 175 height 2086
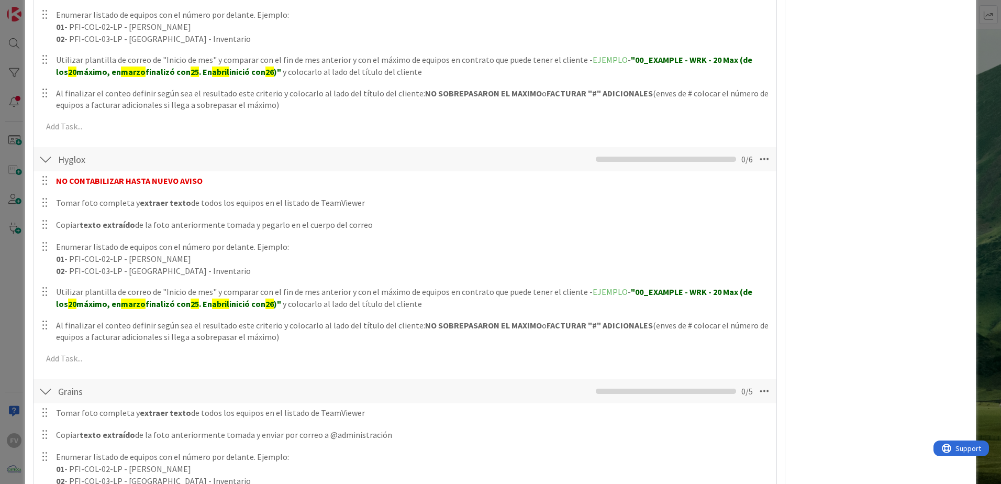
click at [969, 182] on div "This is a Card Template [PERSON_NAME] Position Top Bottom Return to Board Setti…" at bounding box center [500, 242] width 1001 height 484
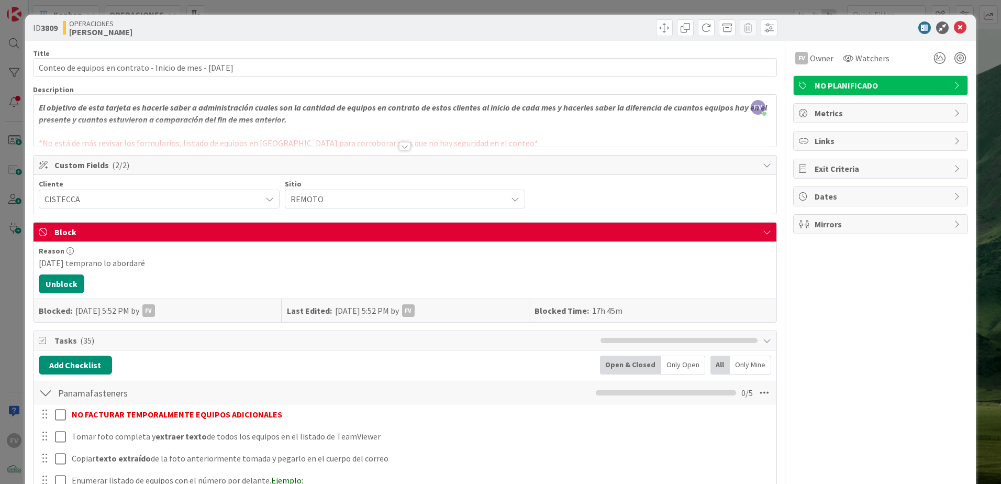
scroll to position [295, 0]
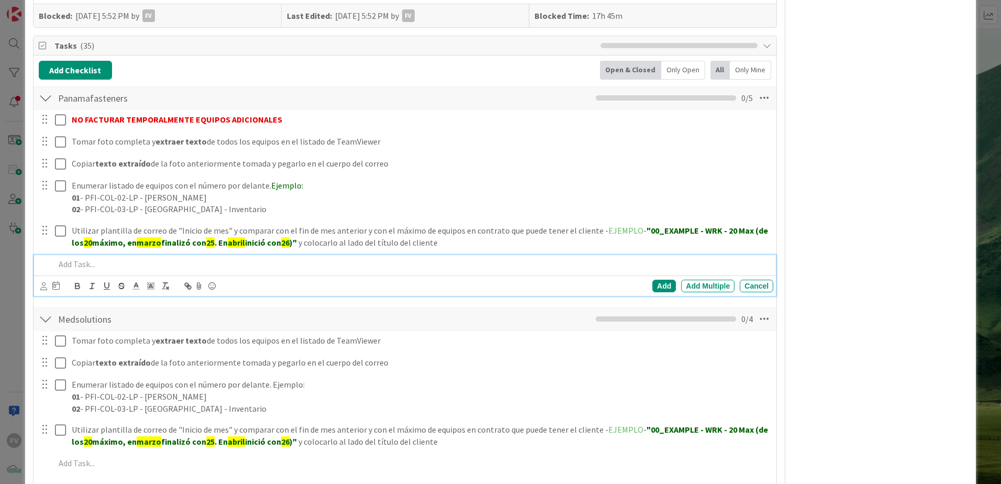
click at [151, 267] on p at bounding box center [412, 264] width 714 height 12
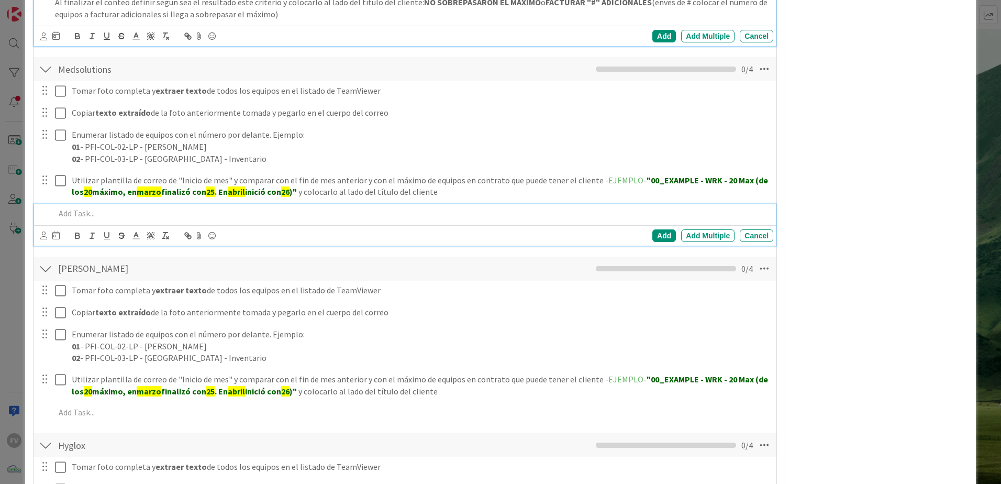
click at [194, 217] on p at bounding box center [412, 213] width 714 height 12
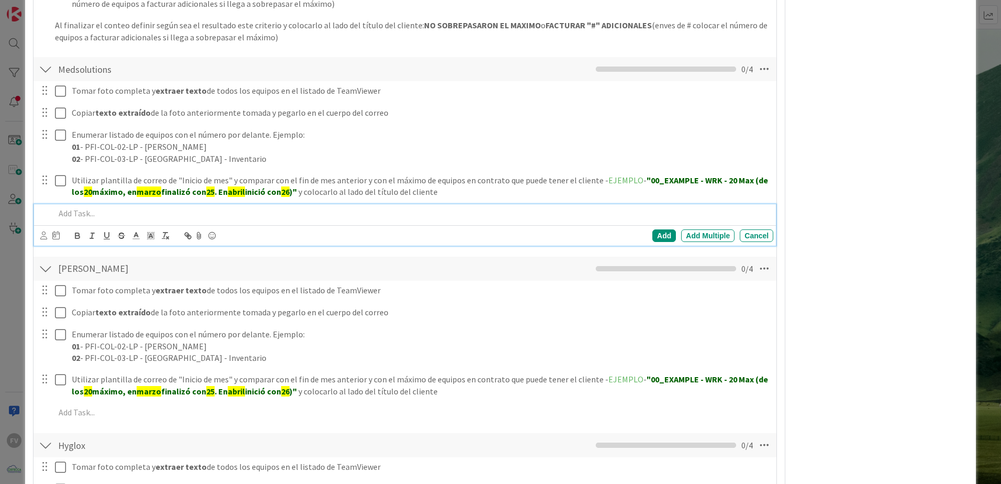
scroll to position [462, 0]
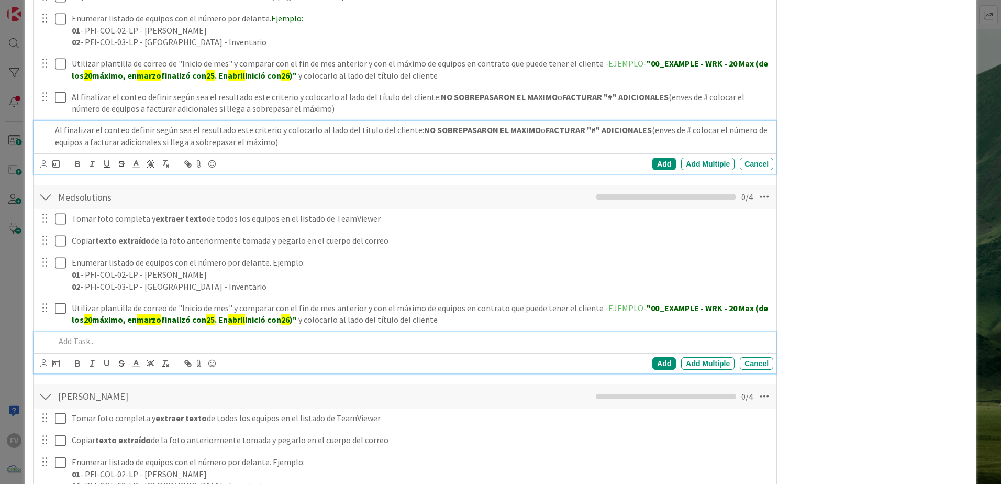
click at [305, 138] on p "Al finalizar el conteo definir según sea el resultado este criterio y colocarlo…" at bounding box center [412, 136] width 714 height 24
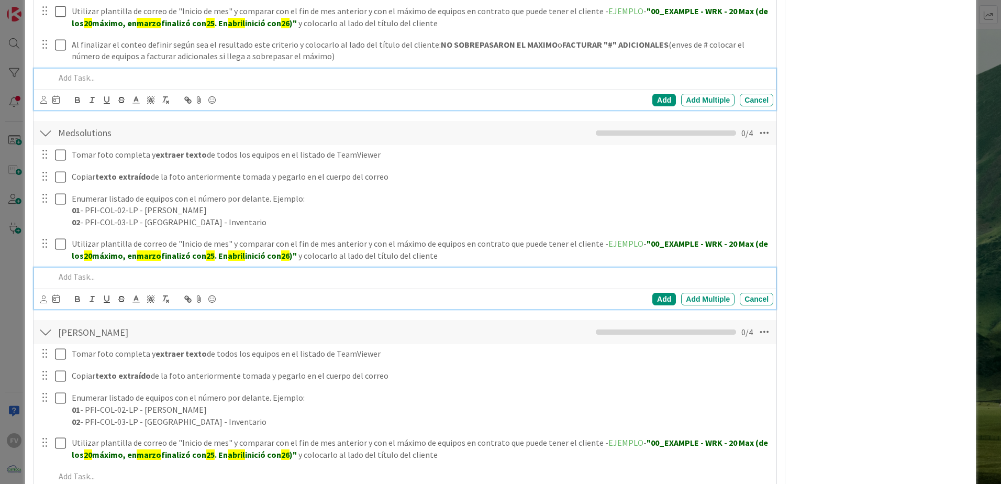
click at [119, 286] on div at bounding box center [412, 277] width 723 height 18
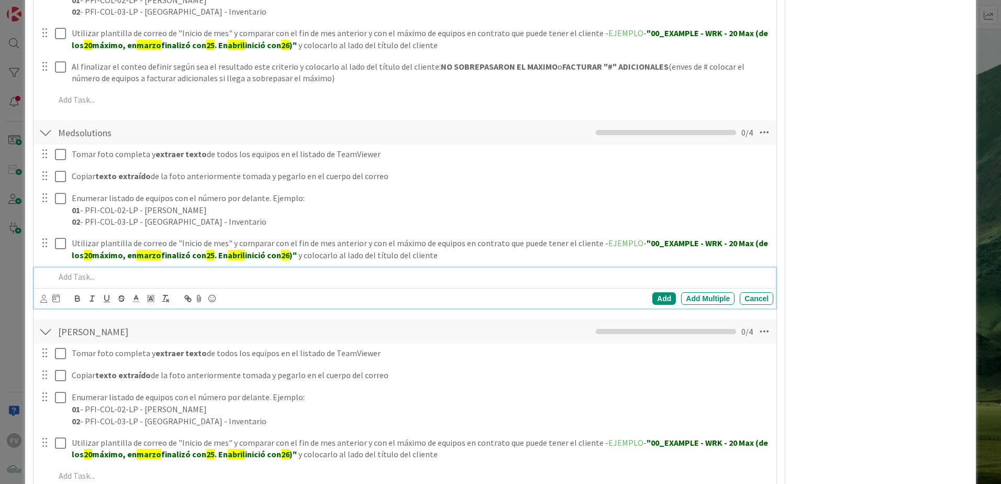
click at [89, 272] on p at bounding box center [412, 277] width 714 height 12
click at [164, 279] on p at bounding box center [412, 277] width 714 height 12
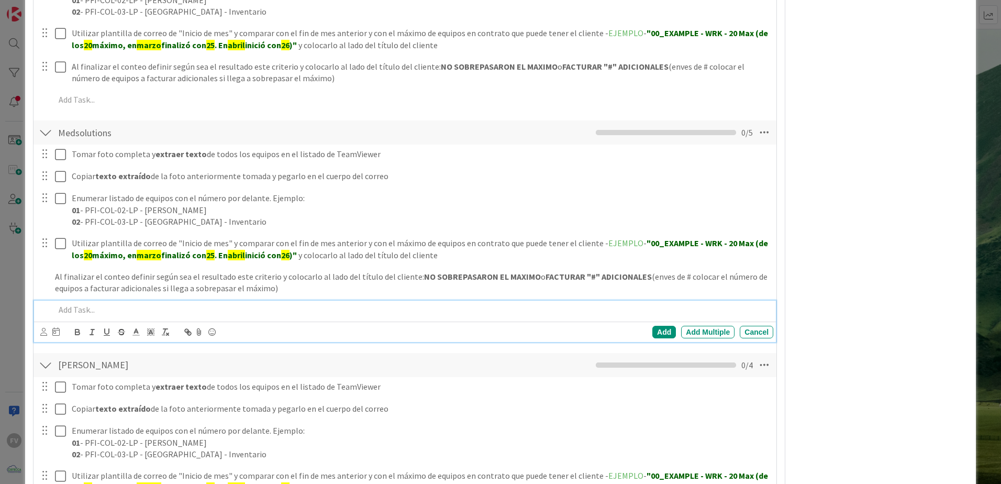
scroll to position [525, 0]
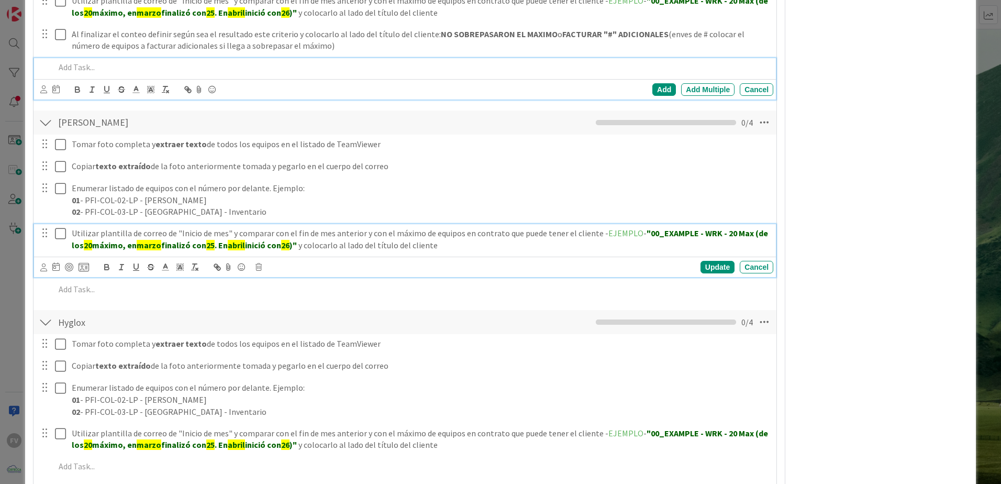
click at [163, 251] on p "Utilizar plantilla de correo de "Inicio de mes" y comparar con el fin de mes an…" at bounding box center [421, 239] width 698 height 24
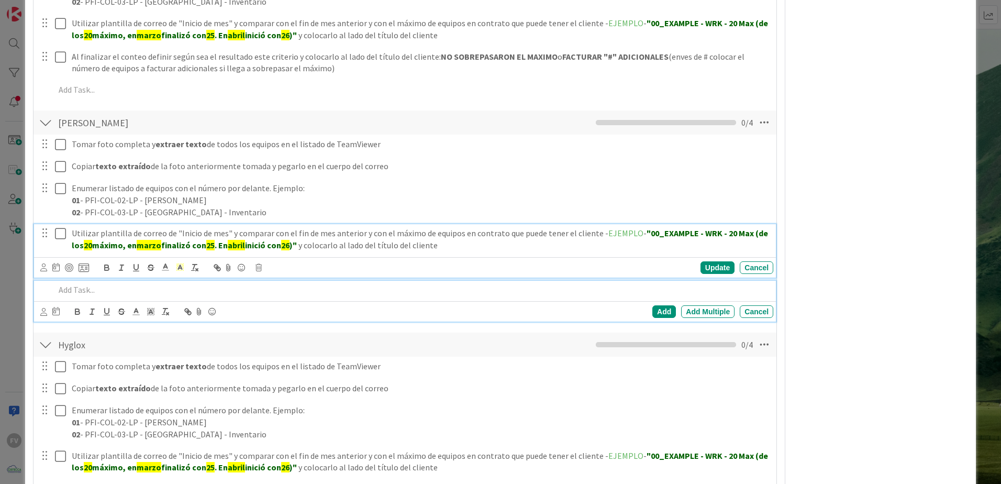
click at [255, 290] on p at bounding box center [412, 290] width 714 height 12
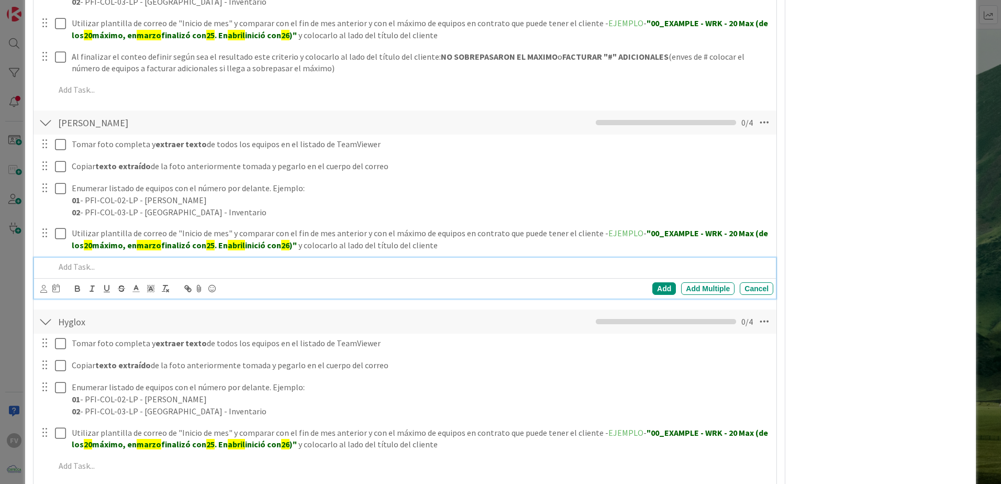
scroll to position [689, 0]
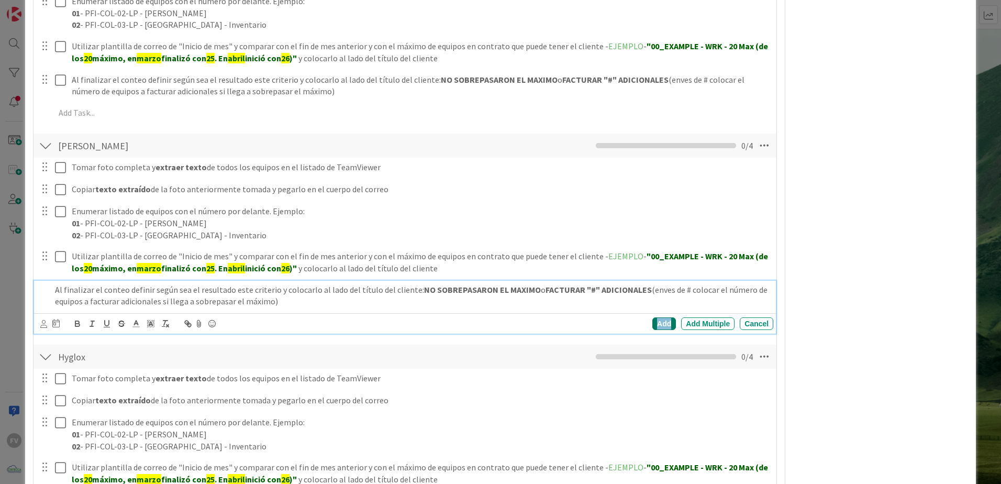
click at [653, 323] on div "Add" at bounding box center [665, 323] width 24 height 13
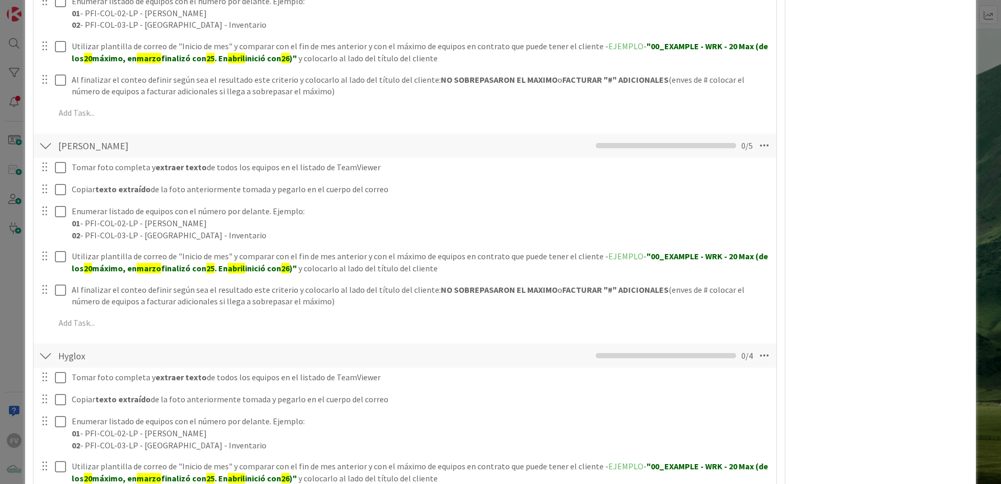
scroll to position [846, 0]
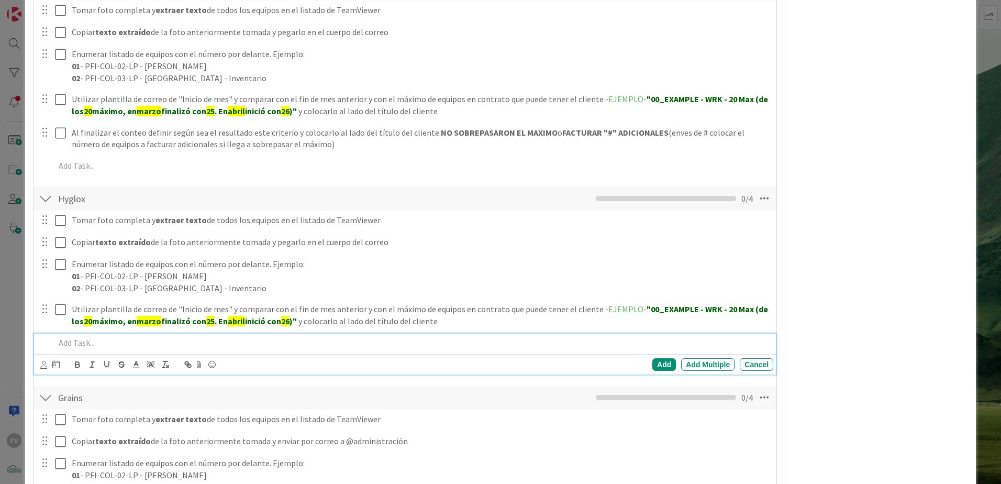
click at [222, 341] on p at bounding box center [412, 343] width 714 height 12
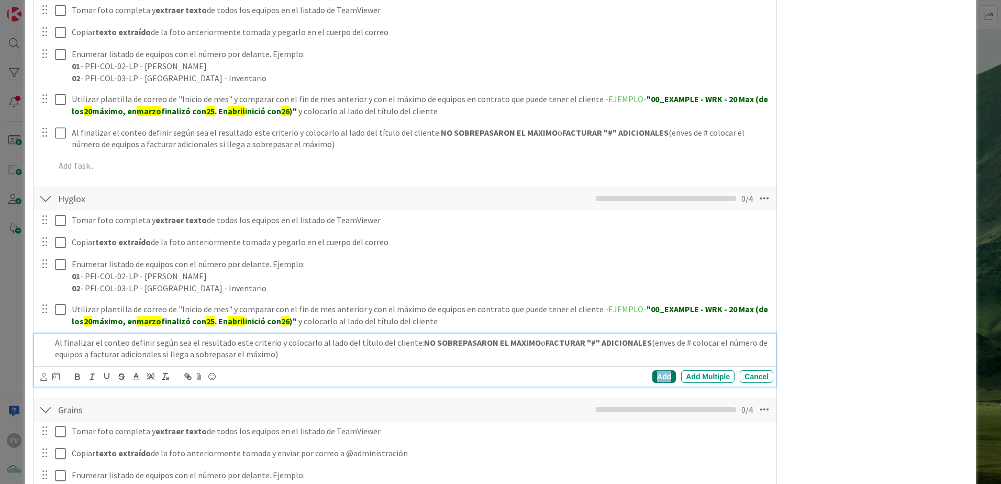
click at [653, 374] on div "Add" at bounding box center [665, 376] width 24 height 13
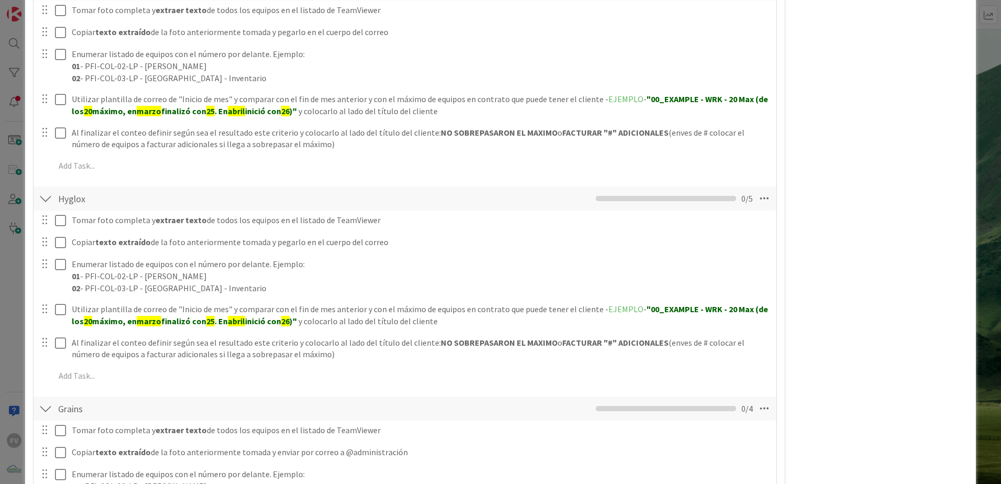
scroll to position [1056, 0]
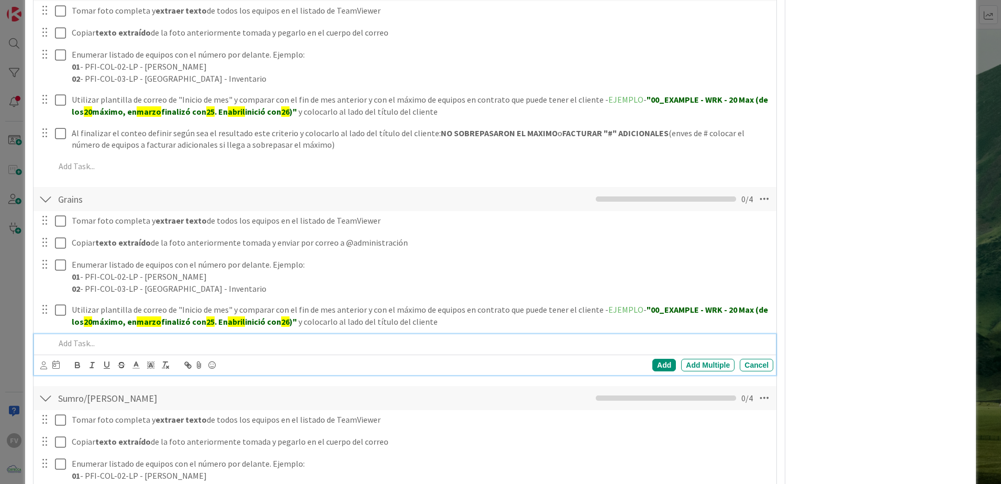
click at [120, 341] on p at bounding box center [412, 343] width 714 height 12
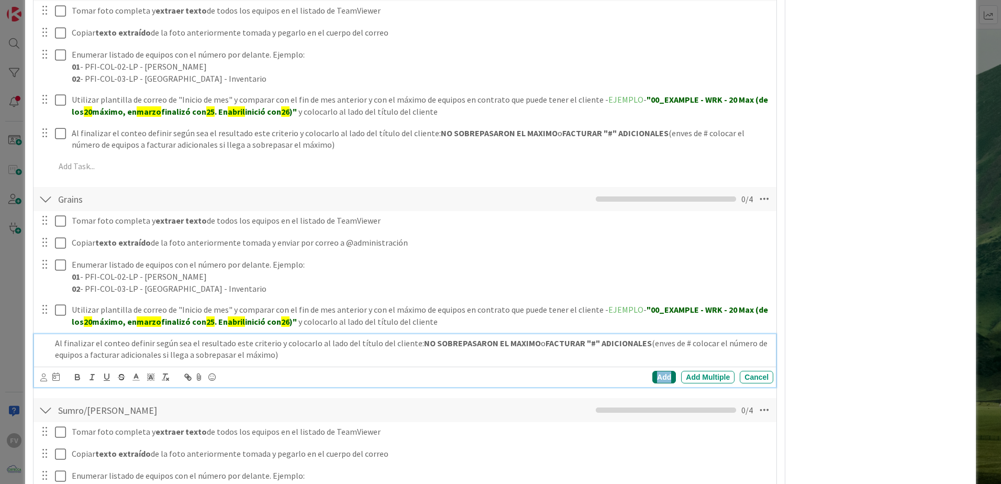
click at [668, 376] on div "Add" at bounding box center [665, 377] width 24 height 13
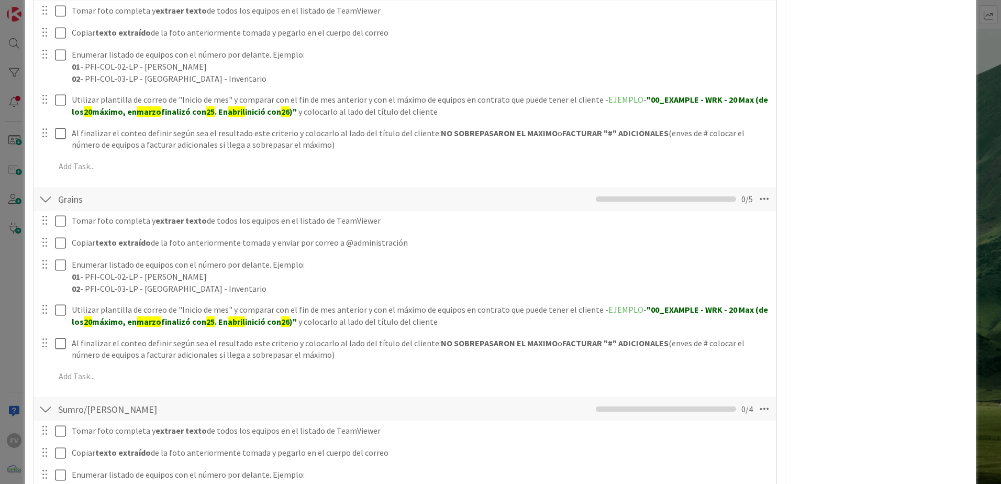
scroll to position [1265, 0]
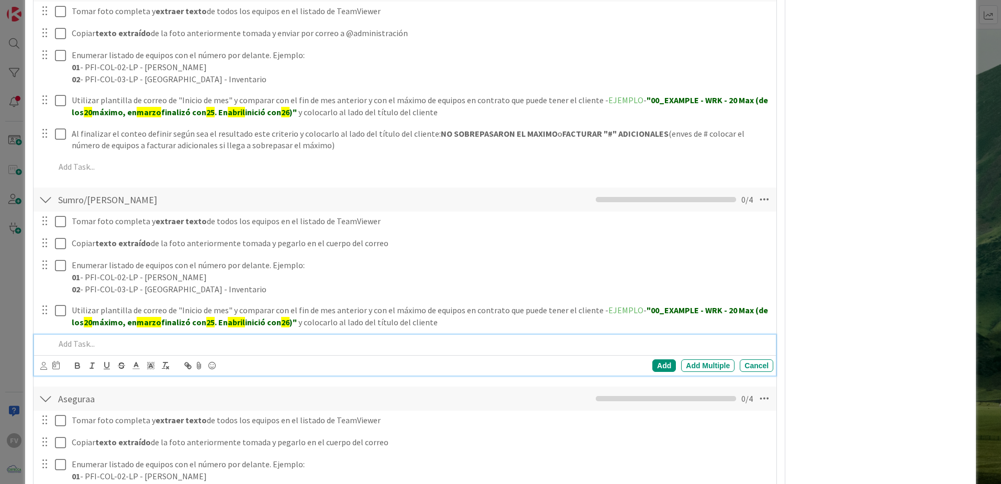
click at [109, 350] on div at bounding box center [412, 344] width 723 height 18
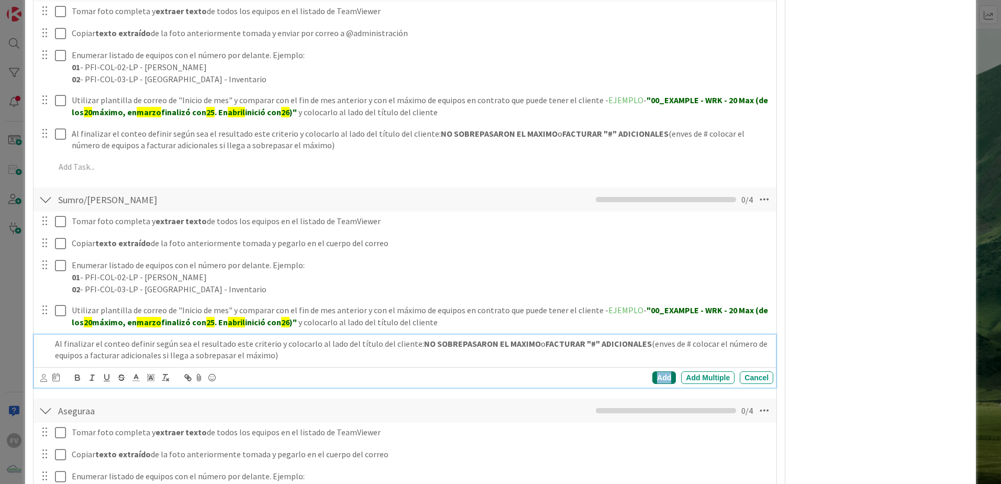
click at [657, 381] on div "Add" at bounding box center [665, 377] width 24 height 13
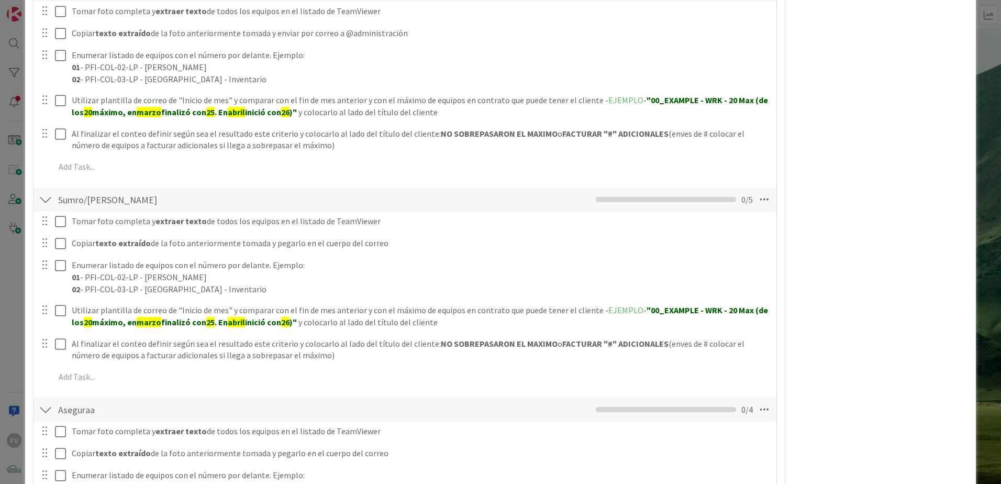
scroll to position [1475, 0]
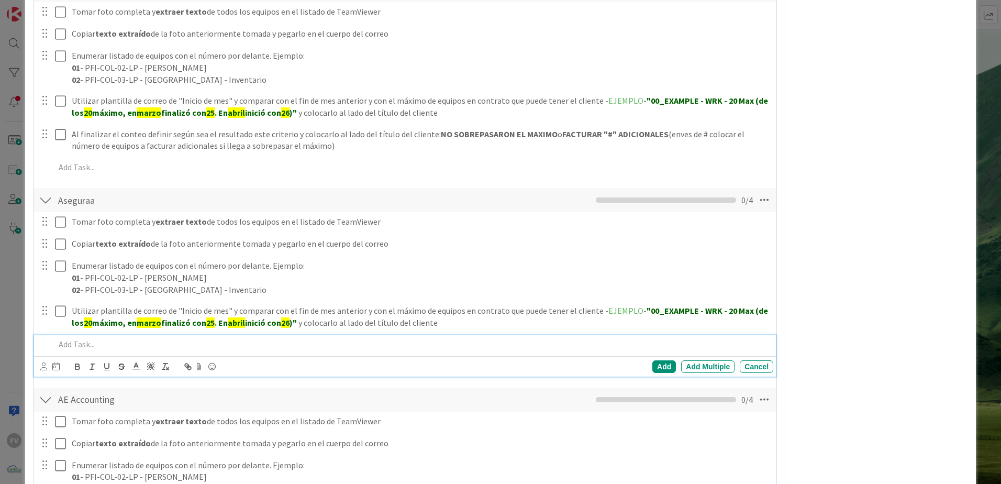
click at [188, 344] on p at bounding box center [412, 344] width 714 height 12
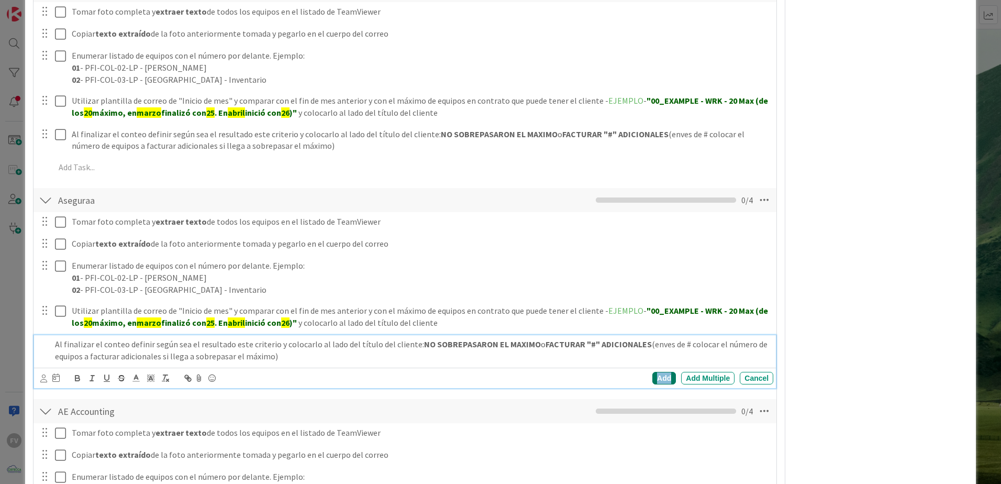
click at [661, 375] on div "Add" at bounding box center [665, 378] width 24 height 13
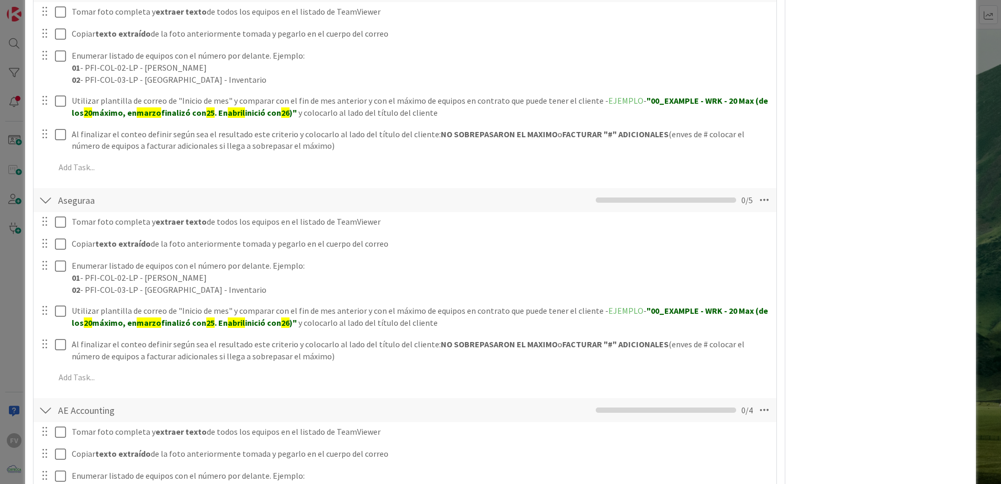
scroll to position [1737, 0]
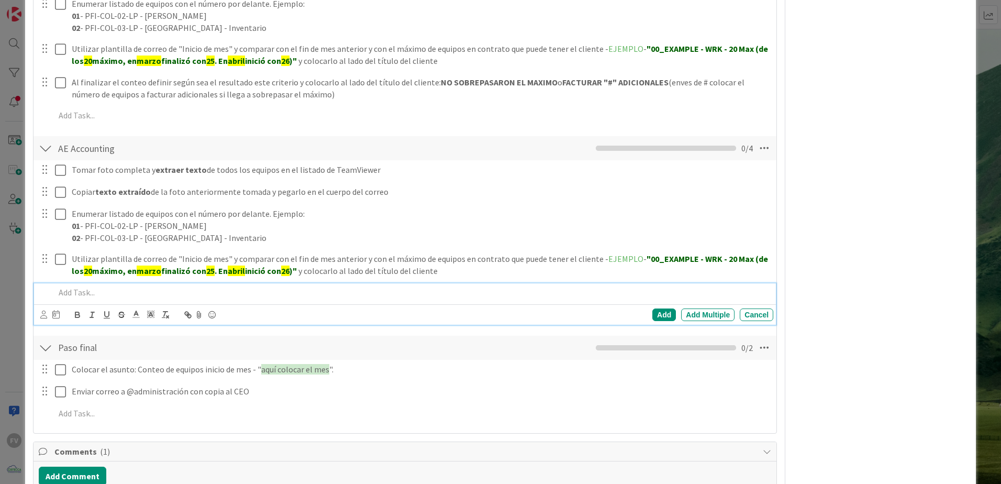
click at [109, 292] on p at bounding box center [412, 292] width 714 height 12
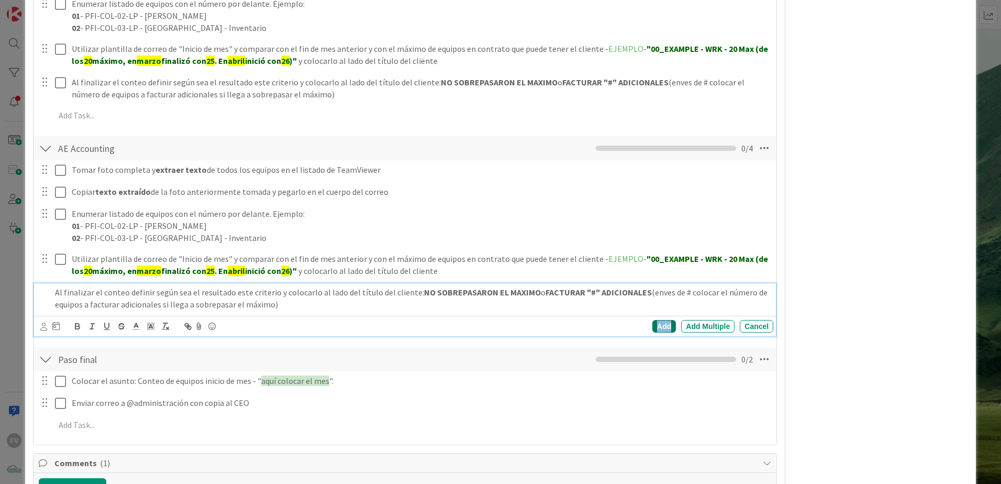
click at [659, 325] on div "Add" at bounding box center [665, 326] width 24 height 13
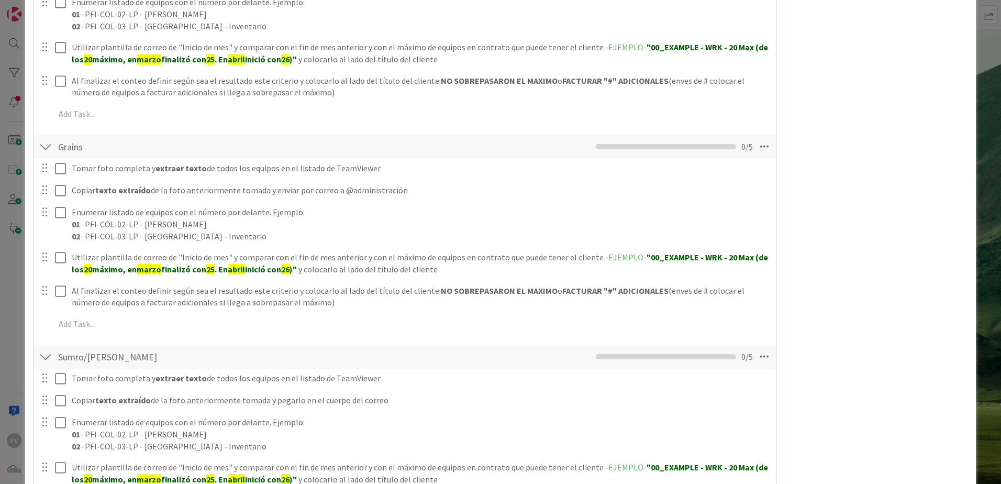
scroll to position [1265, 0]
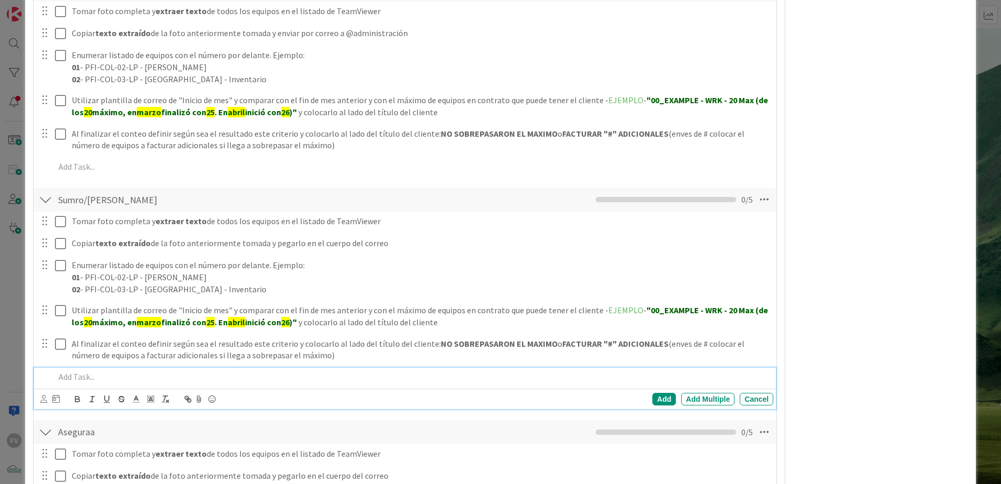
click at [125, 376] on p at bounding box center [412, 377] width 714 height 12
click at [653, 400] on div "Add" at bounding box center [665, 399] width 24 height 13
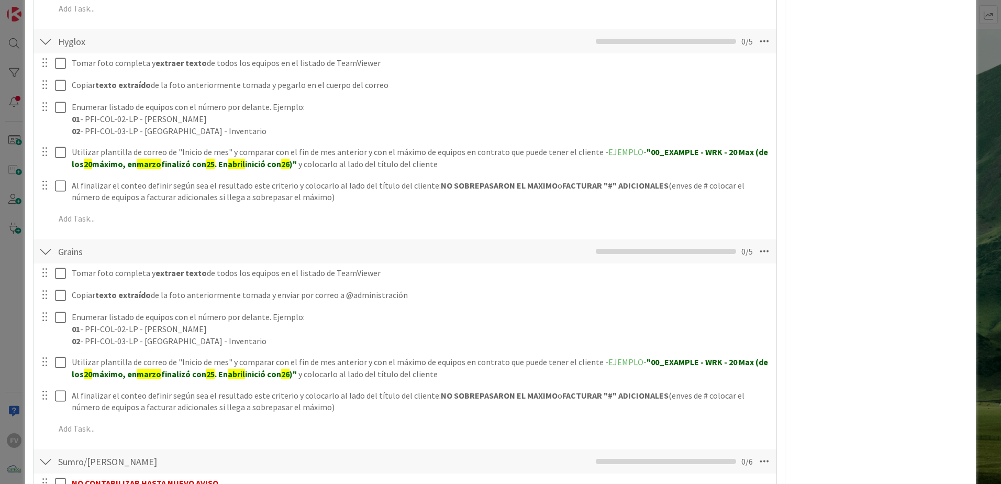
scroll to position [846, 0]
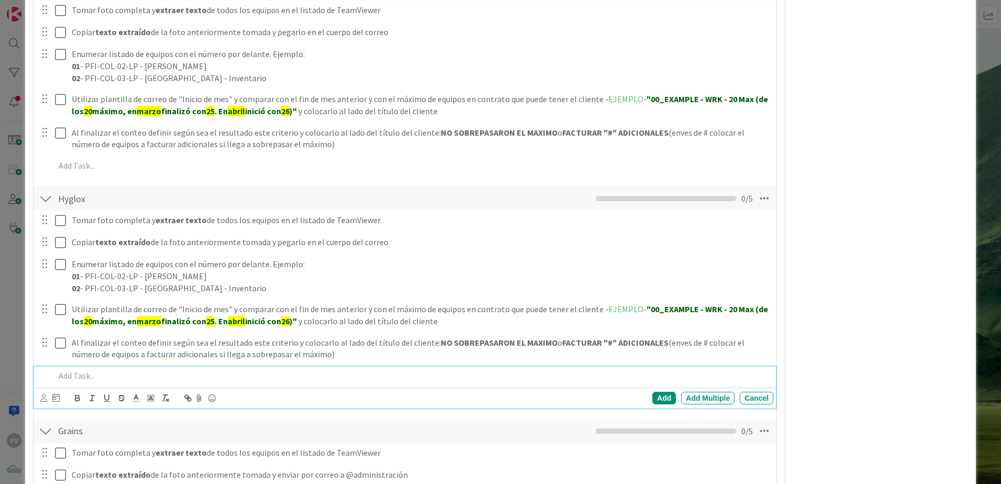
click at [117, 368] on div at bounding box center [412, 376] width 723 height 18
click at [656, 397] on div "Add" at bounding box center [665, 398] width 24 height 13
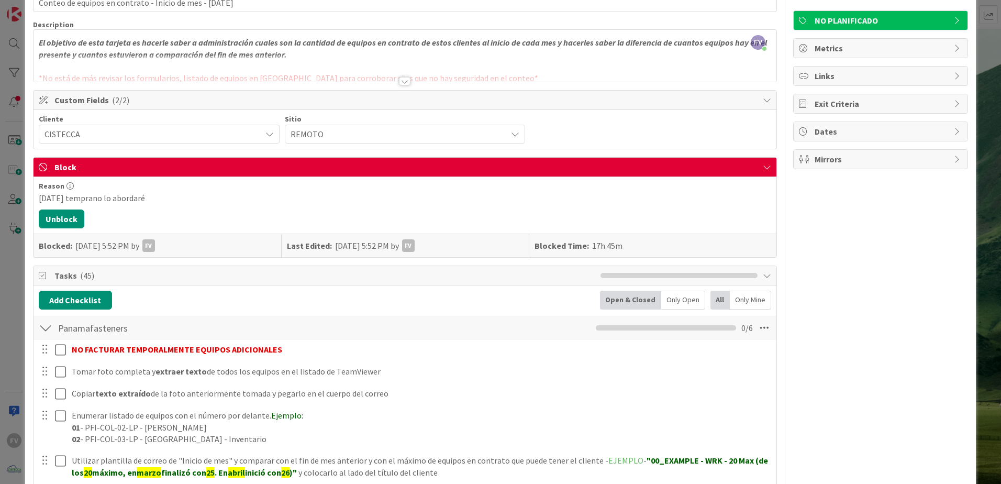
scroll to position [0, 0]
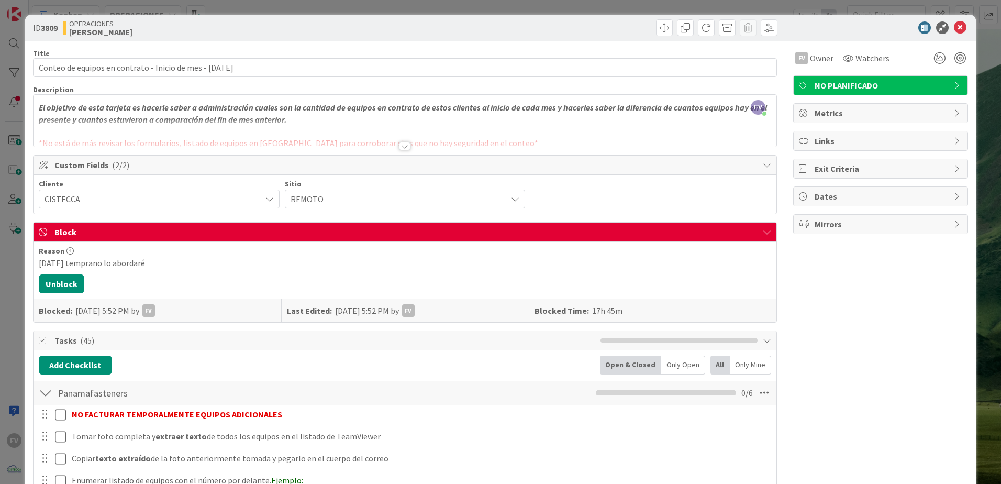
drag, startPoint x: 119, startPoint y: 1, endPoint x: 920, endPoint y: 330, distance: 865.9
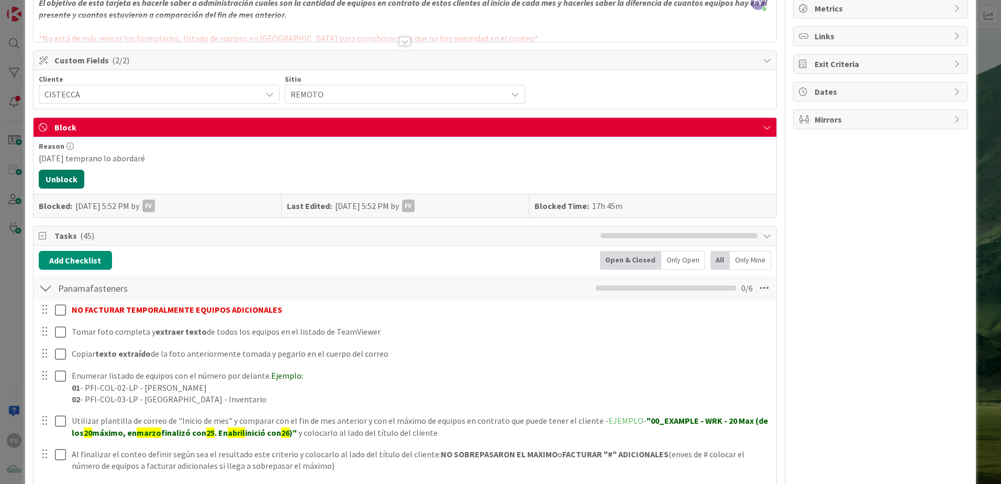
click at [68, 181] on button "Unblock" at bounding box center [62, 179] width 46 height 19
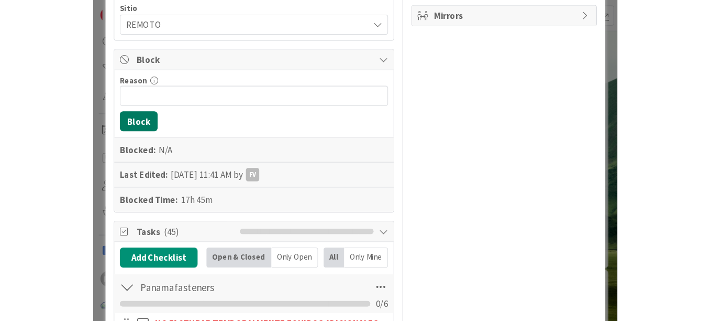
scroll to position [157, 0]
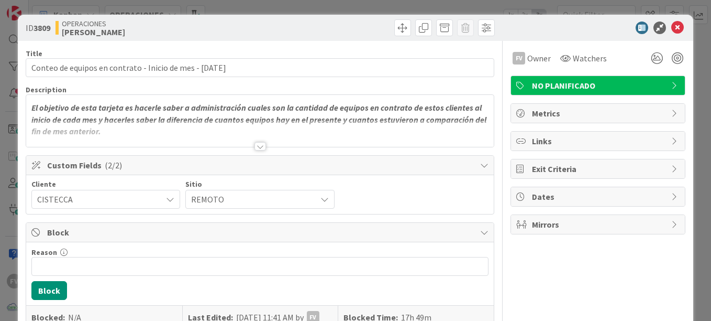
click at [205, 9] on div "ID 3809 OPERACIONES [PERSON_NAME] Title 58 / 128 Conteo de equipos en contrato …" at bounding box center [355, 160] width 711 height 321
click at [295, 9] on div "ID 3809 OPERACIONES FERNANDO Title 58 / 128 Conteo de equipos en contrato - Ini…" at bounding box center [355, 160] width 711 height 321
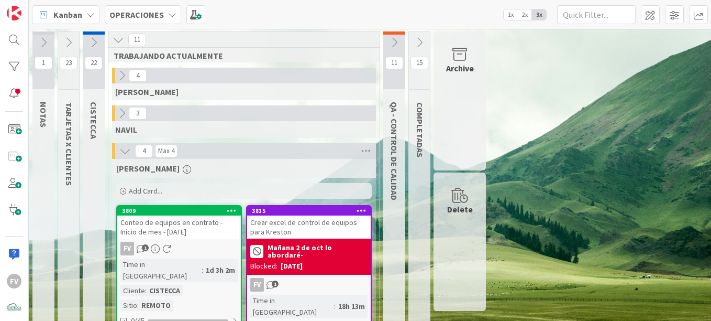
click at [89, 47] on icon at bounding box center [94, 43] width 12 height 12
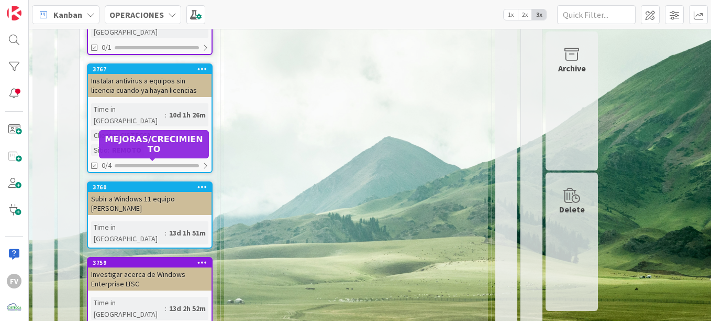
scroll to position [585, 0]
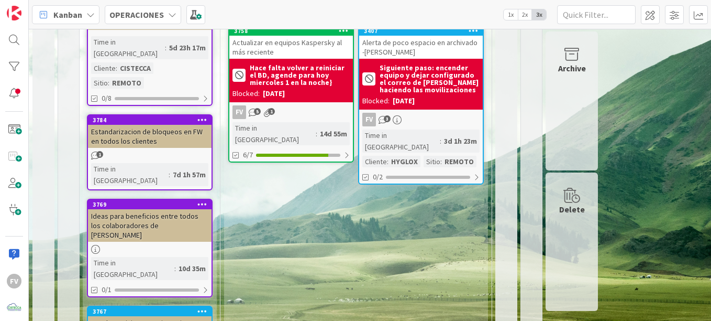
scroll to position [0, 0]
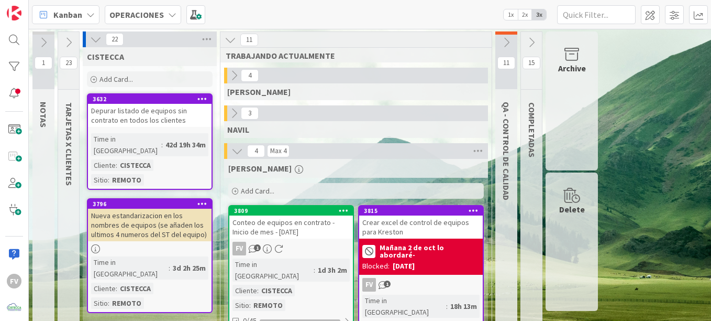
click at [95, 34] on icon at bounding box center [96, 40] width 12 height 12
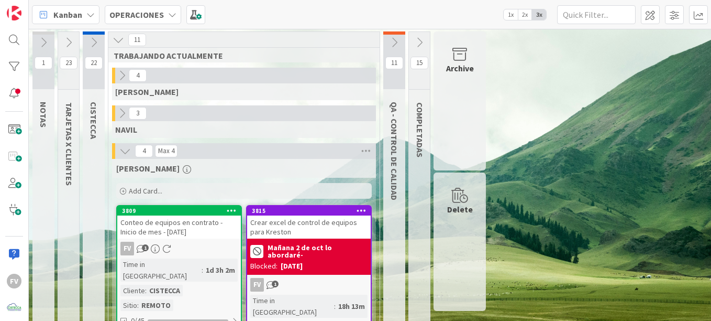
click at [93, 43] on icon at bounding box center [94, 43] width 12 height 12
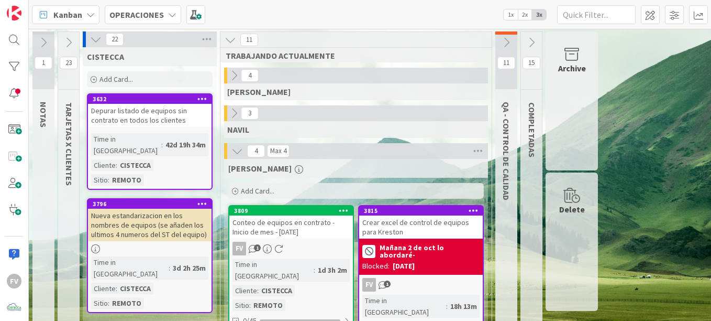
click at [119, 108] on div "Depurar listado de equipos sin contrato en todos los clientes" at bounding box center [150, 115] width 124 height 23
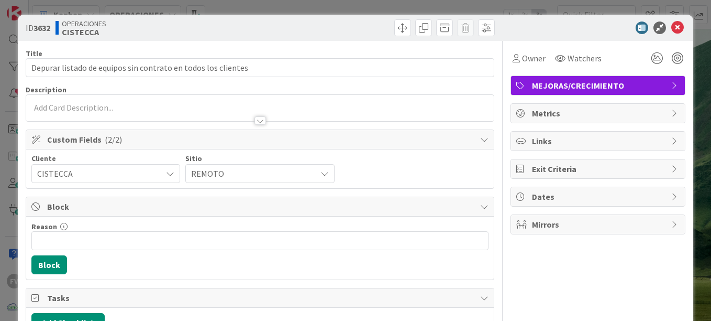
click at [616, 11] on div "ID 3632 OPERACIONES CISTECCA Title 61 / 128 Depurar listado de equipos sin cont…" at bounding box center [355, 160] width 711 height 321
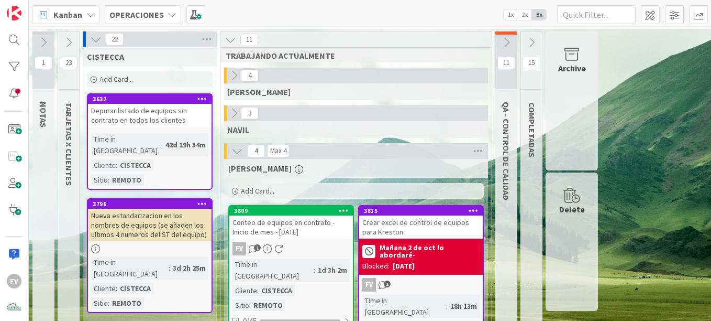
click at [93, 36] on icon at bounding box center [96, 40] width 12 height 12
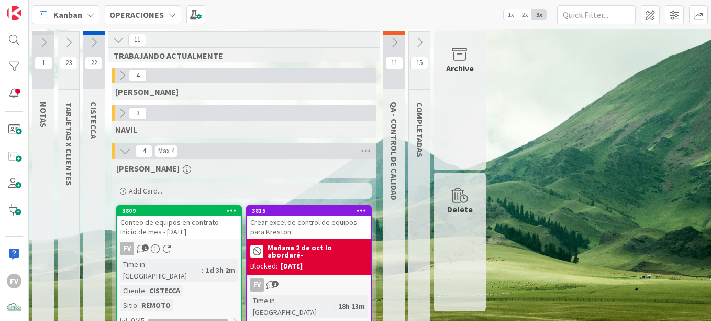
click at [42, 41] on icon at bounding box center [44, 43] width 12 height 12
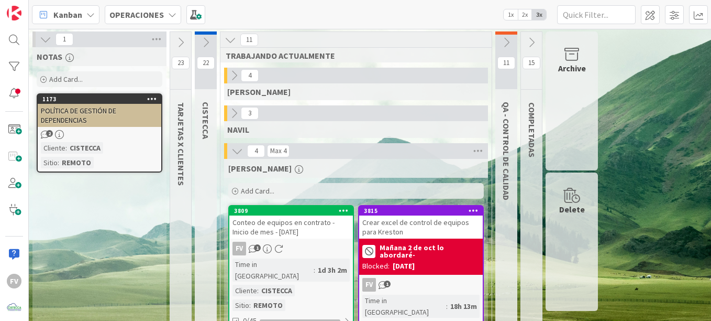
click at [42, 41] on icon at bounding box center [46, 40] width 12 height 12
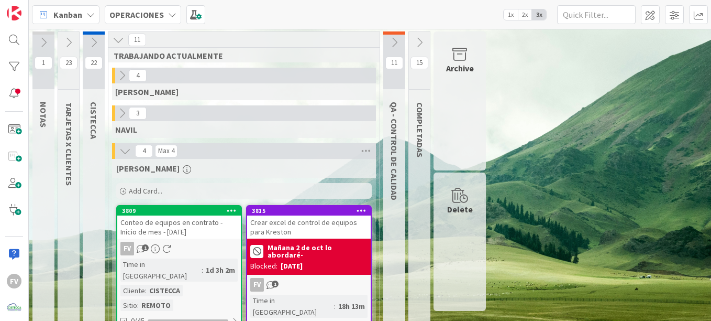
click at [63, 41] on icon at bounding box center [69, 43] width 12 height 12
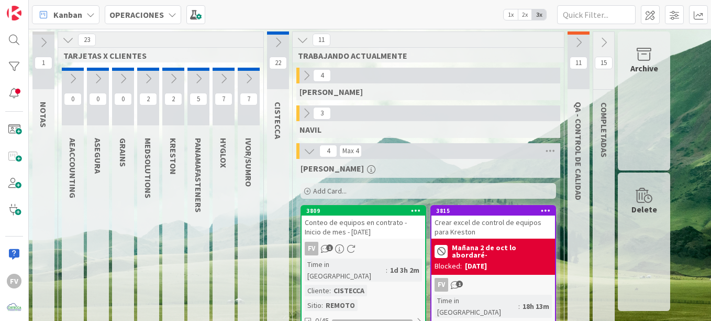
click at [63, 41] on icon at bounding box center [68, 40] width 12 height 12
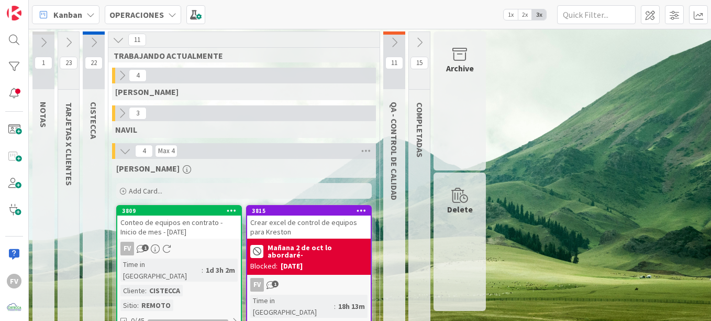
click at [587, 184] on div "1 NOTAS 23 TARJETAS X CLIENTES 22 CISTECCA 11 TRABAJANDO ACTUALMENTE 4 GABRIEL …" at bounding box center [370, 284] width 678 height 506
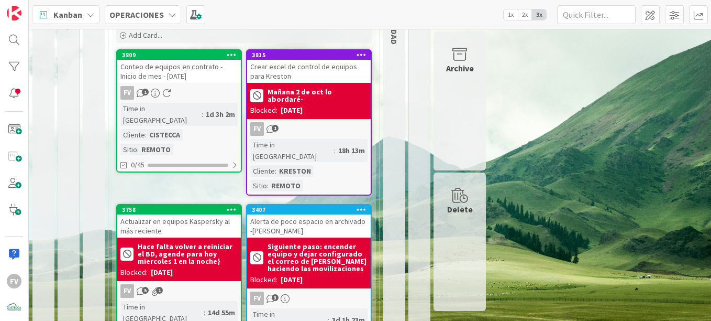
scroll to position [157, 0]
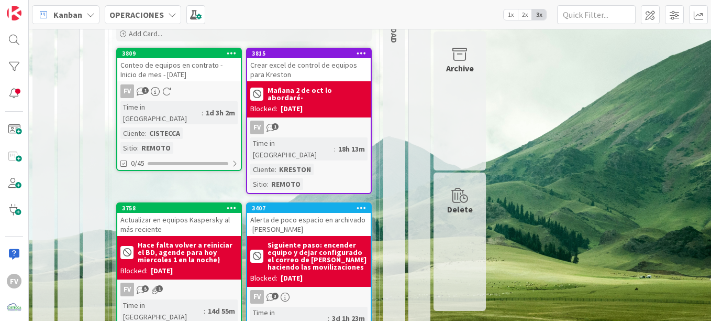
click at [582, 142] on div "1 NOTAS 23 TARJETAS X CLIENTES 22 CISTECCA 11 TRABAJANDO ACTUALMENTE 4 GABRIEL …" at bounding box center [370, 127] width 678 height 506
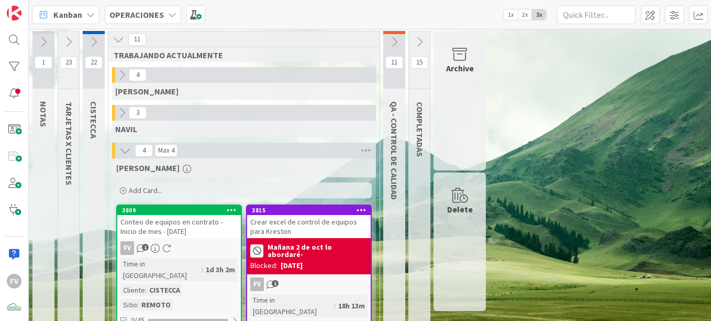
scroll to position [0, 0]
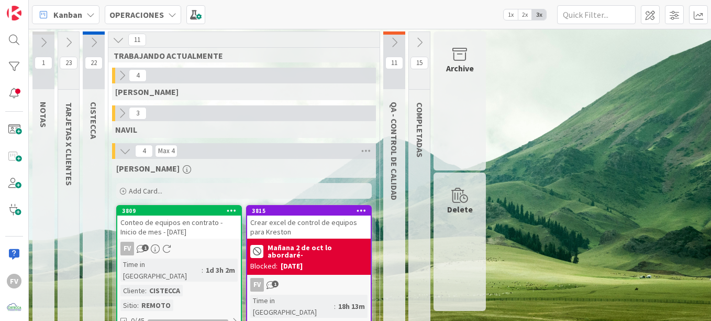
click at [388, 46] on button at bounding box center [394, 43] width 22 height 16
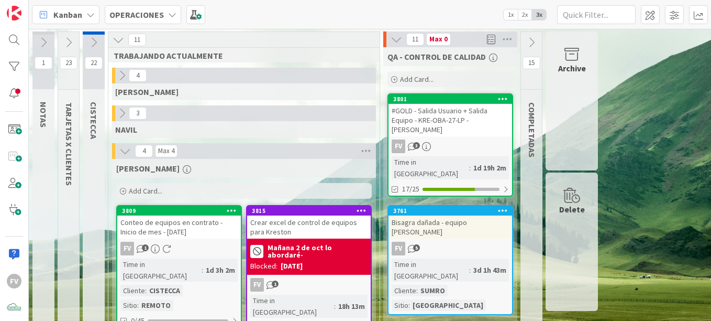
click at [399, 41] on icon at bounding box center [397, 40] width 12 height 12
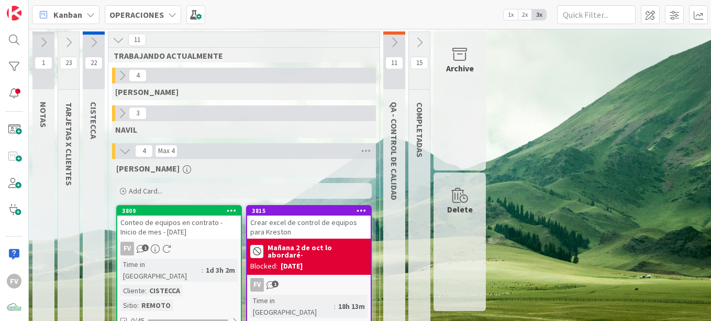
click at [125, 153] on icon at bounding box center [125, 151] width 12 height 12
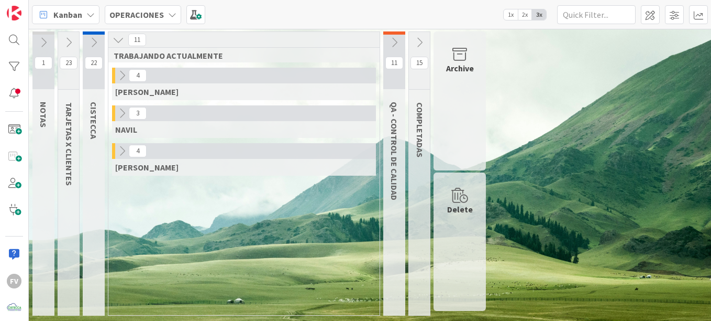
click at [264, 173] on div "[PERSON_NAME]" at bounding box center [244, 167] width 264 height 17
click at [122, 153] on icon at bounding box center [122, 151] width 12 height 12
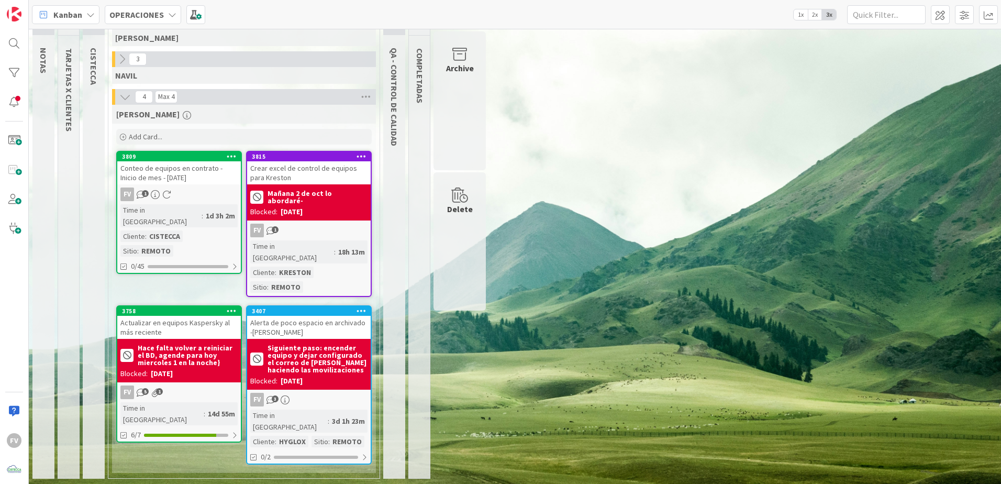
scroll to position [15, 0]
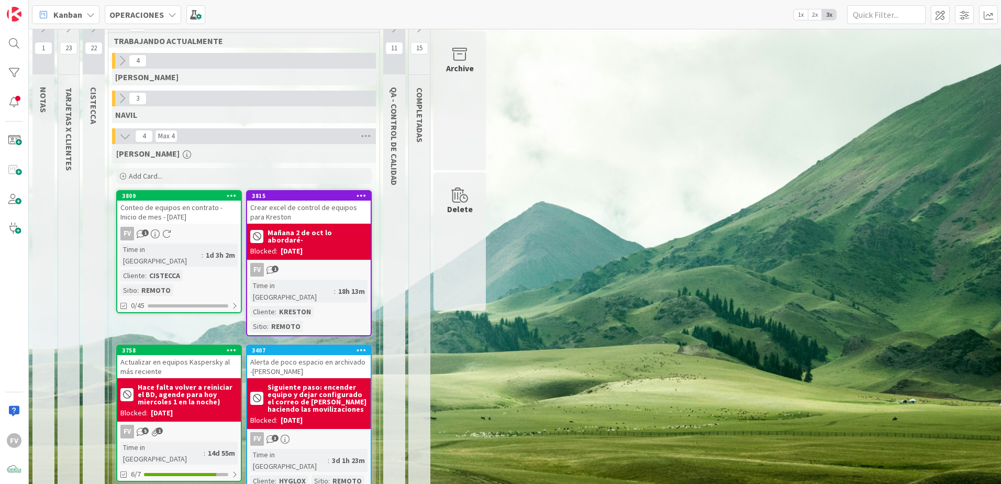
drag, startPoint x: 124, startPoint y: 133, endPoint x: 120, endPoint y: 111, distance: 22.2
click at [124, 133] on icon at bounding box center [125, 136] width 12 height 12
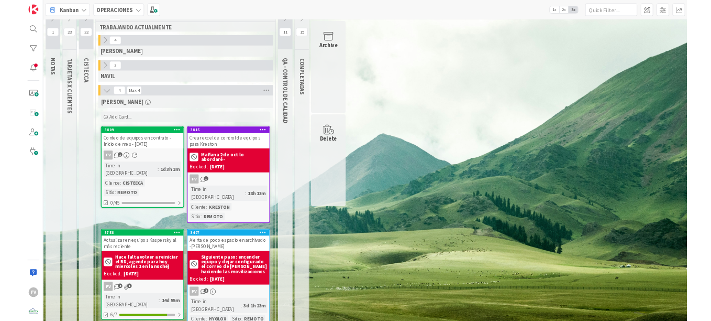
scroll to position [0, 0]
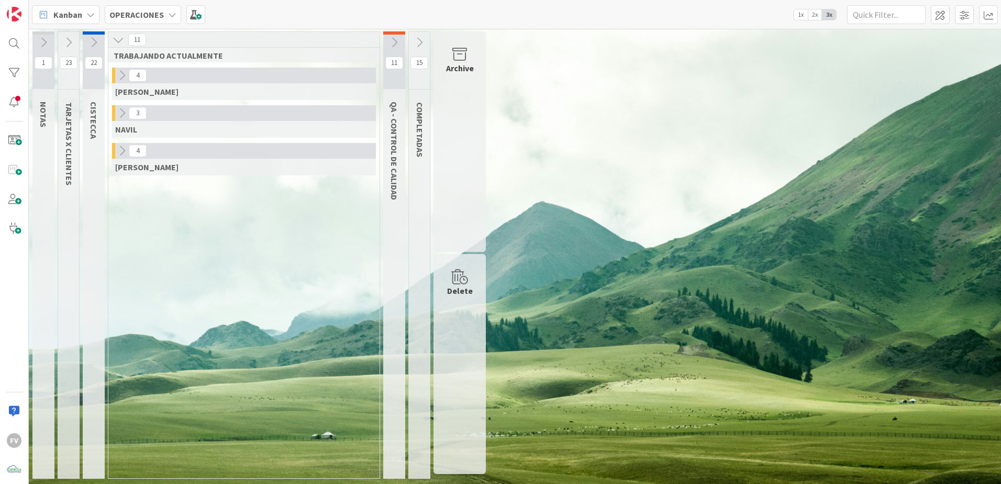
click at [120, 101] on div "4 GABRIEL" at bounding box center [244, 87] width 267 height 38
click at [120, 116] on icon at bounding box center [122, 113] width 12 height 12
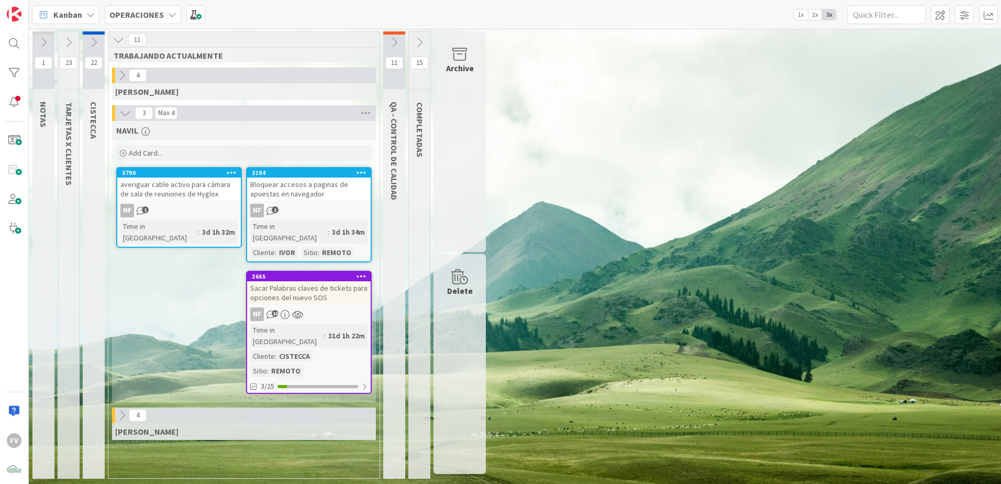
click at [123, 110] on icon at bounding box center [125, 113] width 12 height 12
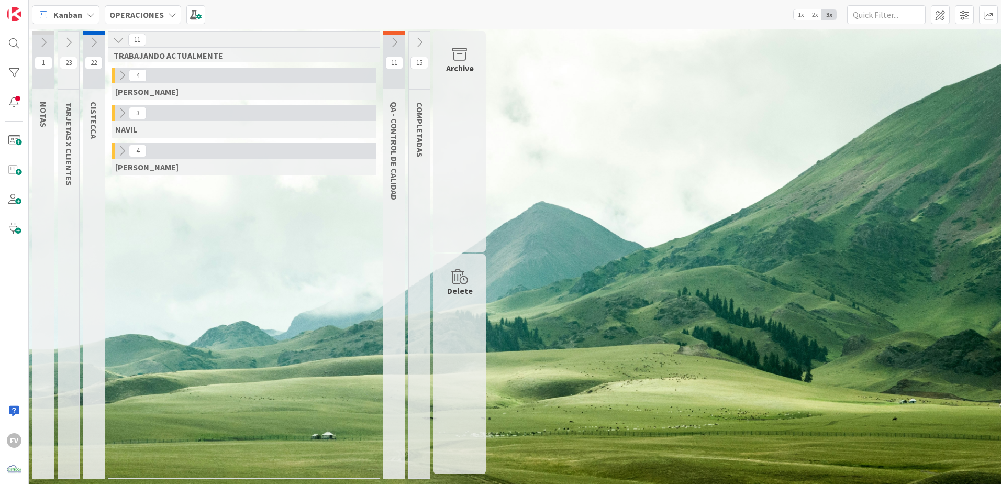
click at [93, 45] on icon at bounding box center [94, 43] width 12 height 12
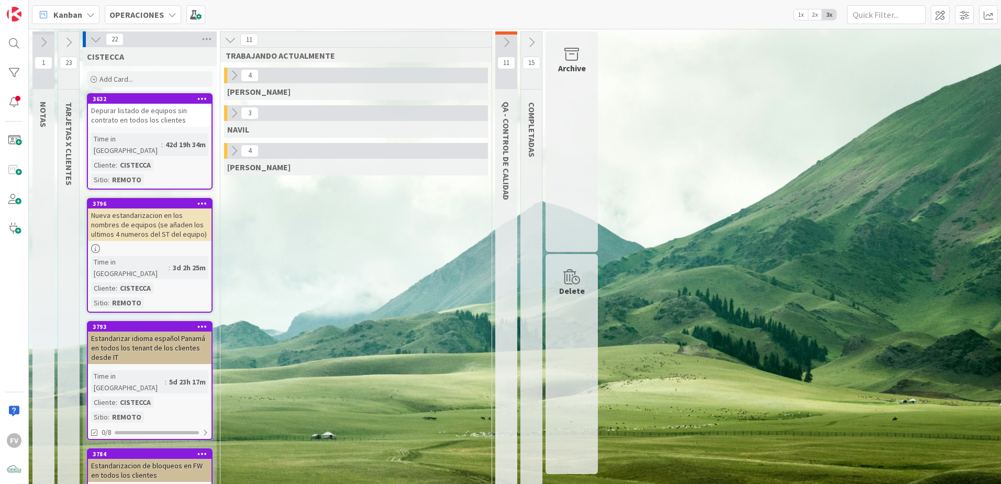
click at [93, 45] on icon at bounding box center [96, 40] width 12 height 12
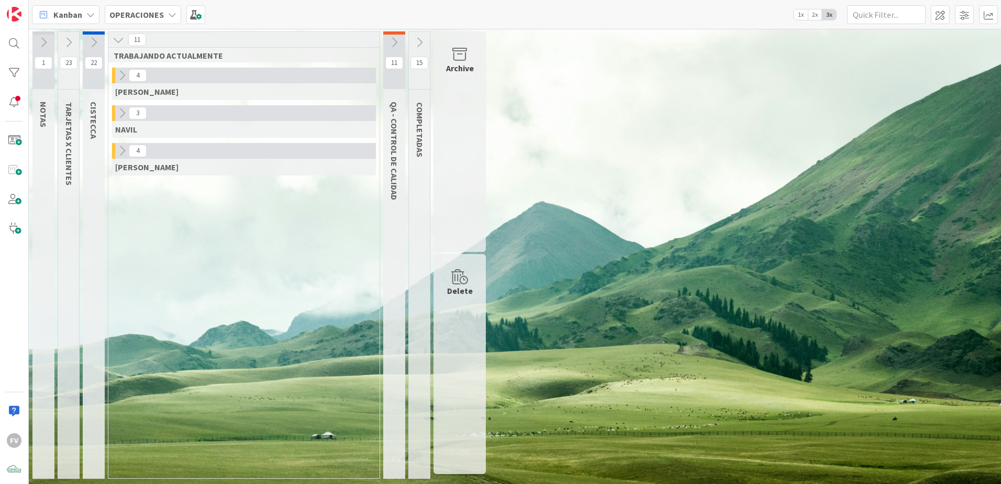
click at [122, 152] on icon at bounding box center [122, 151] width 12 height 12
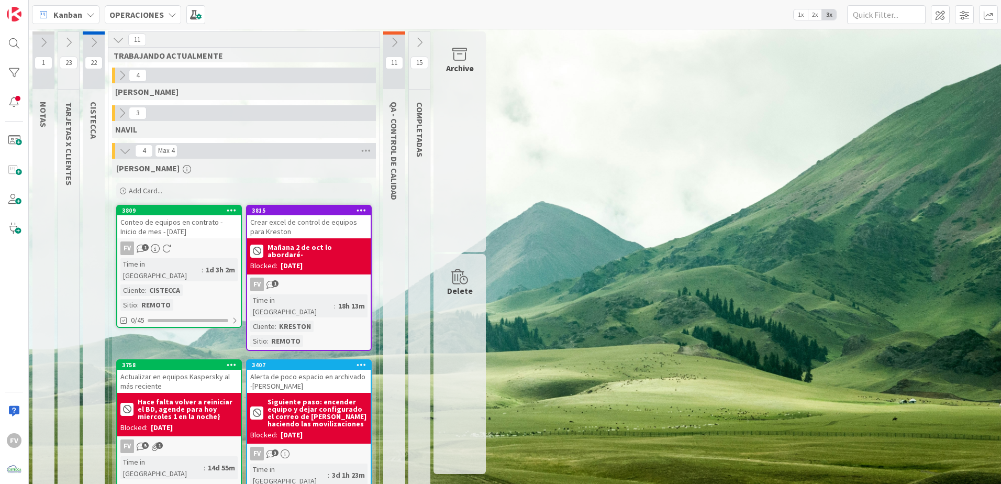
drag, startPoint x: 122, startPoint y: 152, endPoint x: 109, endPoint y: 143, distance: 15.0
click at [109, 143] on div "11 TRABAJANDO ACTUALMENTE 4 GABRIEL 3 NAVIL 4 Max 4 FERNANDO Add Card... 3815 C…" at bounding box center [244, 281] width 272 height 501
click at [711, 244] on div "1 NOTAS 23 TARJETAS X CLIENTES 22 CISTECCA 11 TRABAJANDO ACTUALMENTE 4 GABRIEL …" at bounding box center [515, 284] width 968 height 506
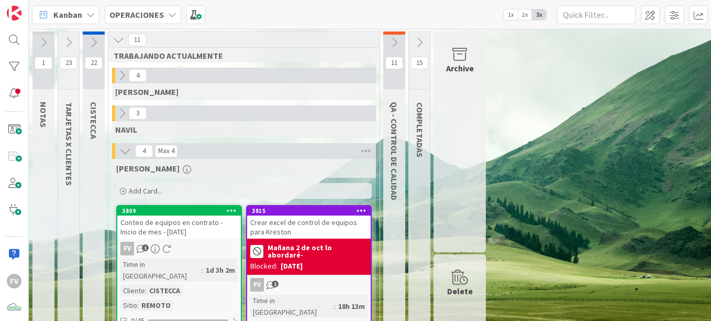
click at [470, 97] on div "Archive" at bounding box center [460, 141] width 52 height 220
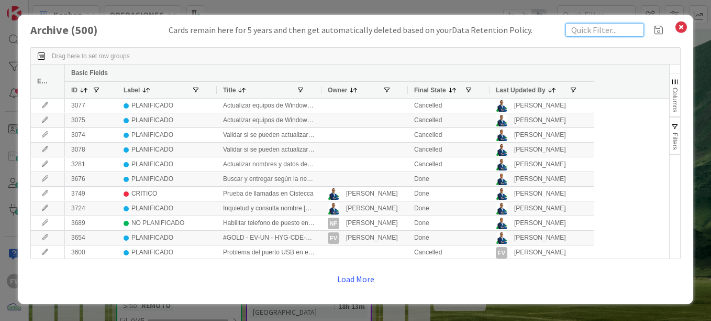
click at [604, 28] on input "text" at bounding box center [605, 30] width 79 height 14
type input "f"
type input "m"
type input "limpieza"
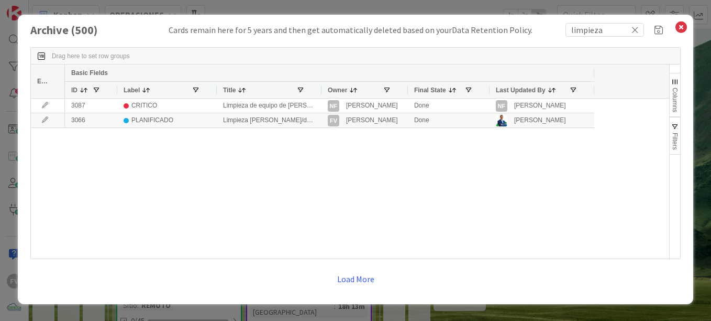
click at [319, 91] on div at bounding box center [321, 90] width 4 height 16
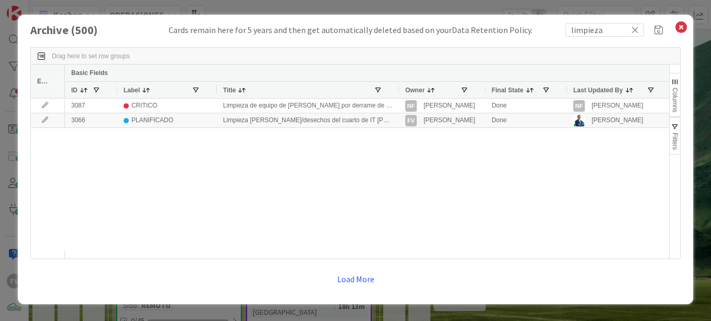
click at [362, 279] on button "Load More" at bounding box center [355, 278] width 51 height 19
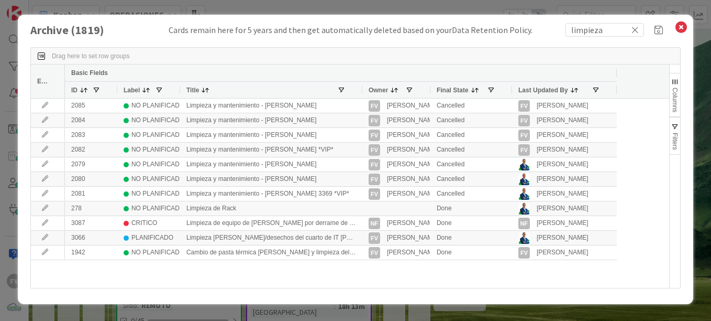
click at [579, 20] on div "Archive ( 1819 ) Cards remain here for 5 years and then get automatically delet…" at bounding box center [356, 159] width 676 height 289
click at [615, 32] on input "limpieza" at bounding box center [605, 30] width 79 height 14
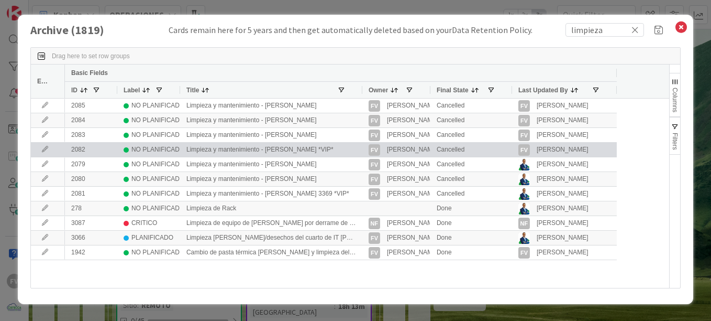
click at [39, 150] on icon at bounding box center [45, 149] width 16 height 6
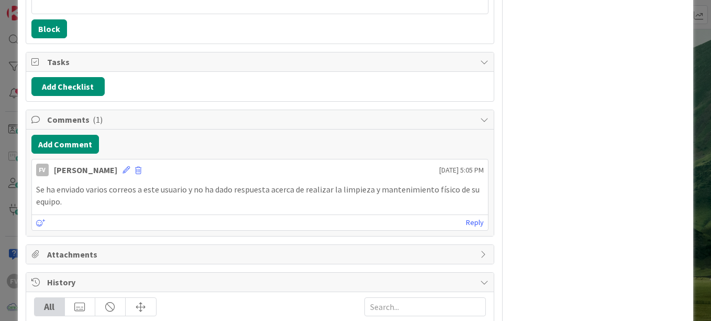
scroll to position [262, 0]
